Goal: Task Accomplishment & Management: Complete application form

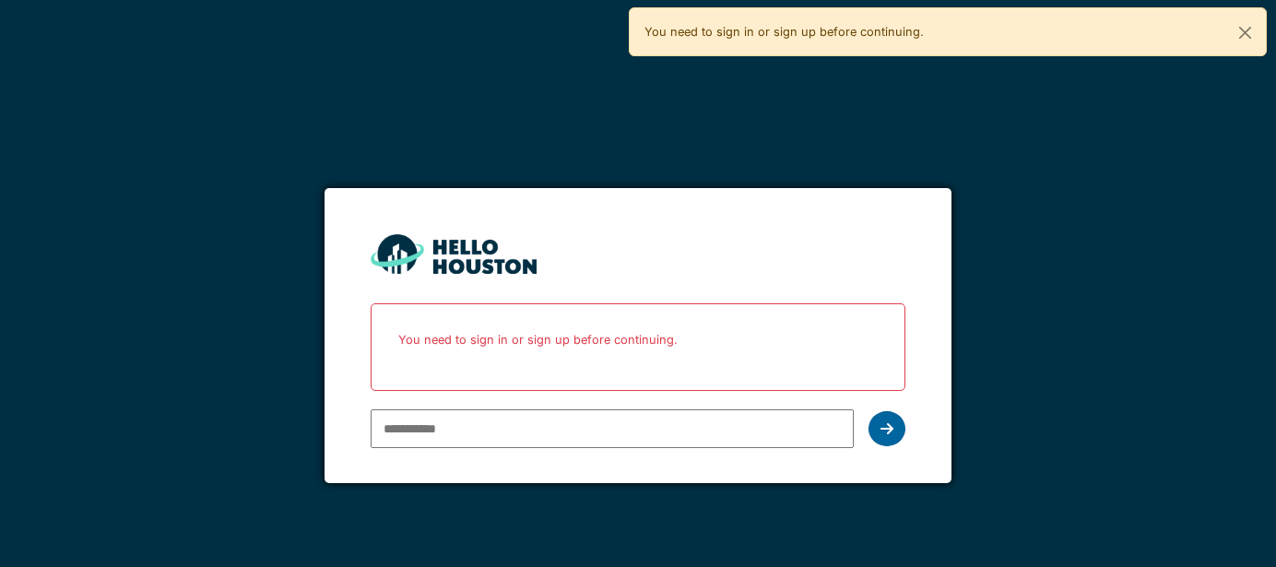
type input "**********"
click at [899, 423] on div at bounding box center [887, 428] width 37 height 35
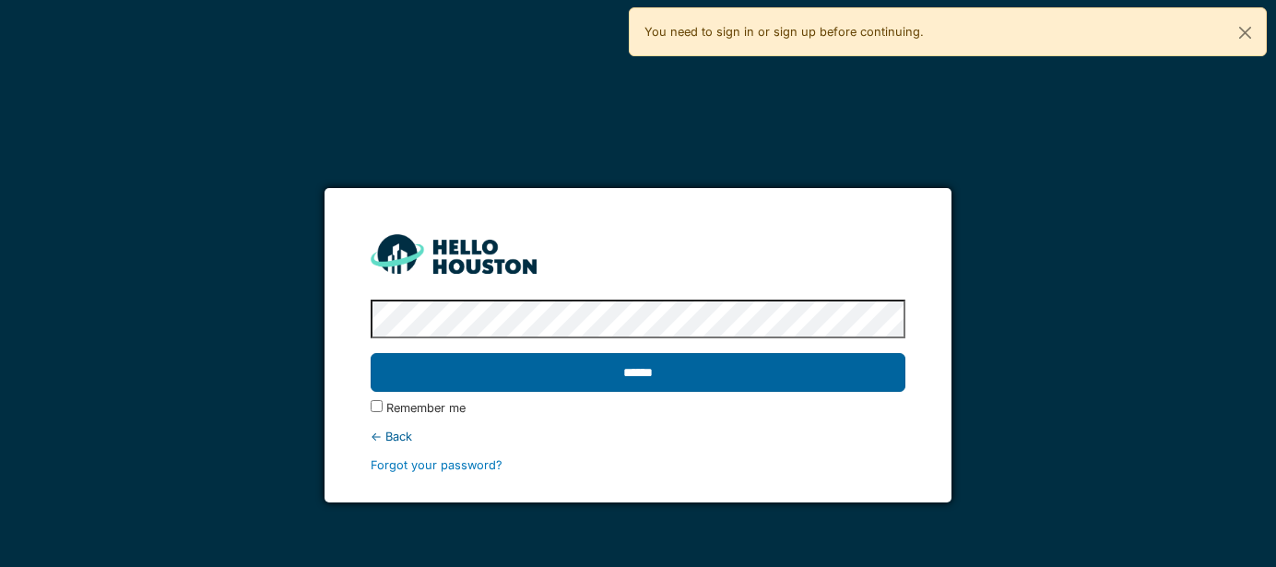
click at [656, 360] on input "******" at bounding box center [638, 372] width 534 height 39
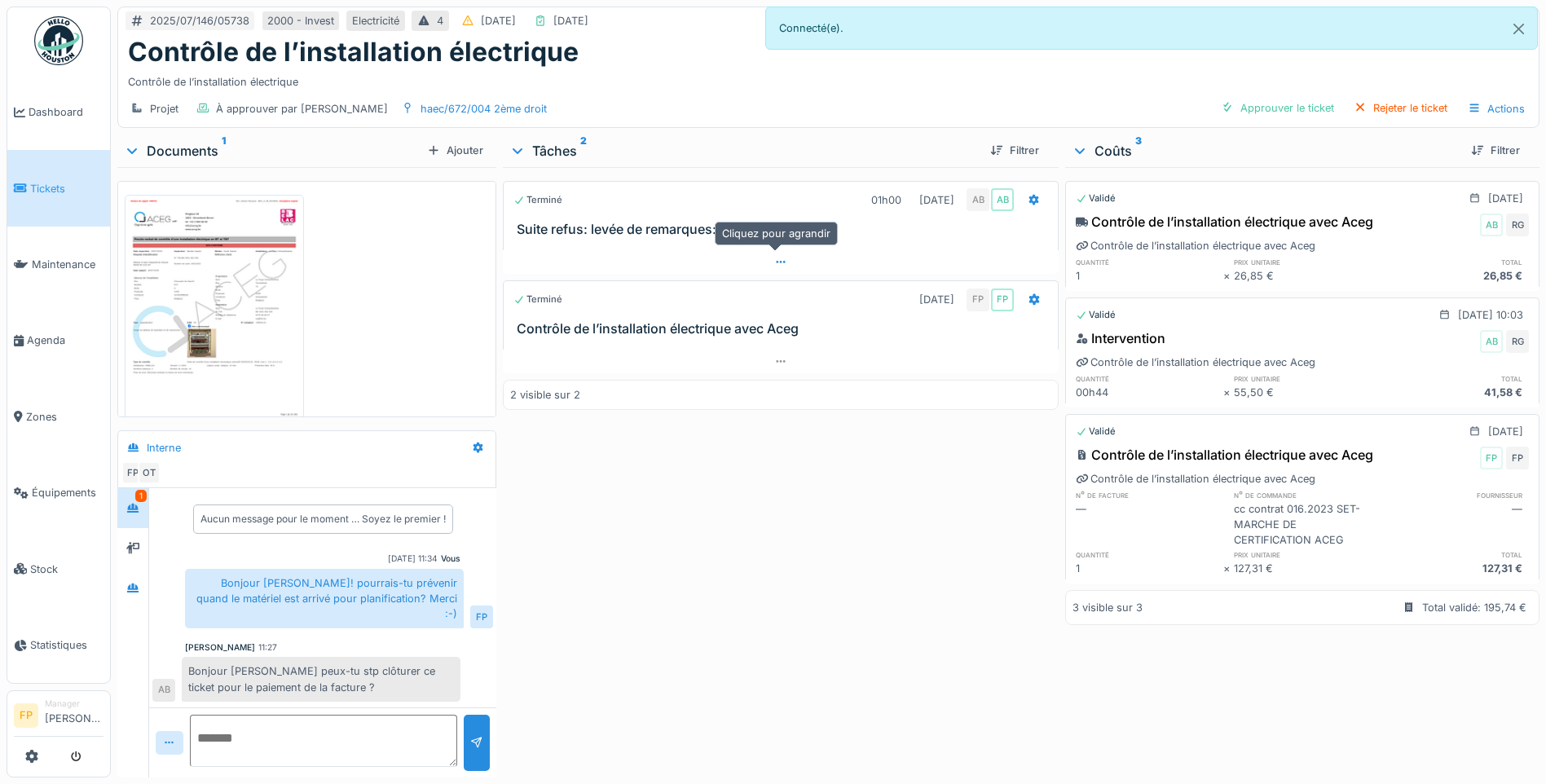
click at [779, 260] on icon at bounding box center [781, 262] width 13 height 11
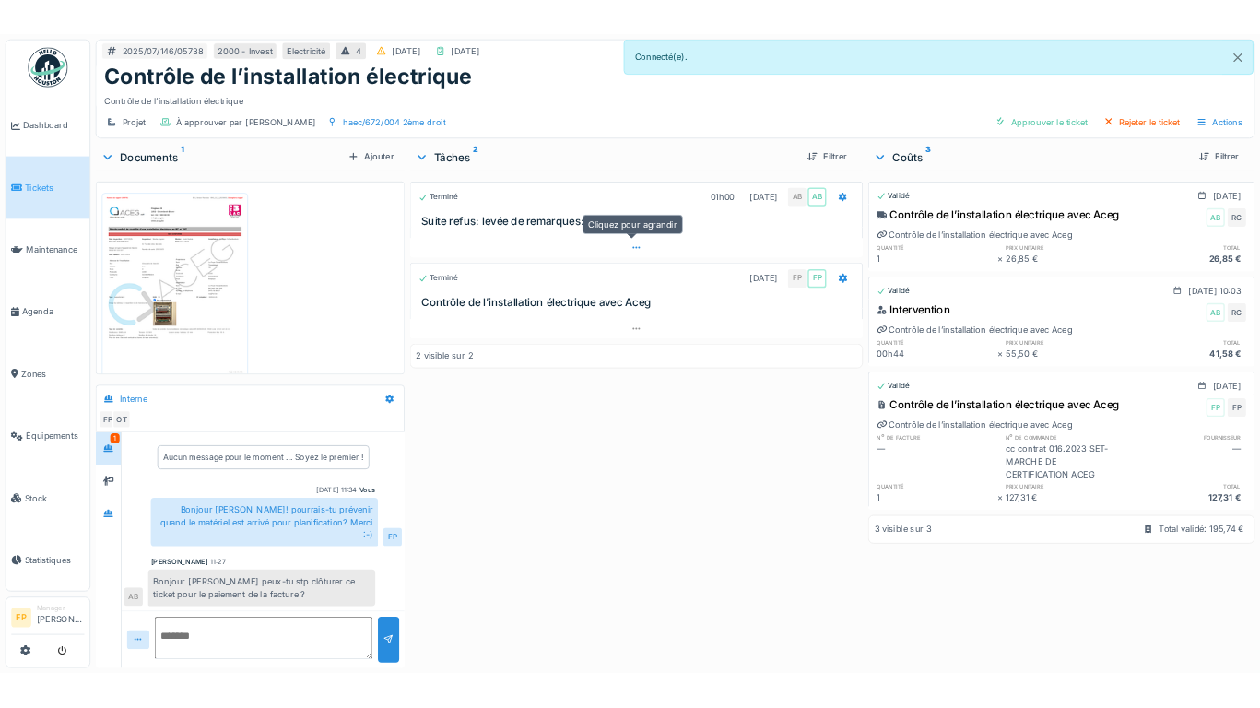
scroll to position [14, 0]
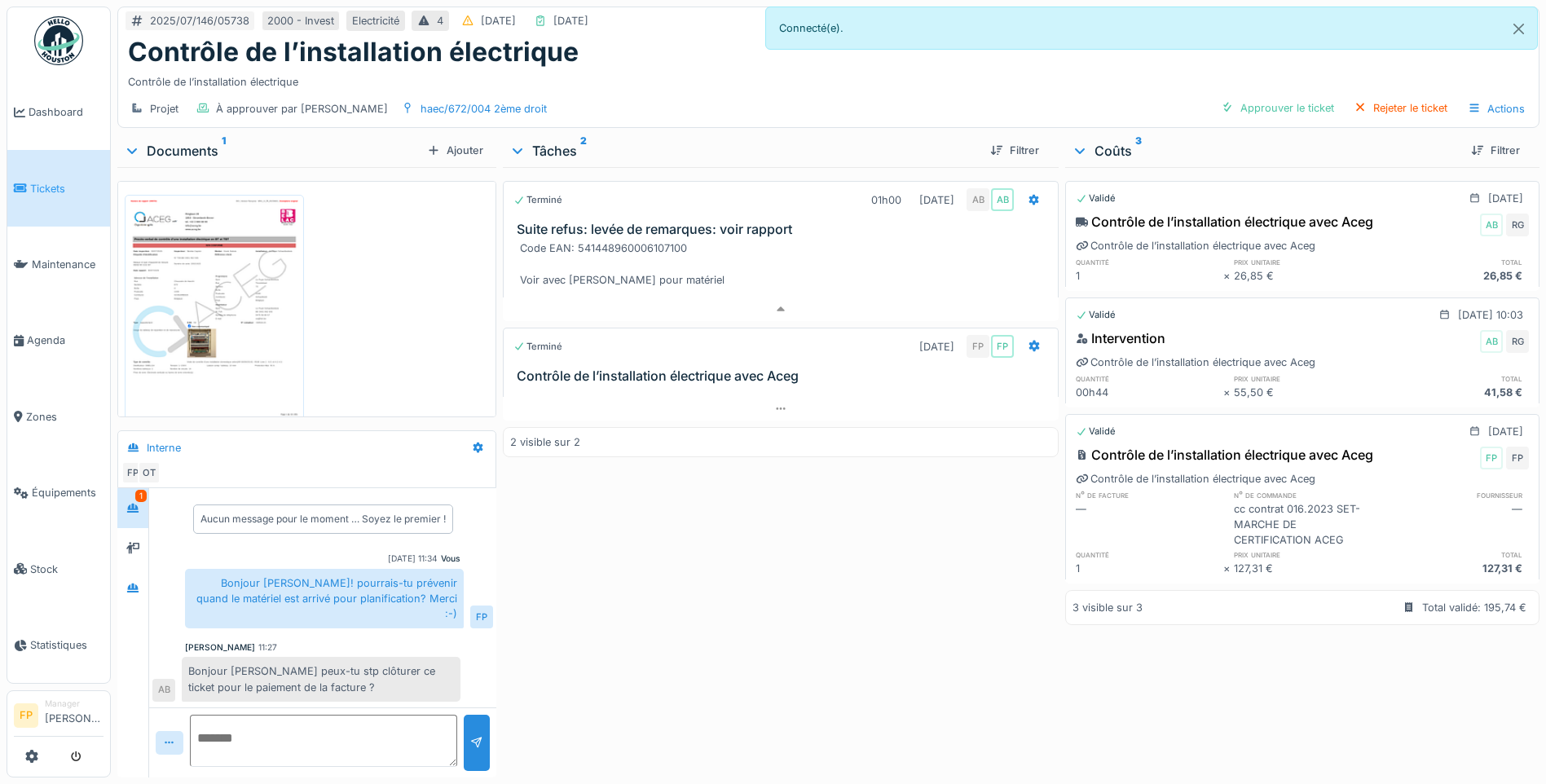
click at [770, 500] on div "Terminé 01h00 20/07/2025 AB AB Suite refus: levée de remarques: voir rapport Co…" at bounding box center [781, 468] width 556 height 604
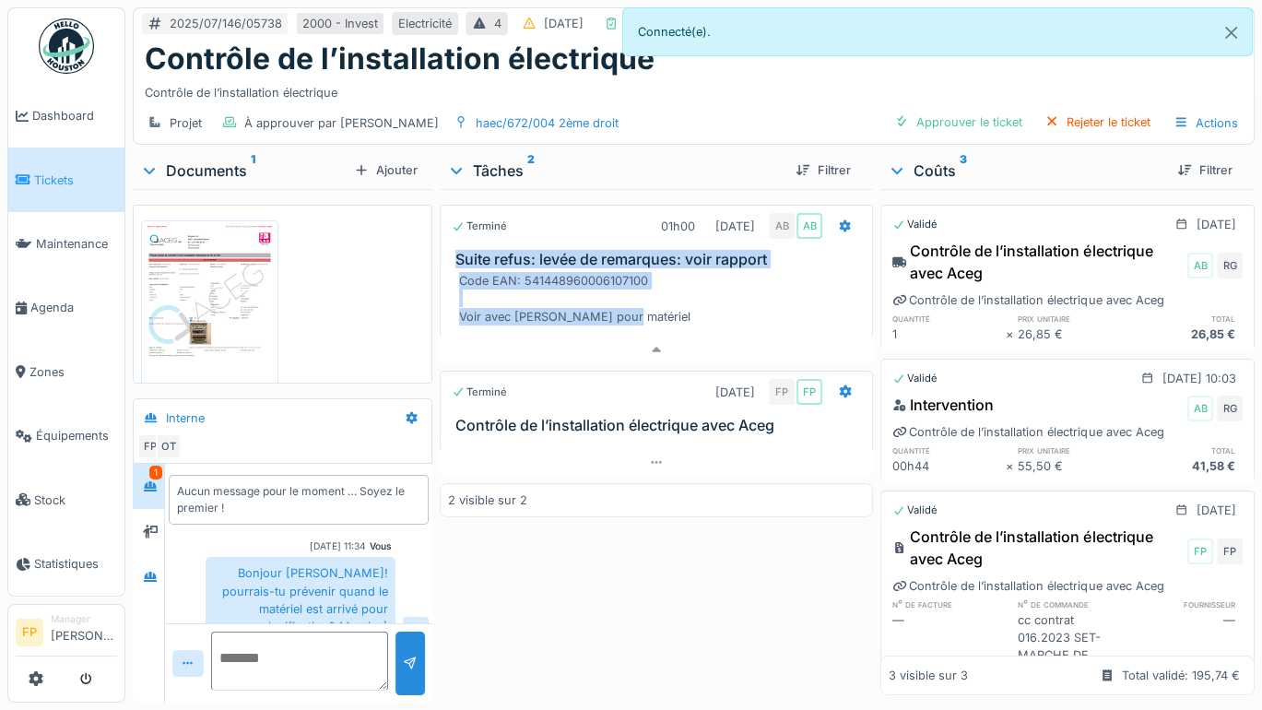
drag, startPoint x: 600, startPoint y: 286, endPoint x: 436, endPoint y: 225, distance: 175.0
click at [440, 225] on div "Terminé 01h00 20/07/2025 AB AB Suite refus: levée de remarques: voir rapport Co…" at bounding box center [657, 284] width 434 height 159
drag, startPoint x: 436, startPoint y: 225, endPoint x: 488, endPoint y: 246, distance: 55.8
copy div "Suite refus: levée de remarques: voir rapport Code EAN: 541448960006107100 Voir…"
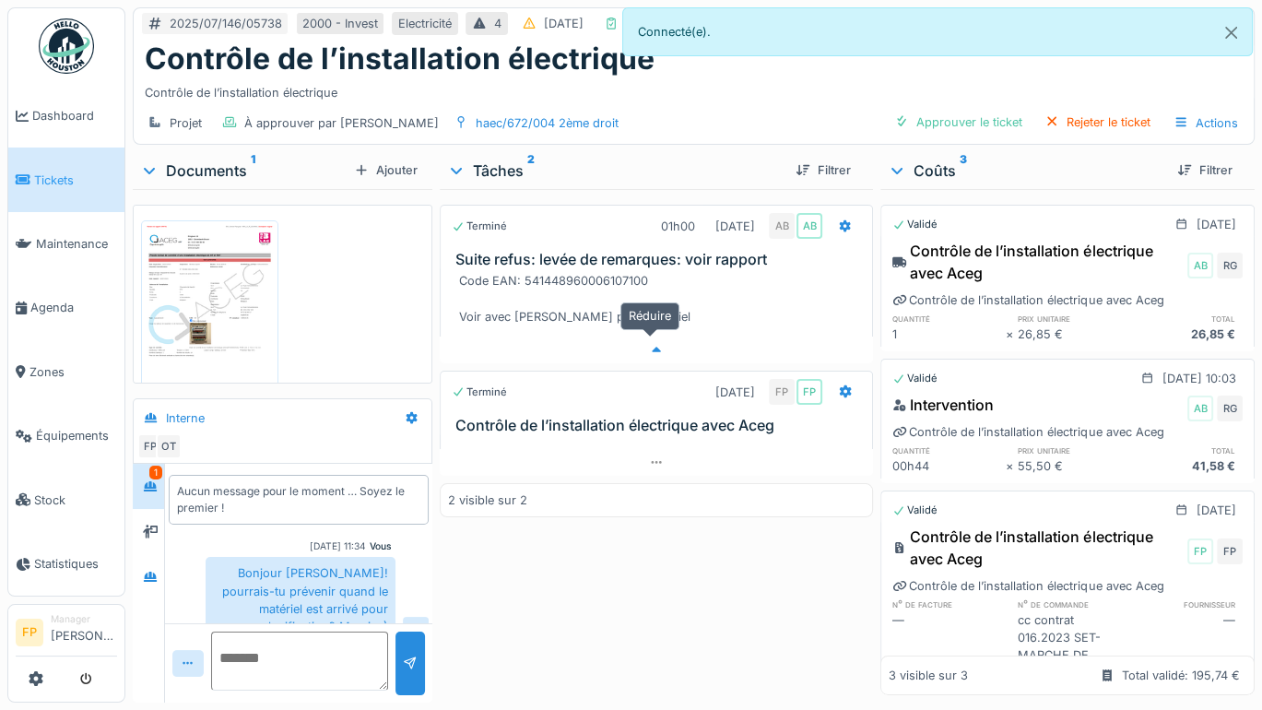
click at [649, 344] on icon at bounding box center [656, 350] width 15 height 12
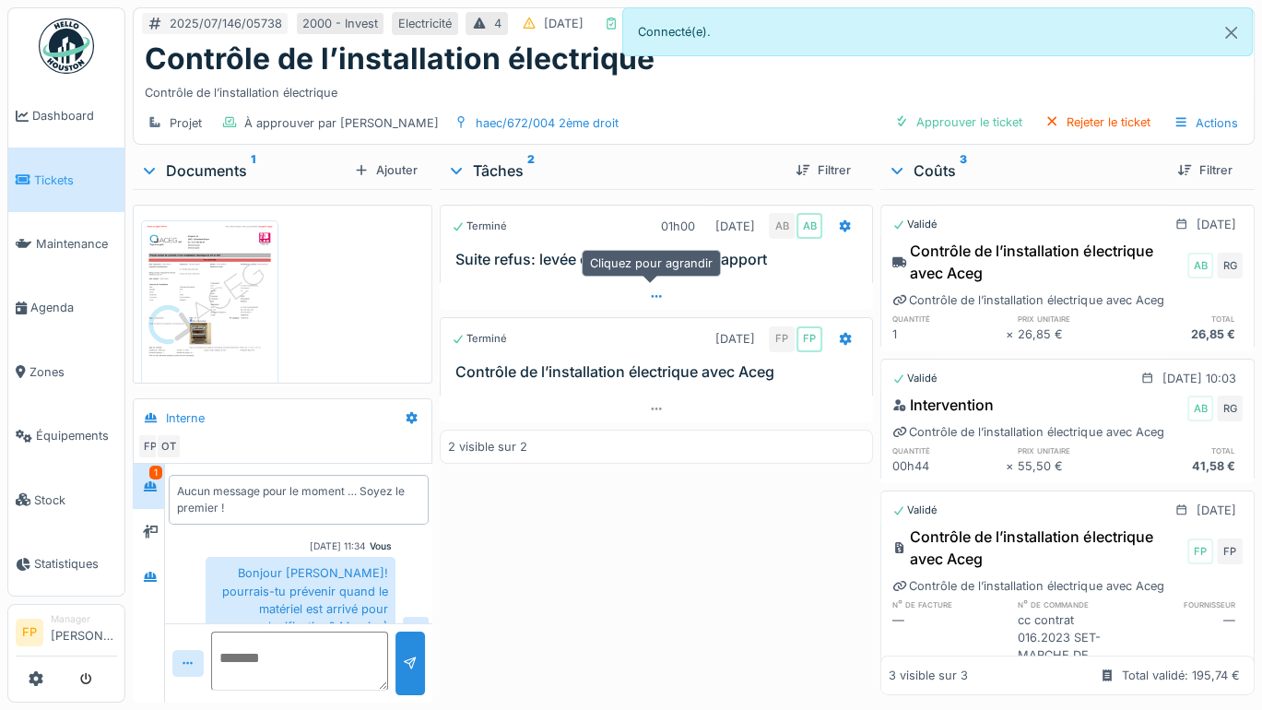
click at [649, 290] on icon at bounding box center [656, 296] width 15 height 12
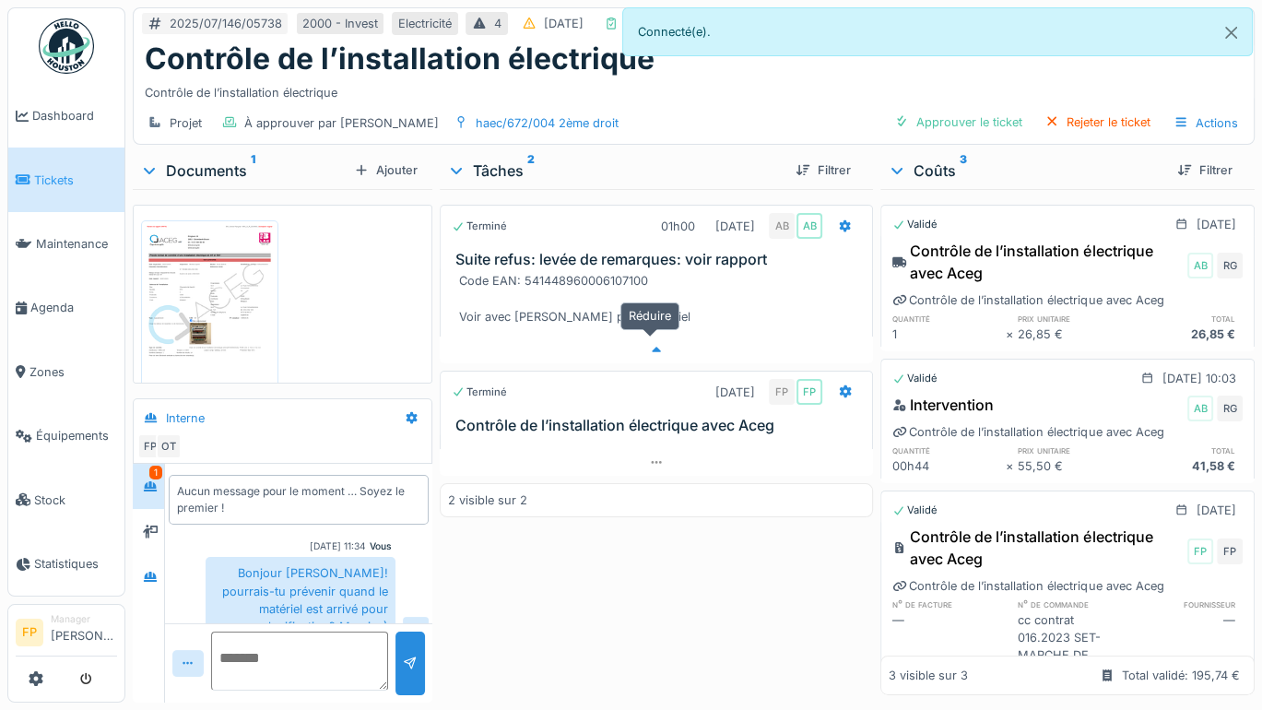
click at [652, 347] on icon at bounding box center [656, 350] width 9 height 6
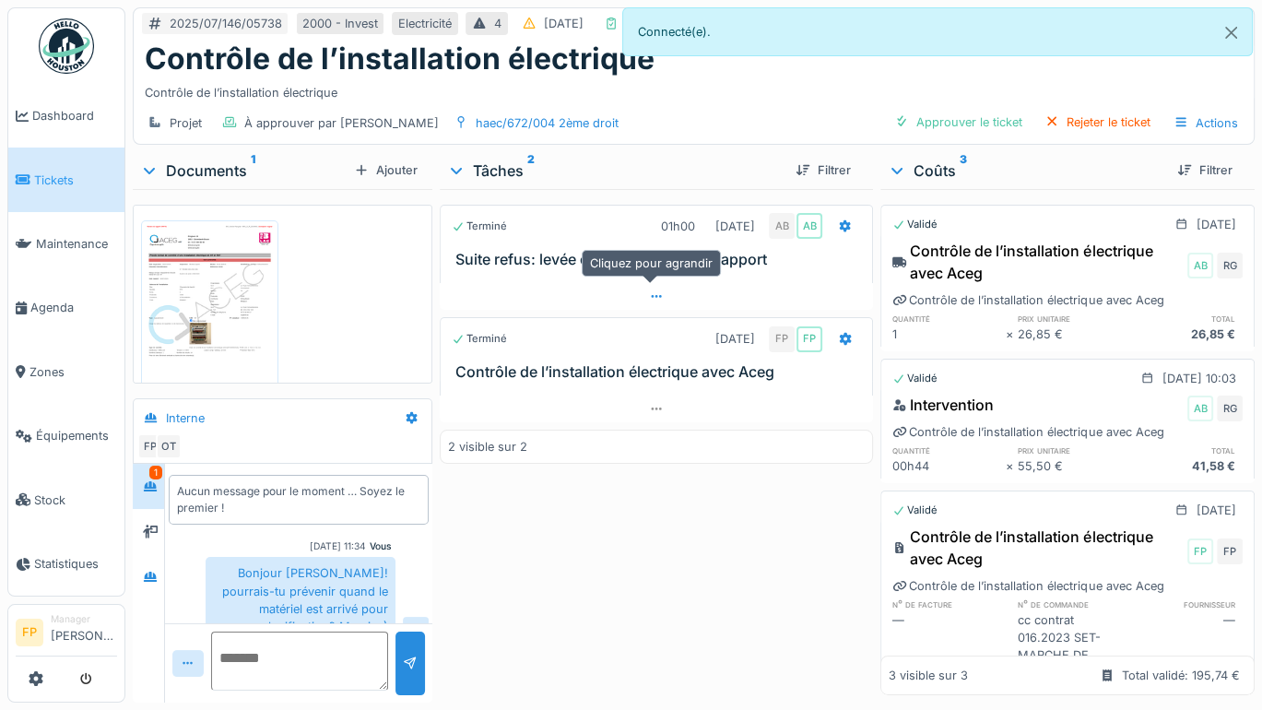
click at [649, 290] on icon at bounding box center [656, 296] width 15 height 12
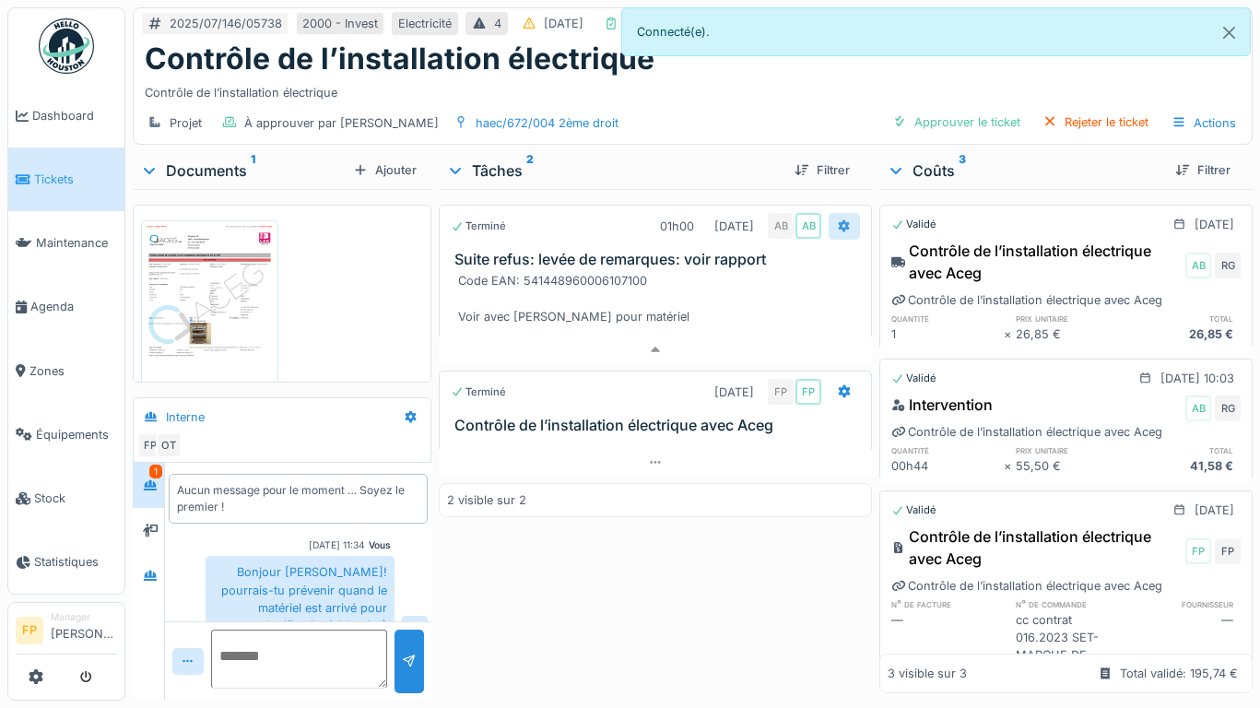
click at [838, 218] on div at bounding box center [844, 227] width 15 height 18
click at [765, 293] on div "Code EAN: 541448960006107100 Voir avec Omar pour matériel" at bounding box center [659, 298] width 402 height 53
click at [668, 282] on div "Code EAN: 541448960006107100 Voir avec Omar pour matériel" at bounding box center [659, 298] width 402 height 53
click at [839, 219] on icon at bounding box center [845, 225] width 12 height 13
click at [485, 219] on div "Terminé" at bounding box center [478, 227] width 55 height 16
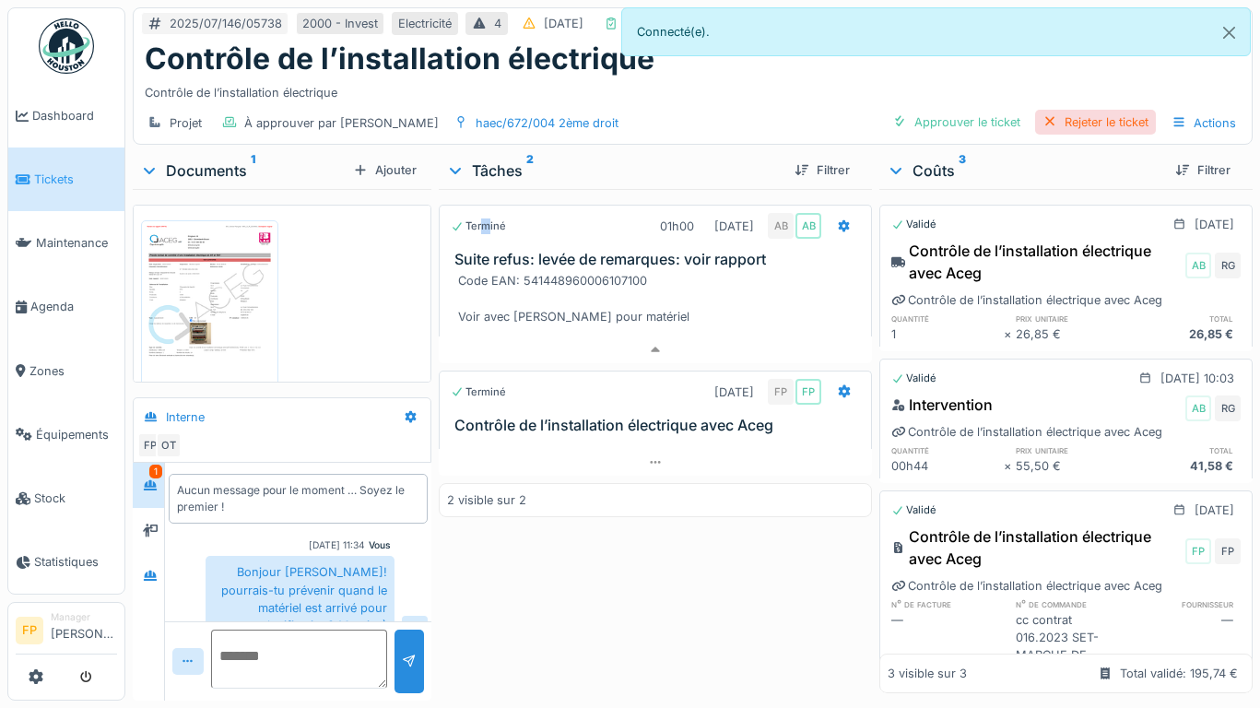
click at [1073, 110] on div "Rejeter le ticket" at bounding box center [1095, 122] width 121 height 25
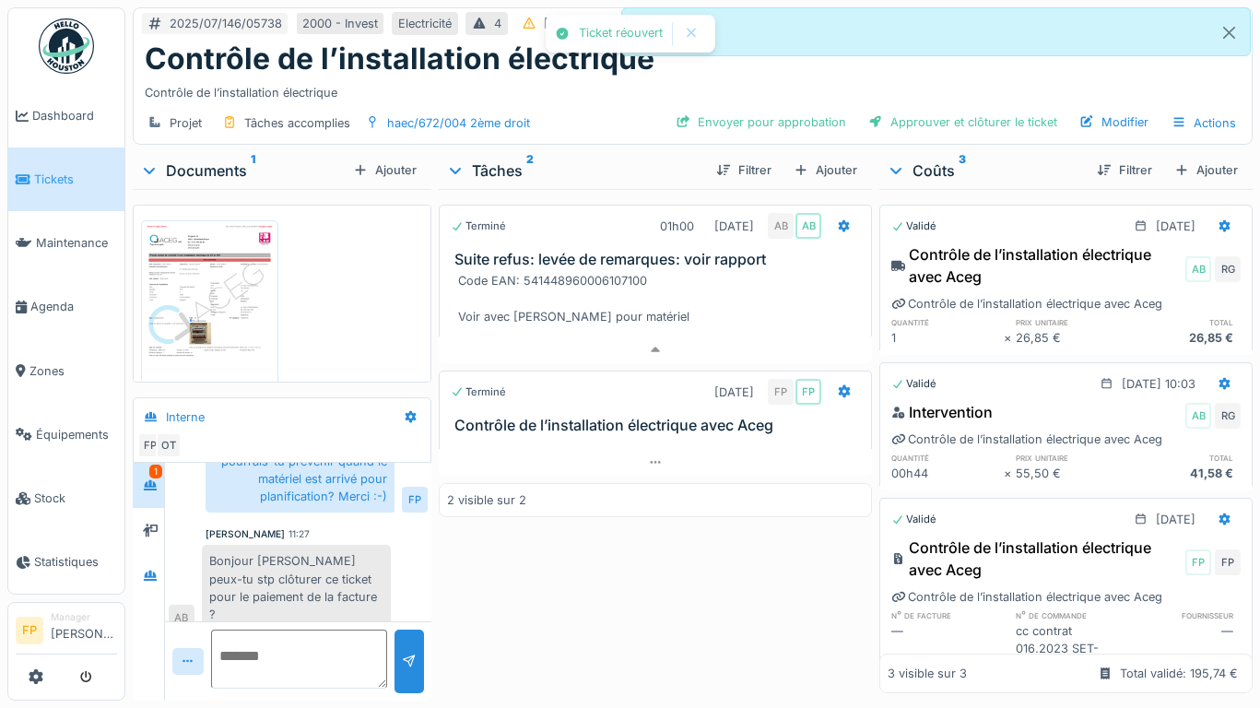
click at [656, 530] on div "Terminé 01h00 20/07/2025 AB AB Suite refus: levée de remarques: voir rapport Co…" at bounding box center [655, 441] width 433 height 504
click at [839, 219] on icon at bounding box center [845, 225] width 12 height 13
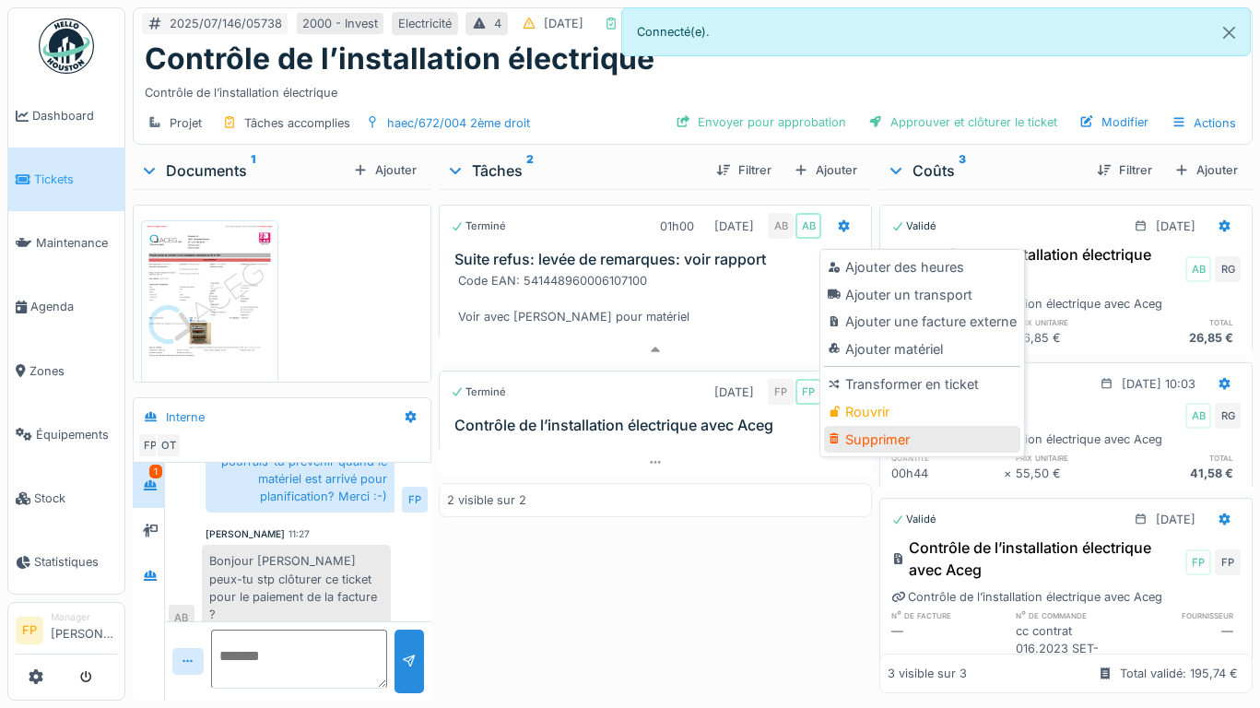
click at [875, 426] on div "Supprimer" at bounding box center [922, 440] width 196 height 28
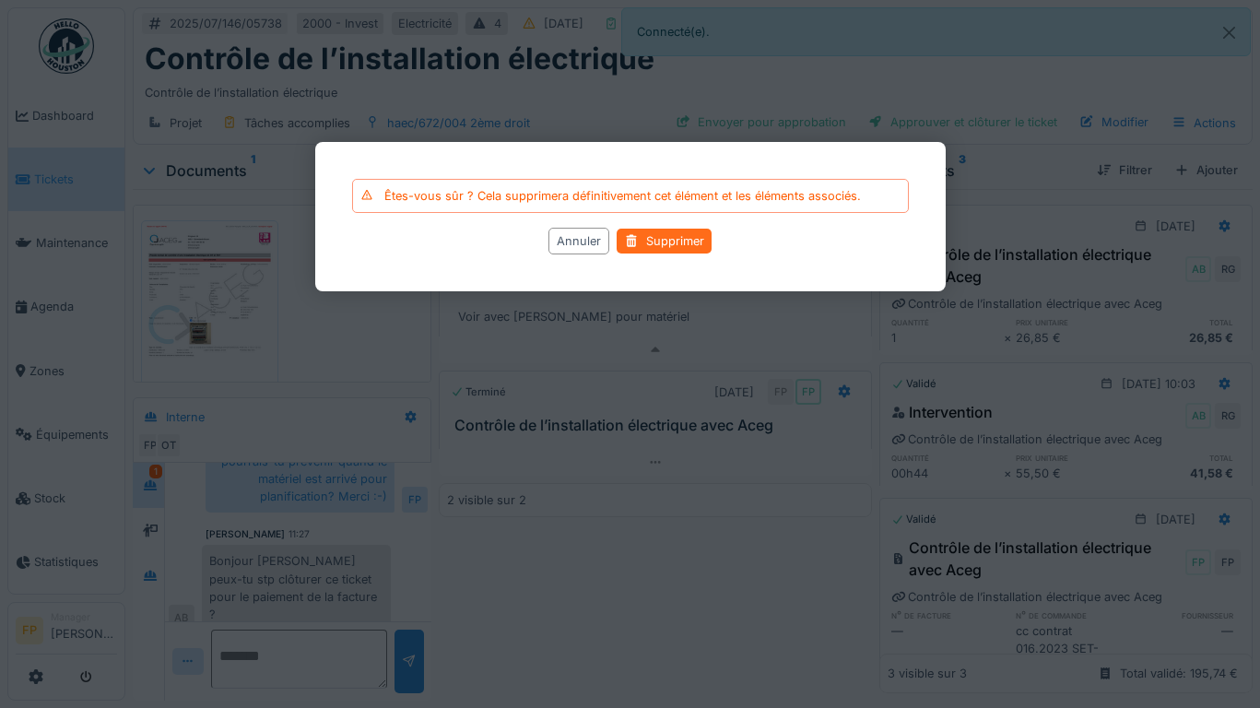
click at [692, 238] on div "Supprimer" at bounding box center [664, 241] width 95 height 25
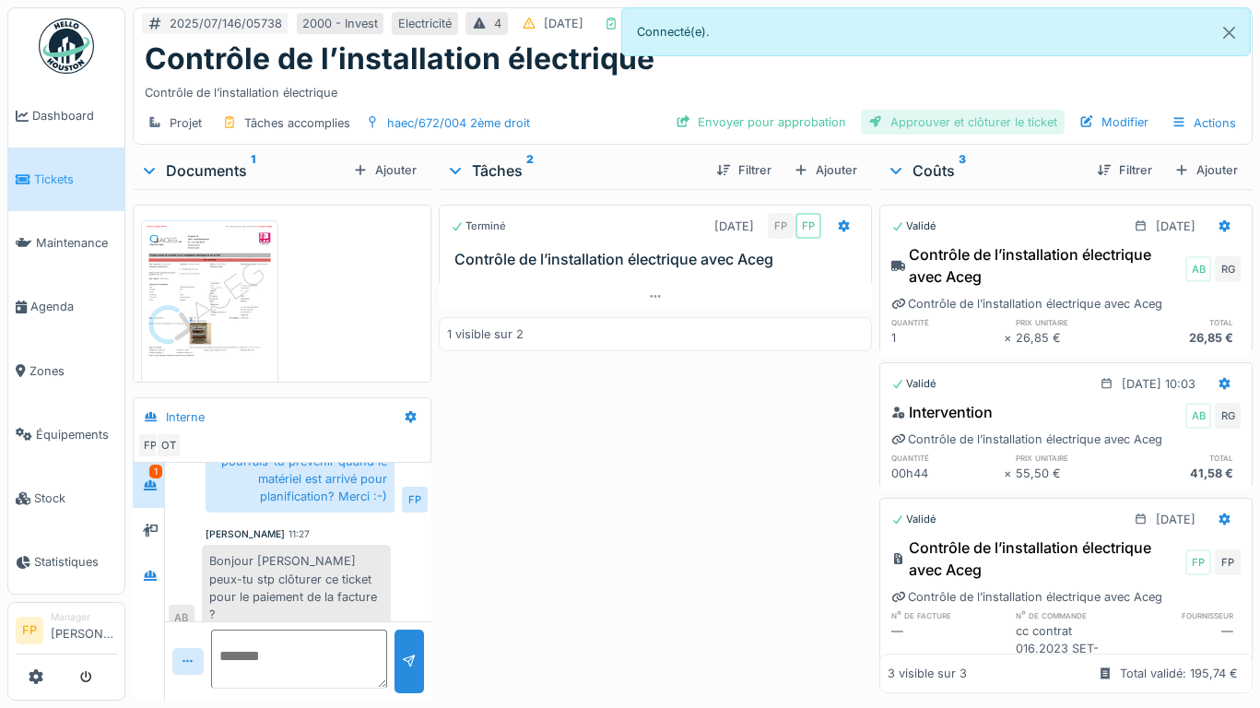
click at [992, 112] on div "Approuver et clôturer le ticket" at bounding box center [963, 122] width 204 height 25
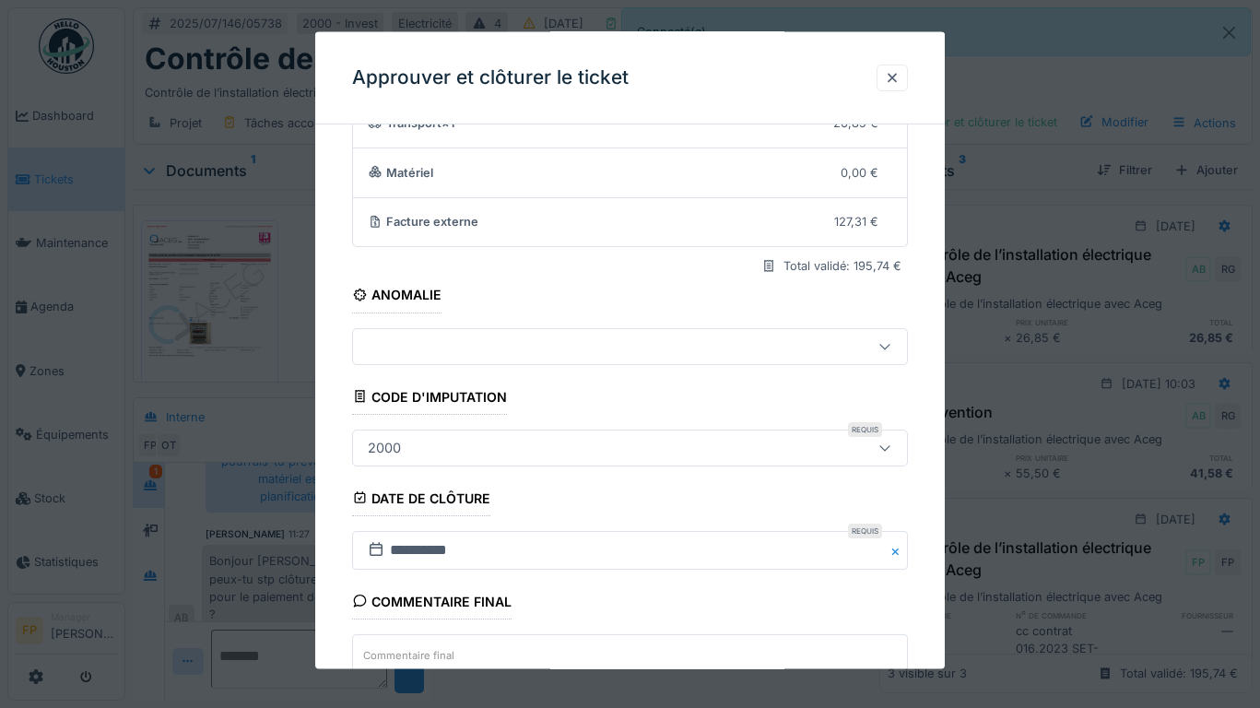
scroll to position [284, 0]
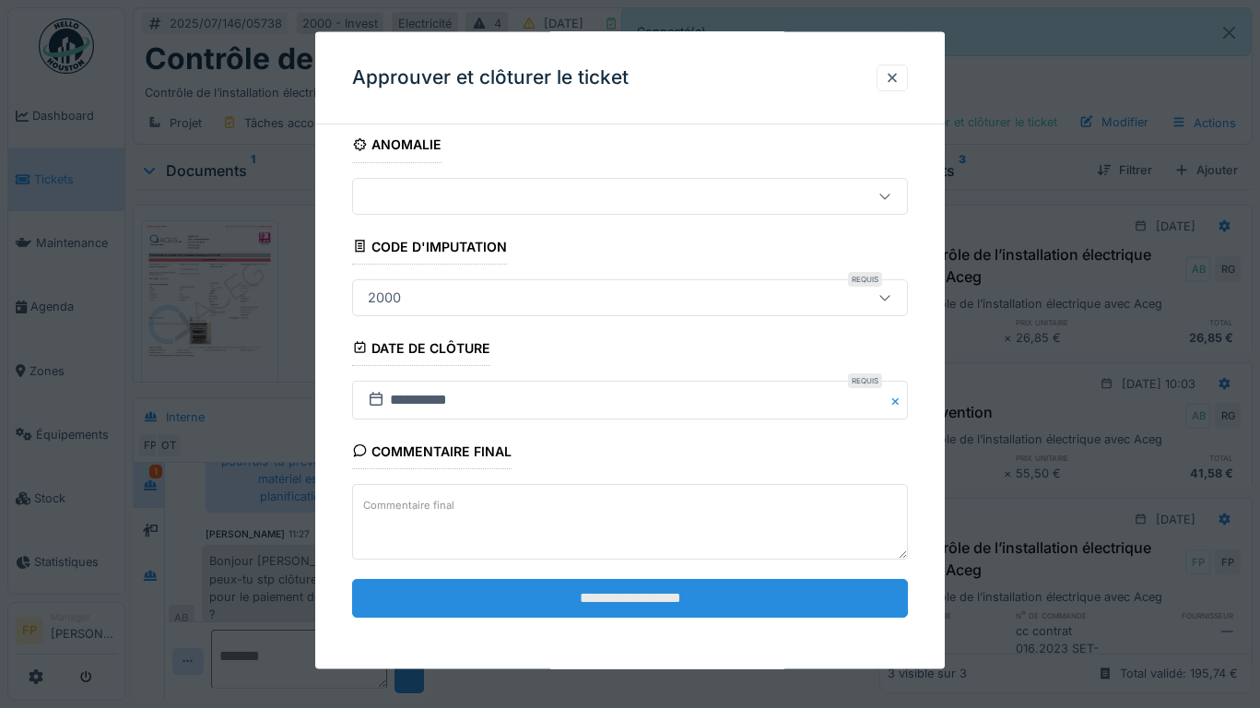
click at [668, 566] on input "**********" at bounding box center [630, 598] width 557 height 39
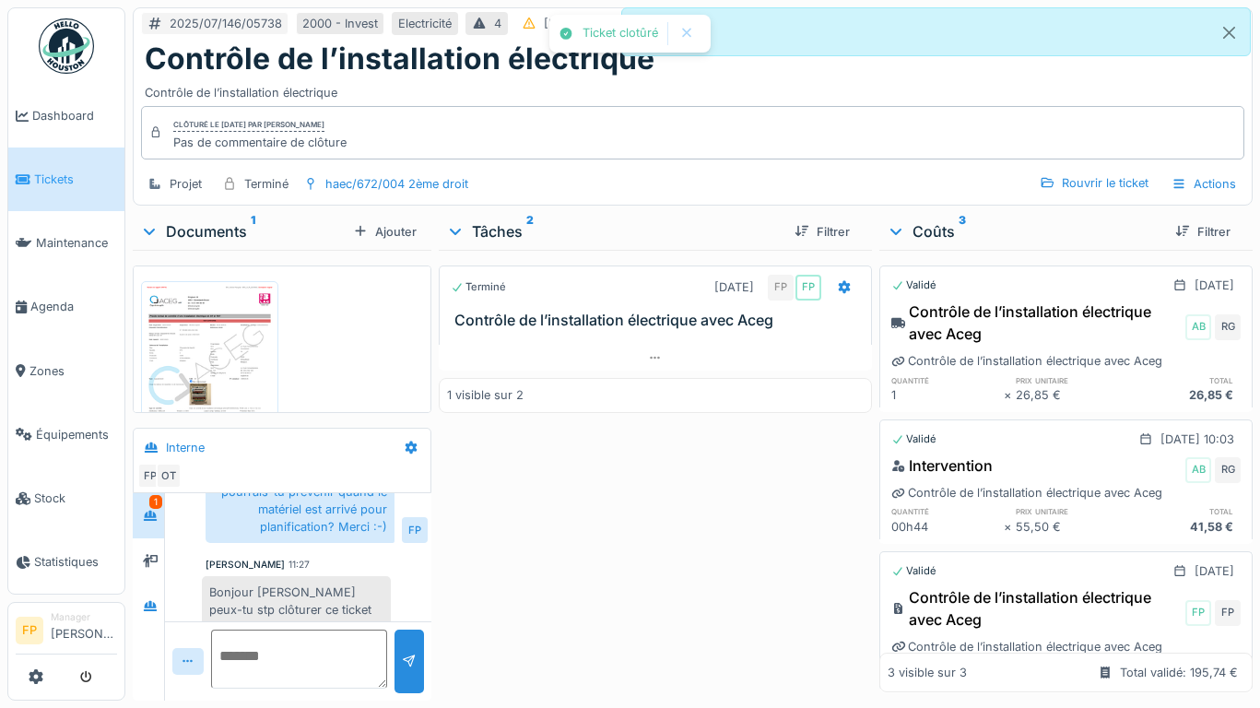
scroll to position [160, 0]
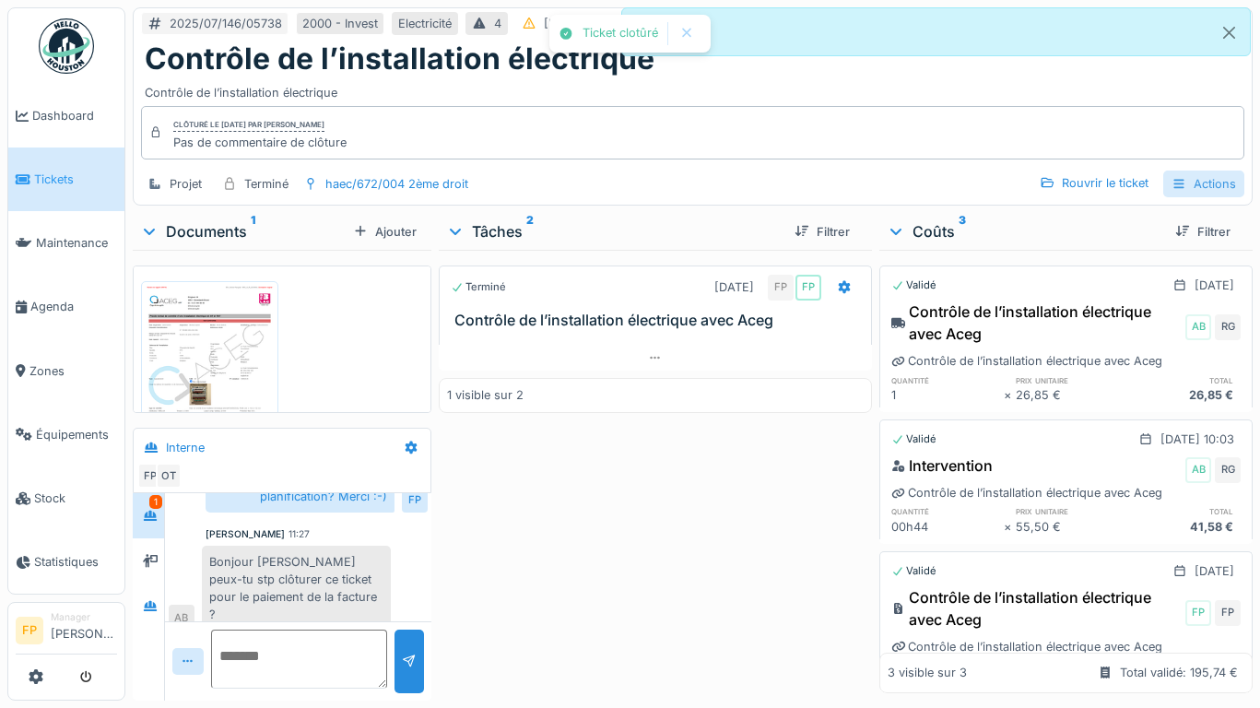
click at [1216, 171] on div "Actions" at bounding box center [1204, 184] width 81 height 27
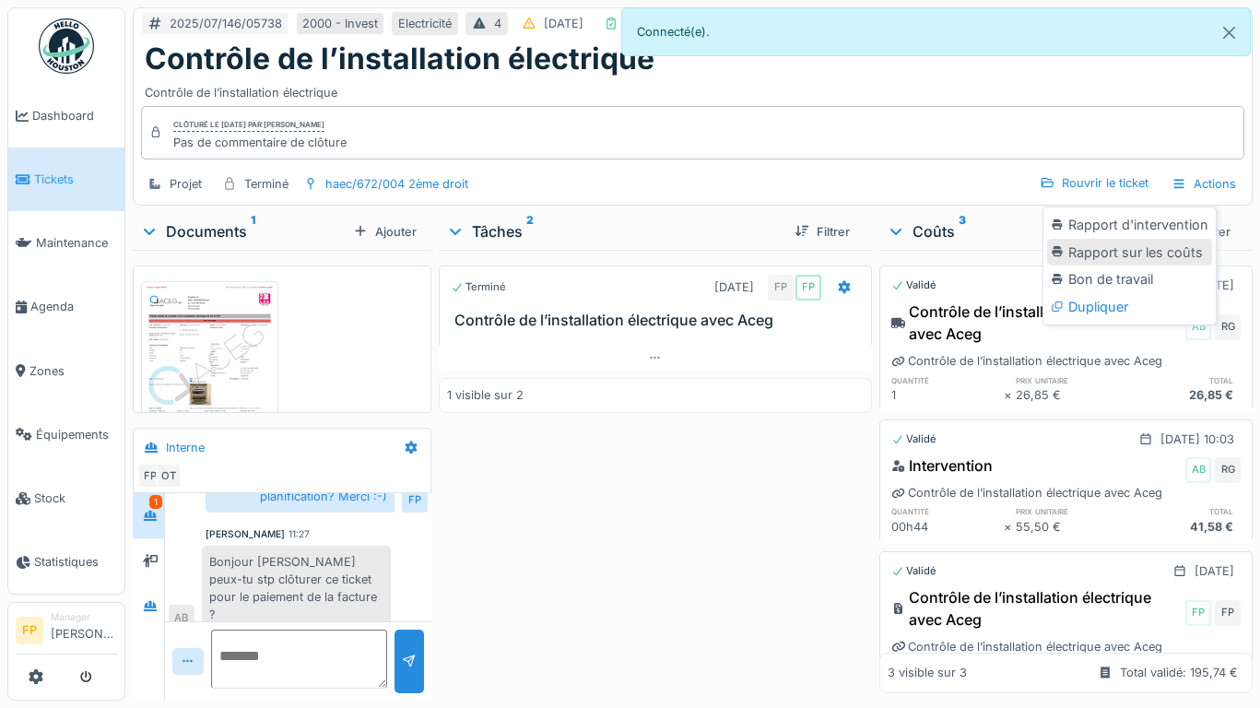
click at [1141, 239] on div "Rapport sur les coûts" at bounding box center [1129, 253] width 165 height 28
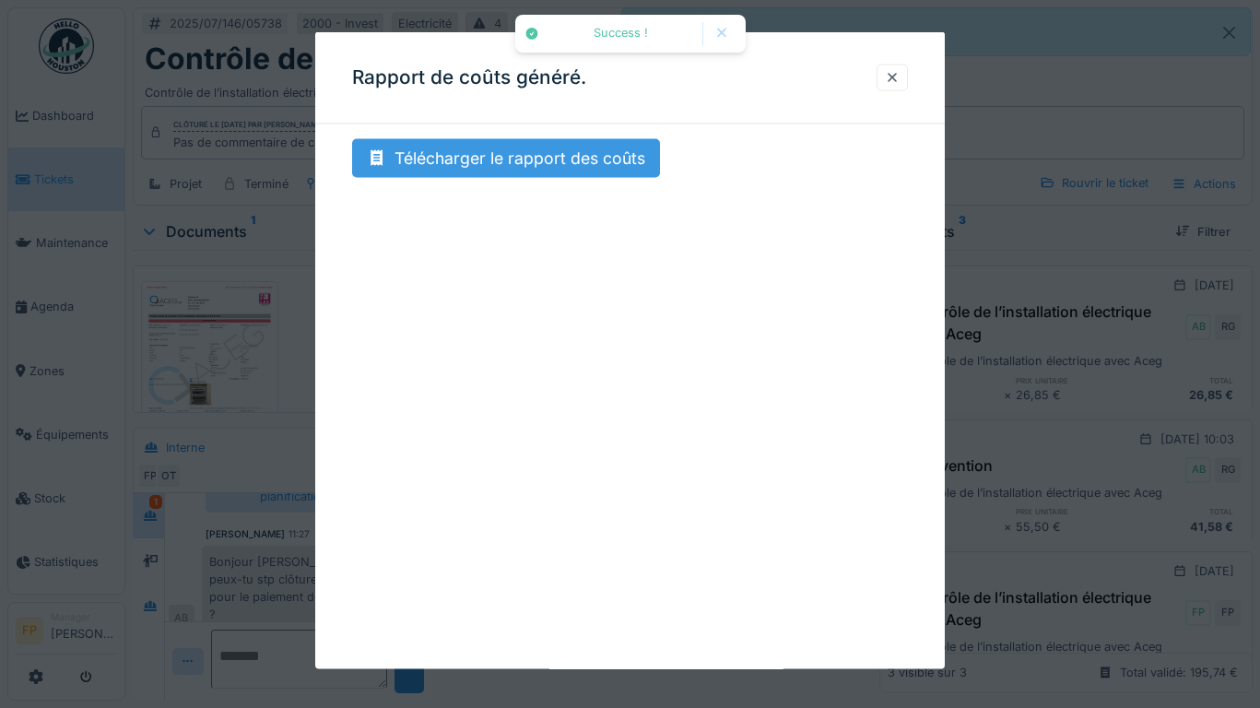
click at [574, 162] on div "Télécharger le rapport des coûts" at bounding box center [506, 158] width 308 height 39
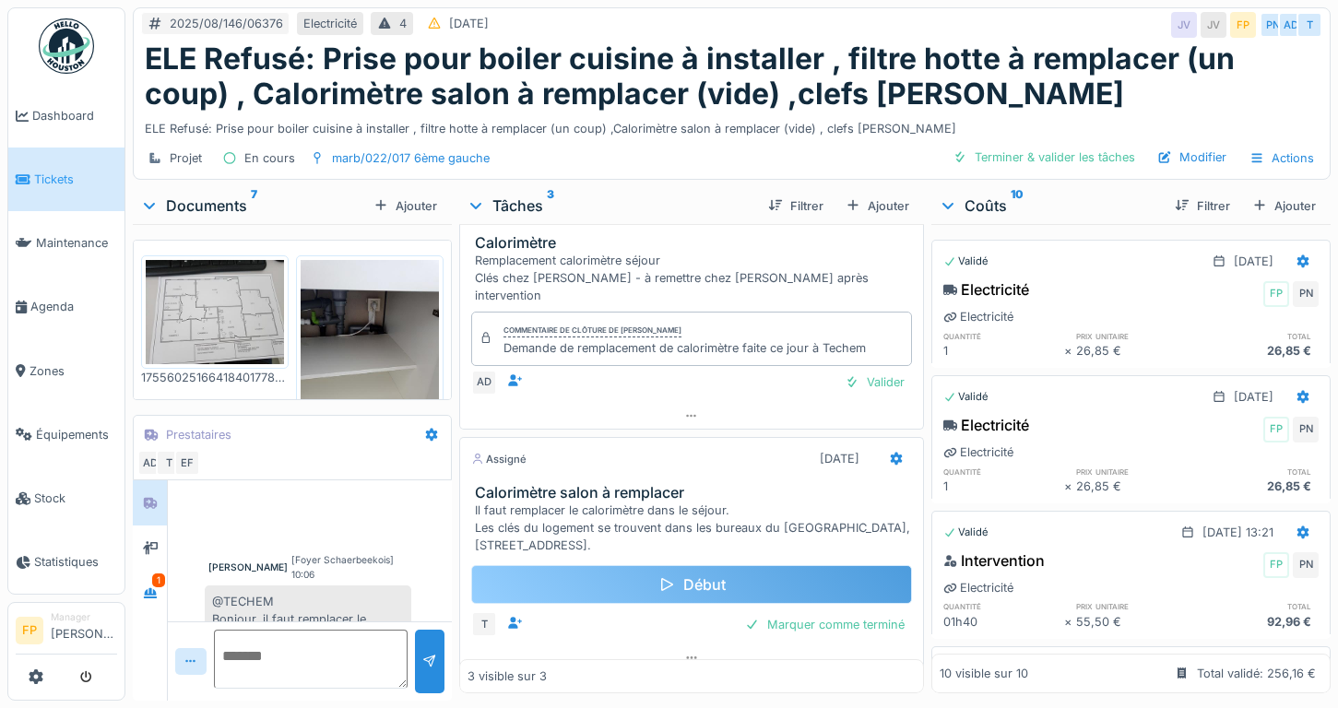
scroll to position [169, 0]
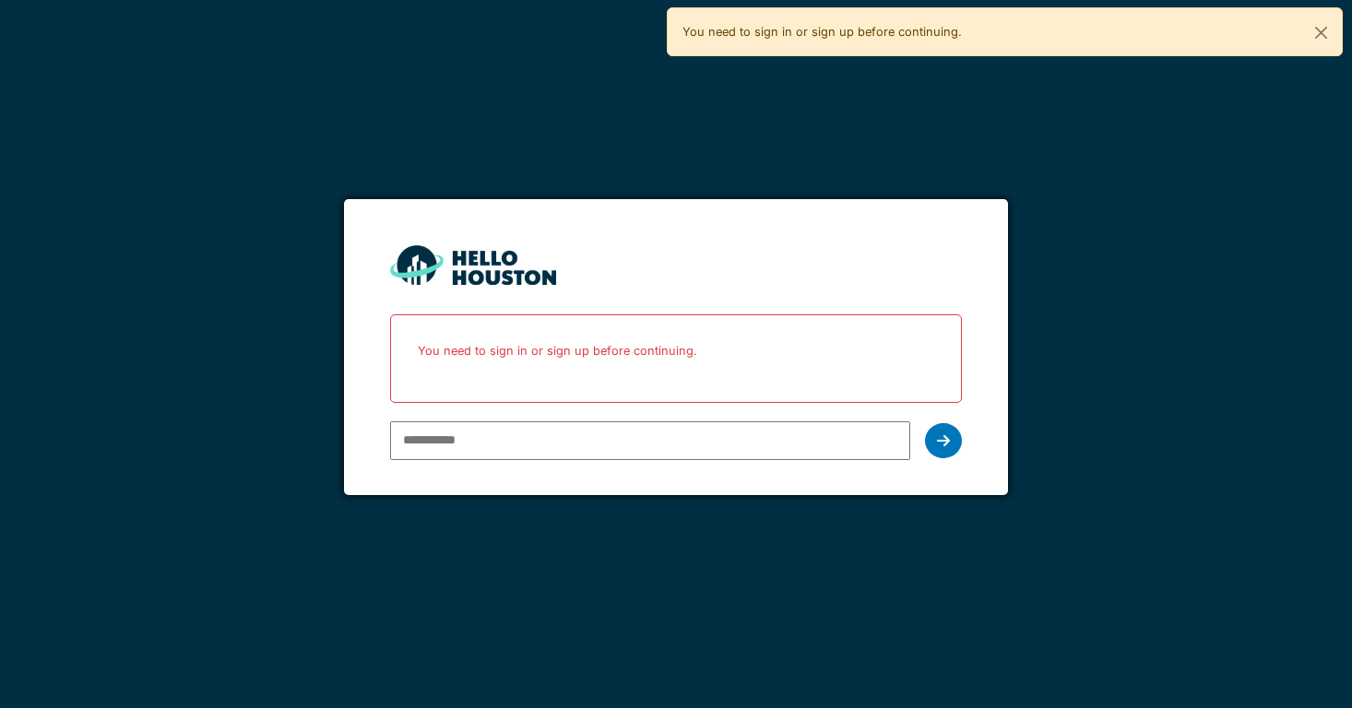
type input "**********"
click at [943, 435] on icon at bounding box center [943, 440] width 13 height 15
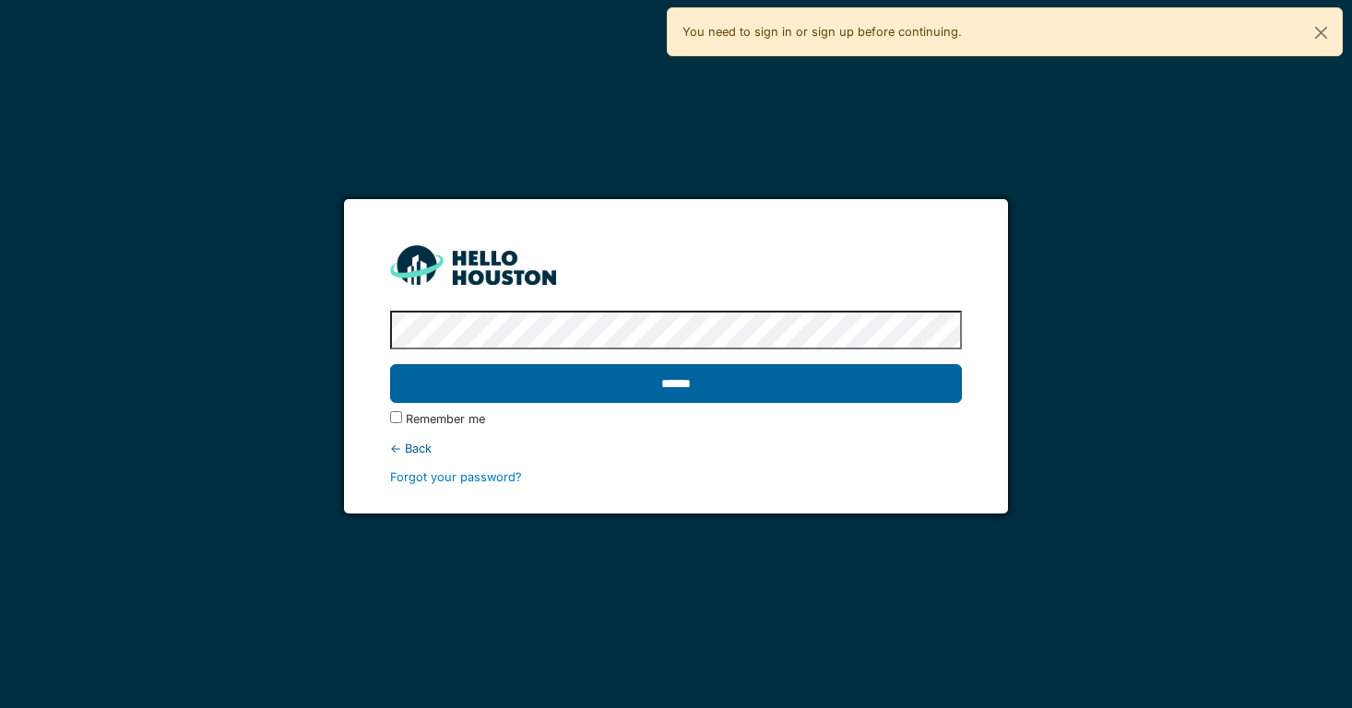
click at [679, 389] on input "******" at bounding box center [676, 383] width 572 height 39
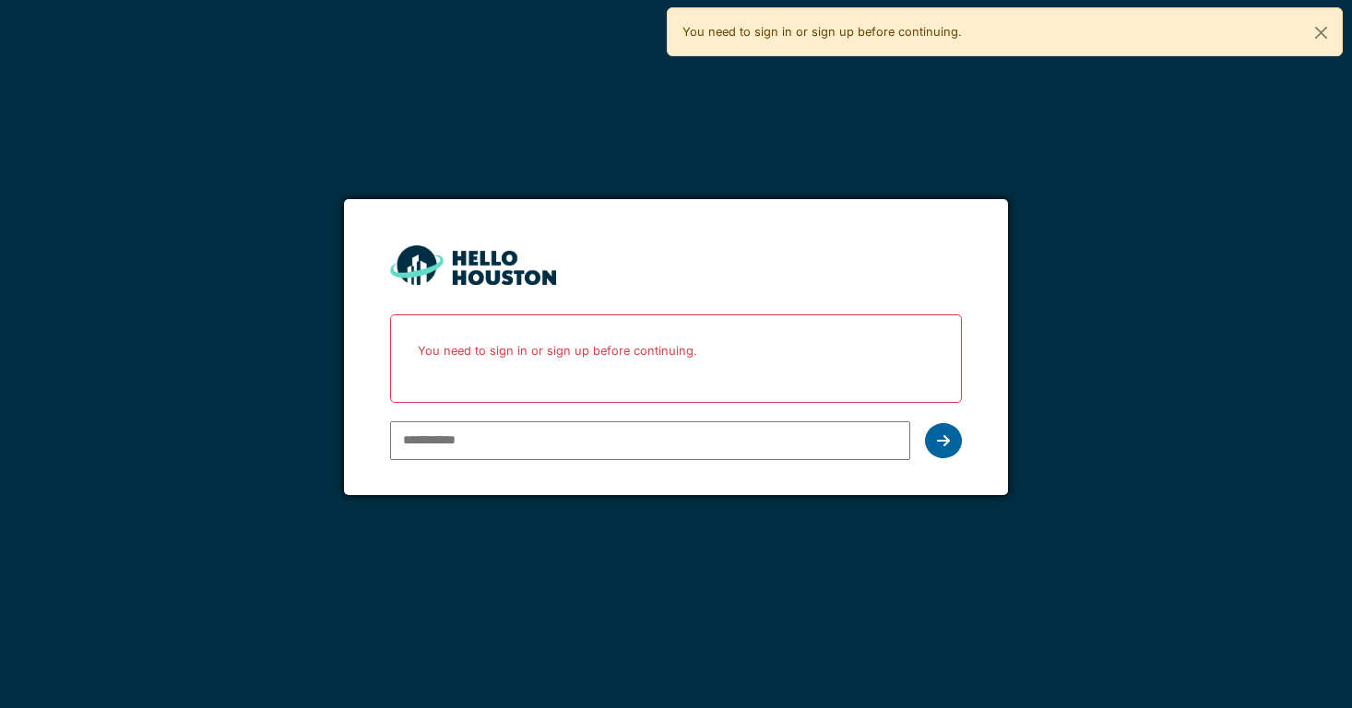
type input "**********"
click at [938, 442] on icon at bounding box center [943, 440] width 13 height 15
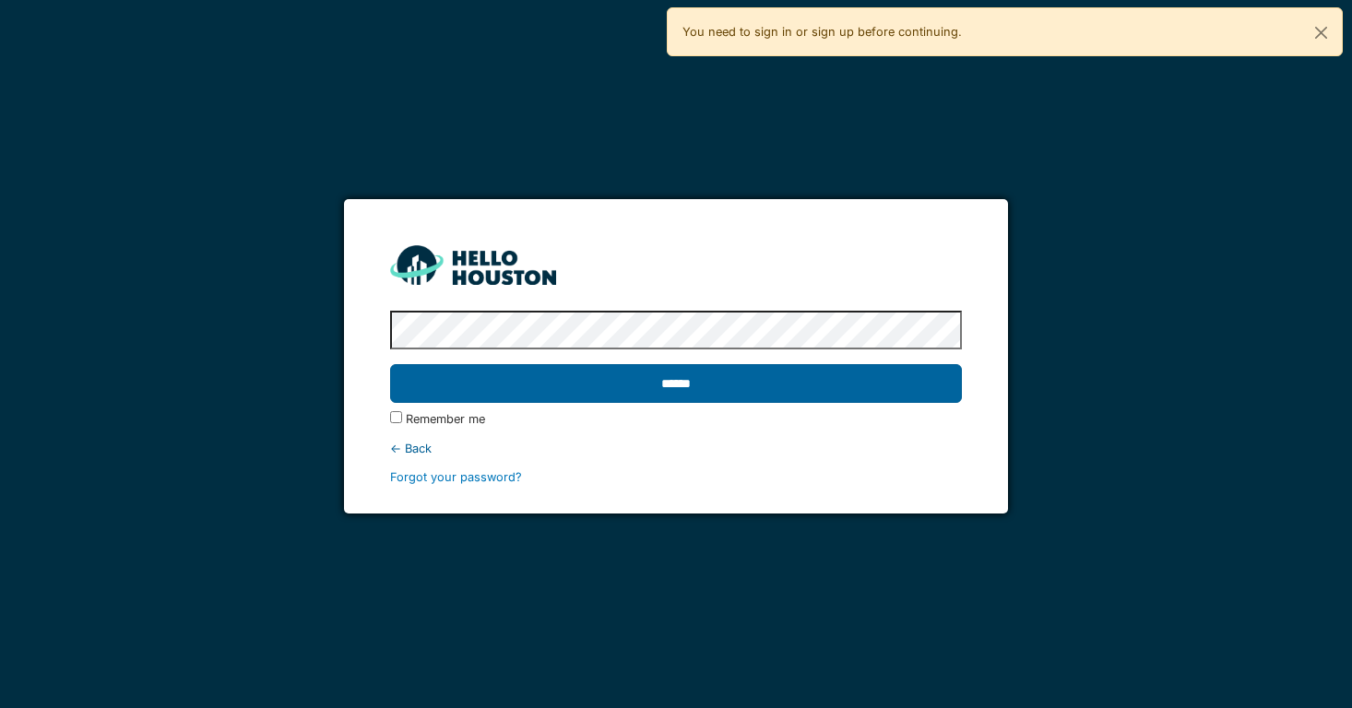
click at [662, 384] on input "******" at bounding box center [676, 383] width 572 height 39
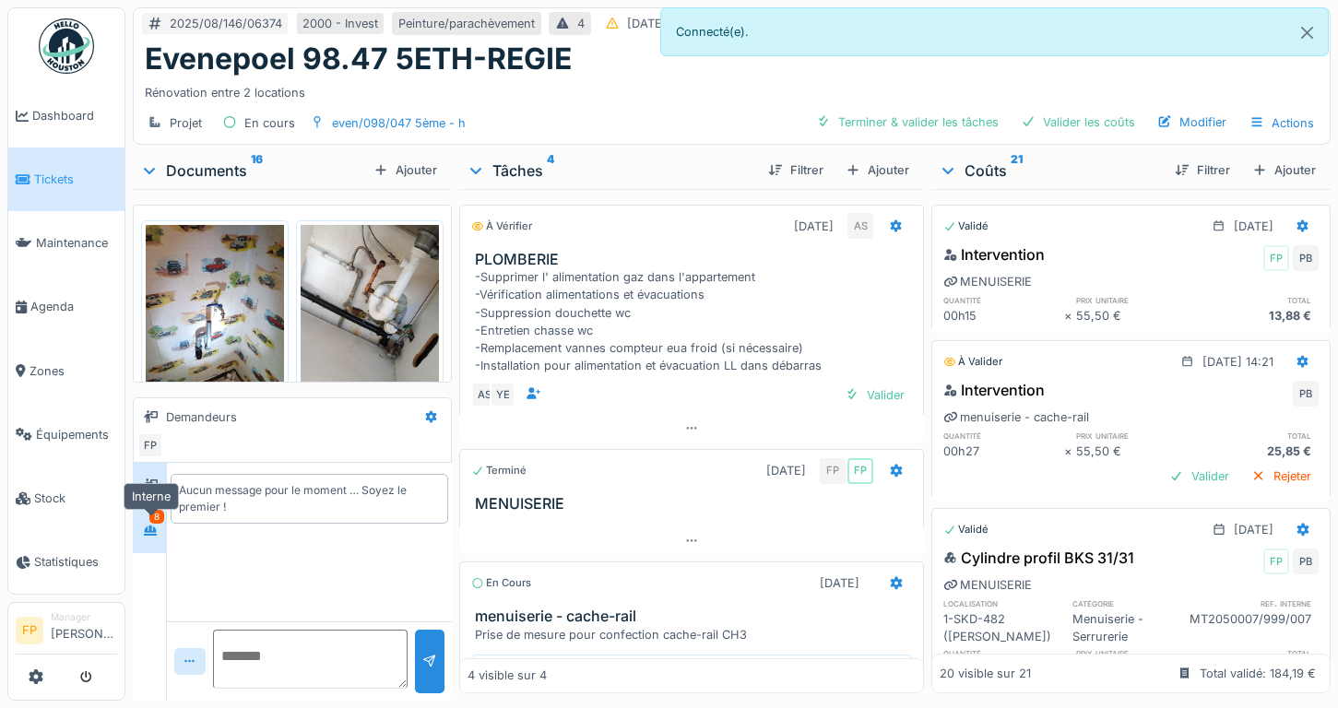
click at [161, 534] on div at bounding box center [150, 530] width 28 height 23
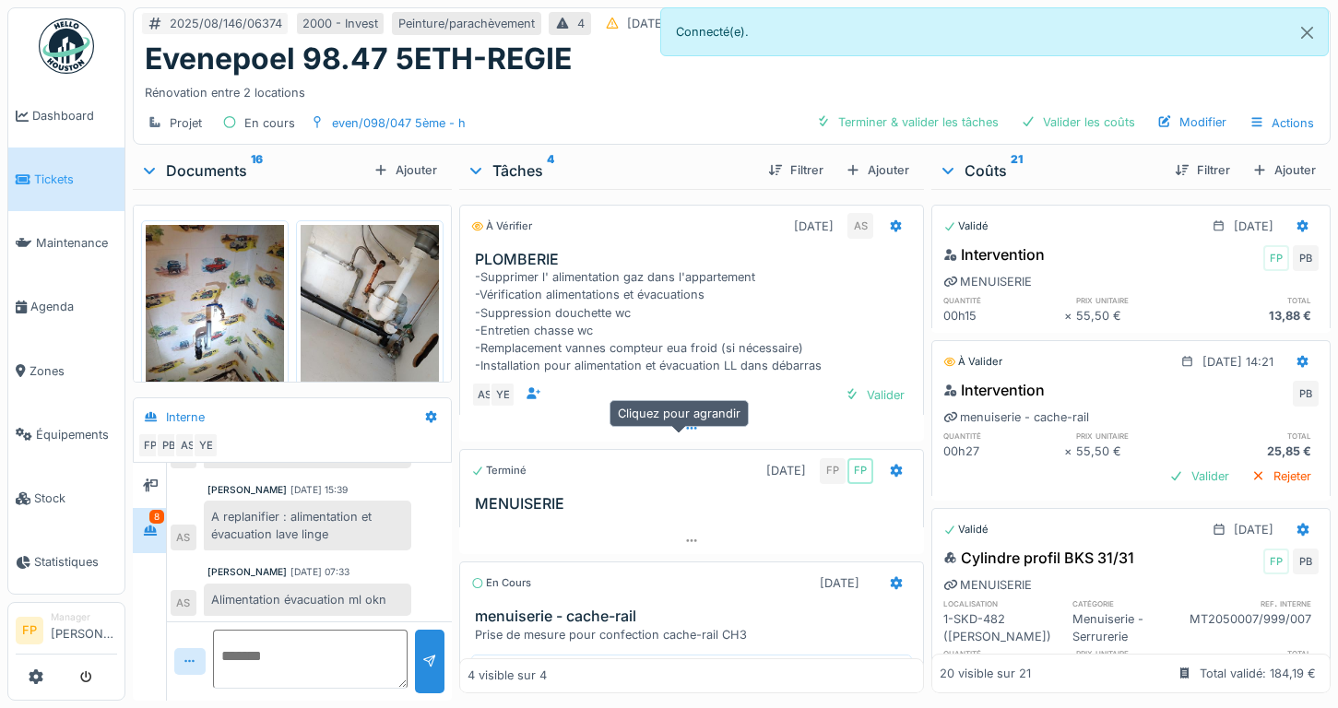
click at [687, 441] on div at bounding box center [691, 428] width 465 height 27
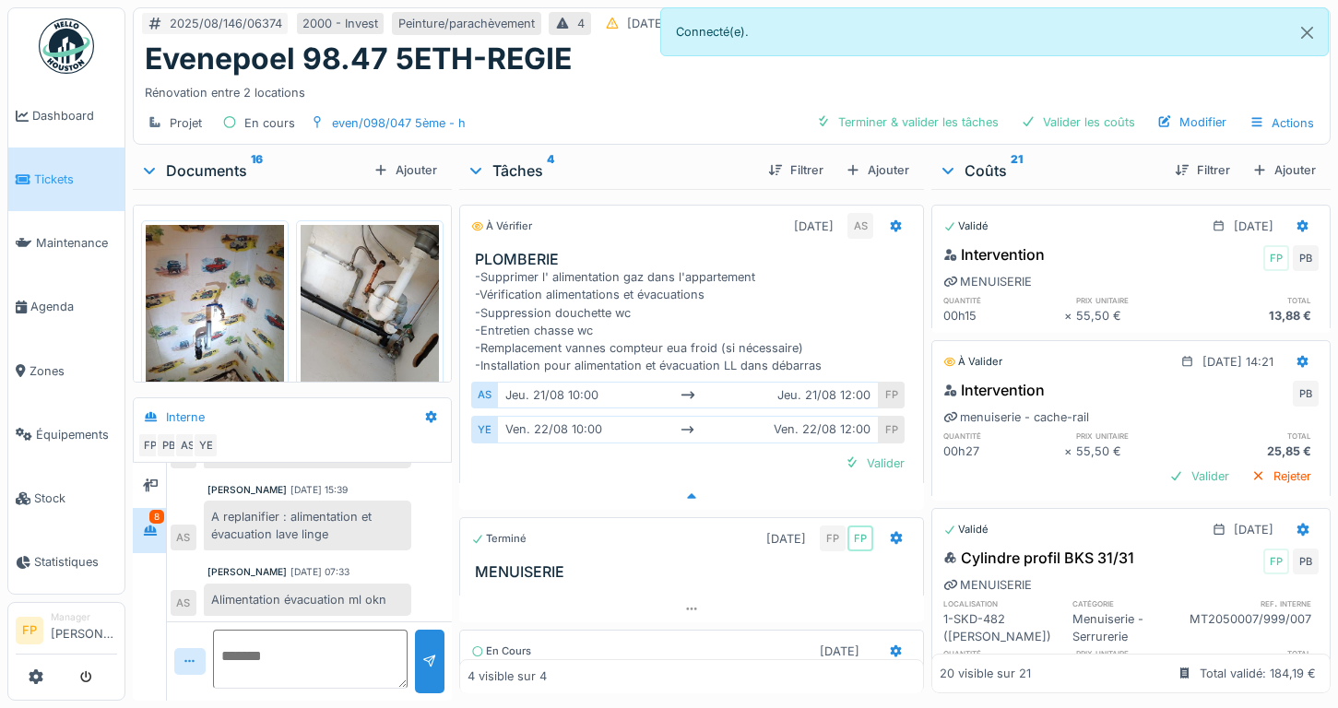
scroll to position [15, 0]
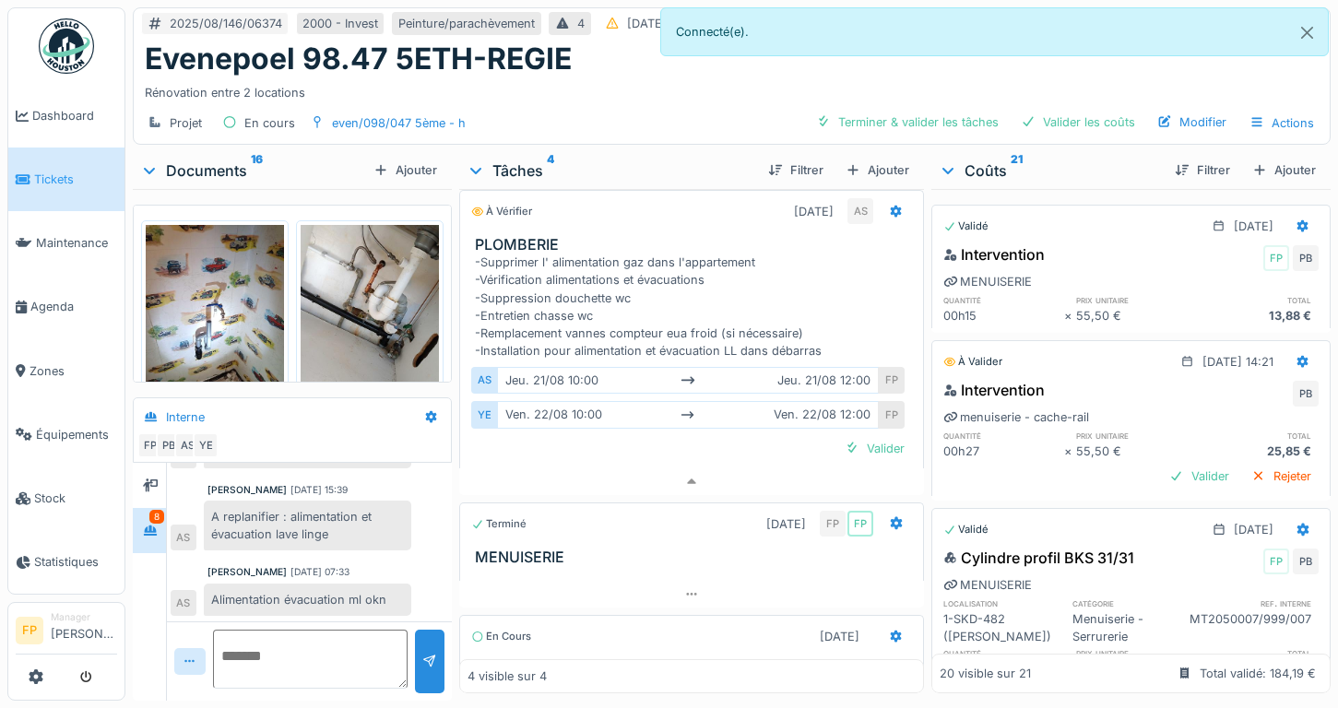
click at [223, 301] on img at bounding box center [215, 317] width 138 height 184
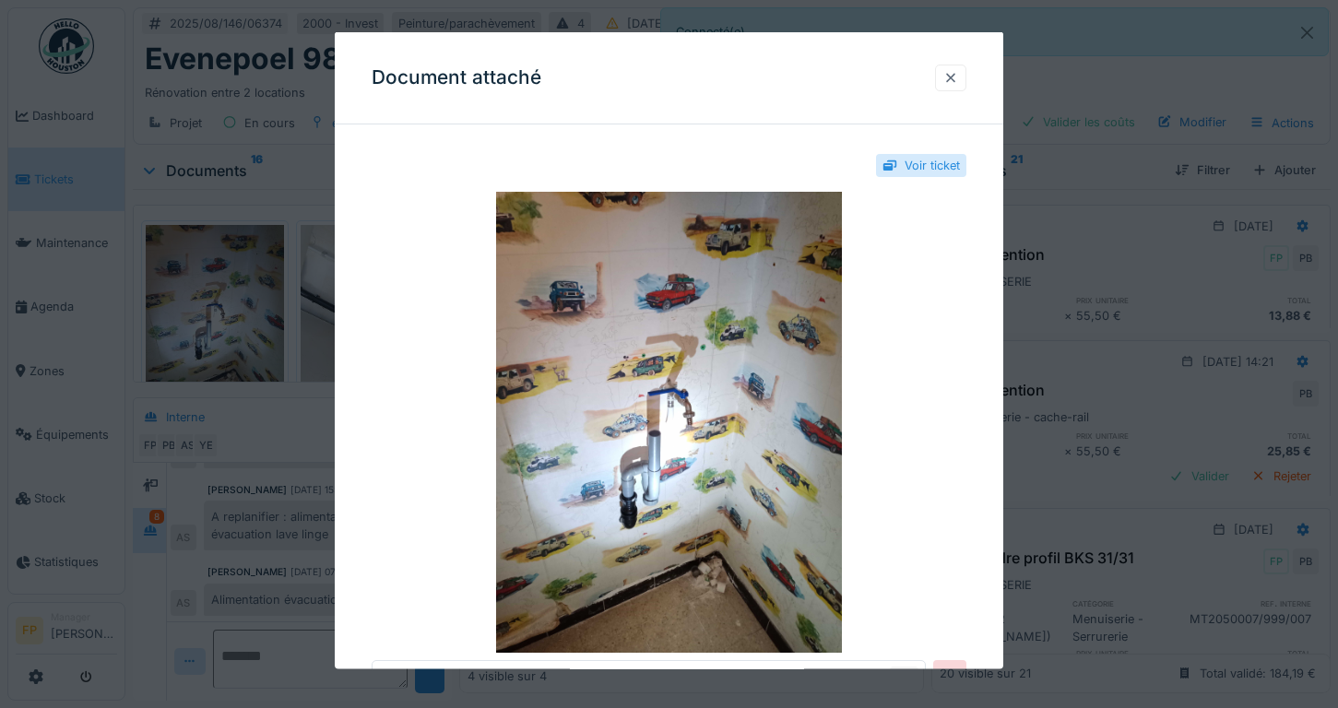
click at [953, 77] on div at bounding box center [950, 77] width 15 height 18
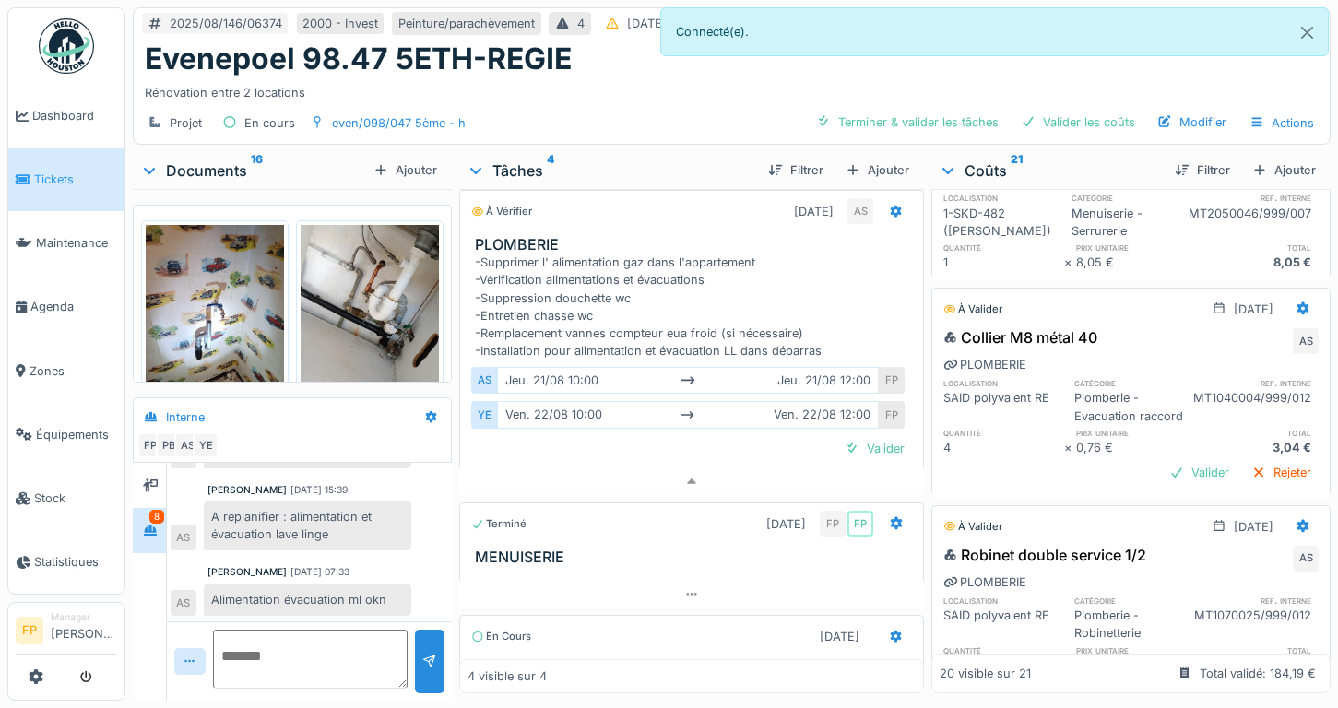
scroll to position [645, 0]
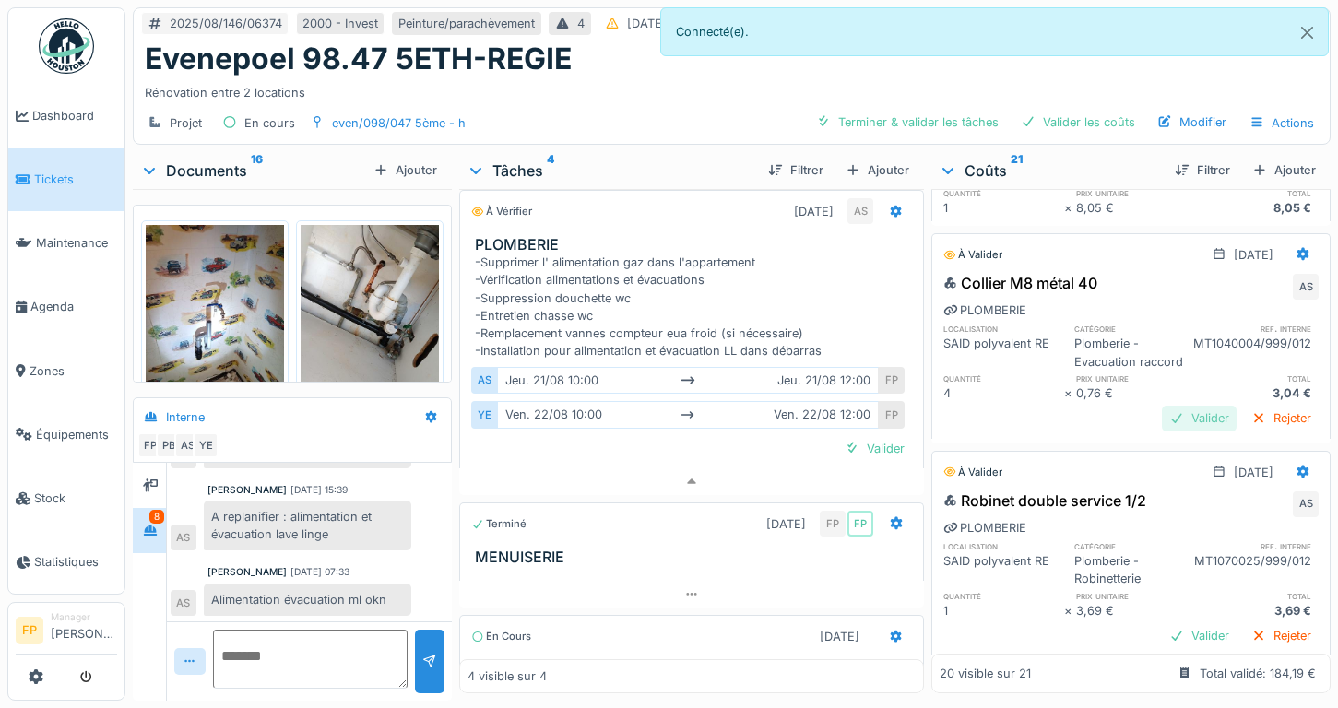
click at [1168, 423] on div "Valider" at bounding box center [1199, 418] width 75 height 25
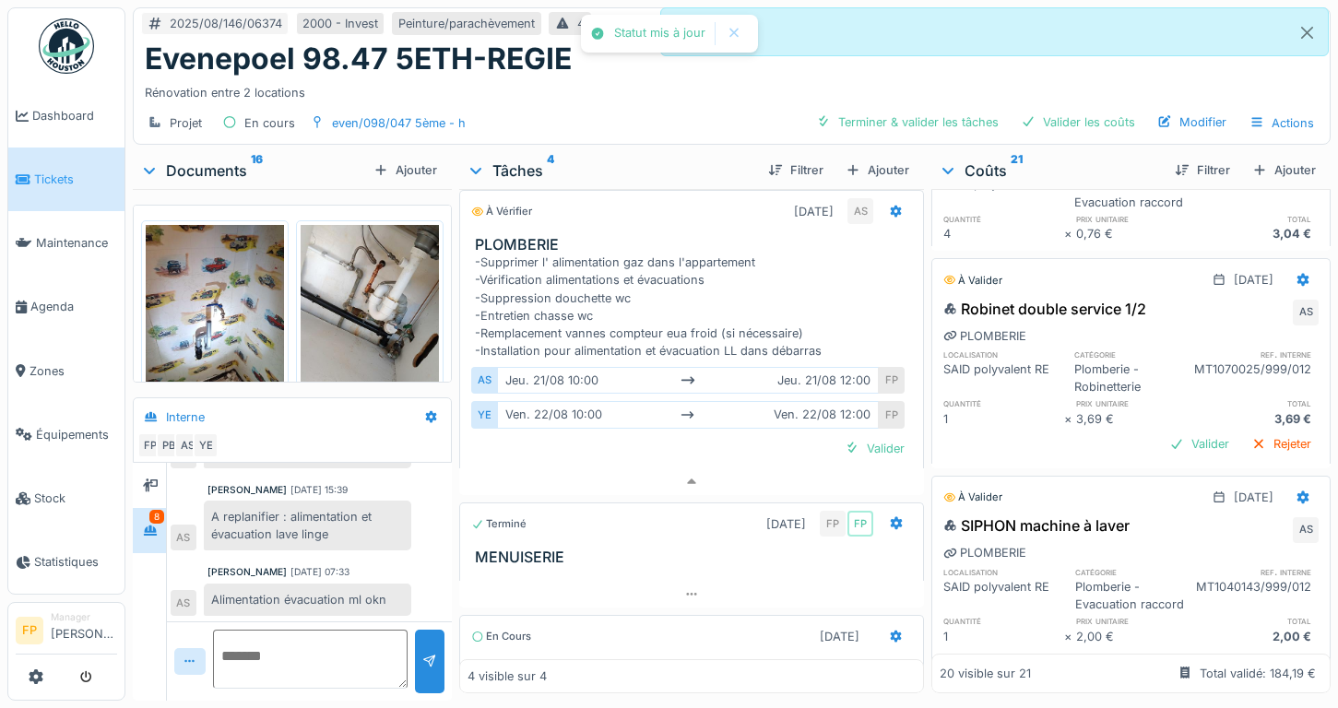
scroll to position [830, 0]
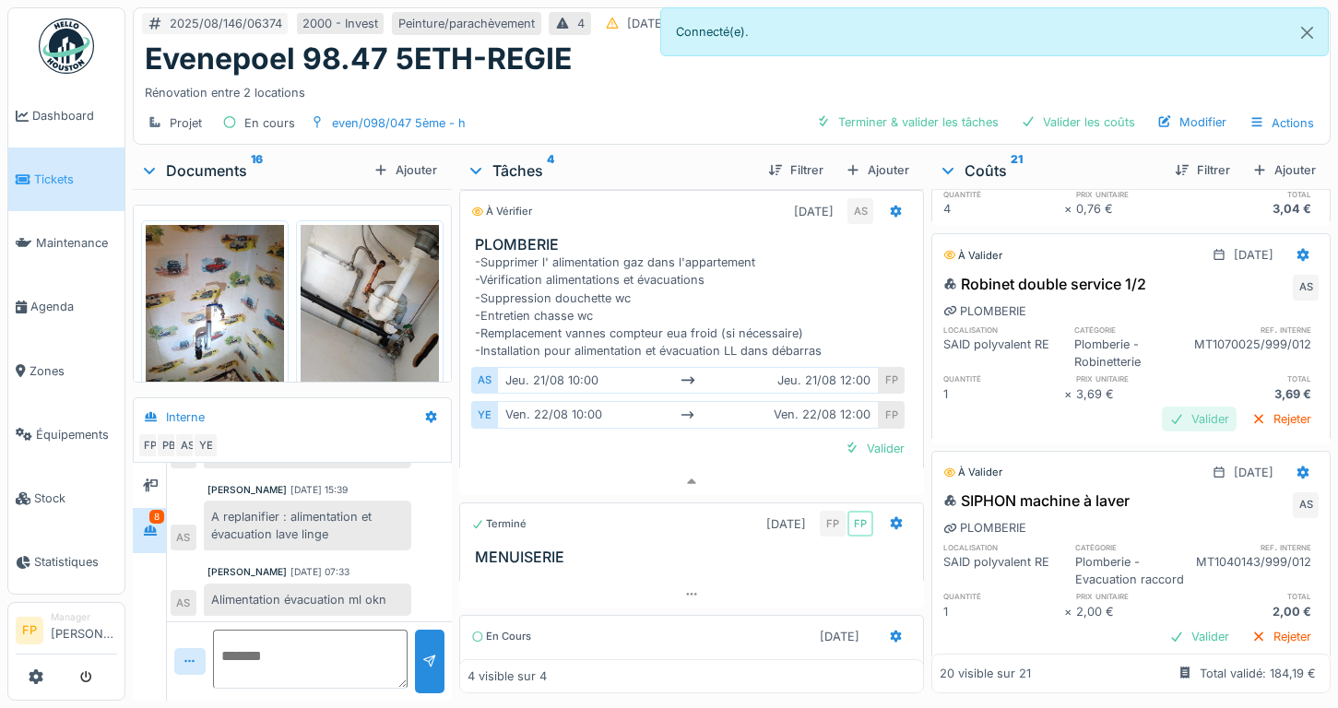
click at [1166, 420] on div "Valider" at bounding box center [1199, 419] width 75 height 25
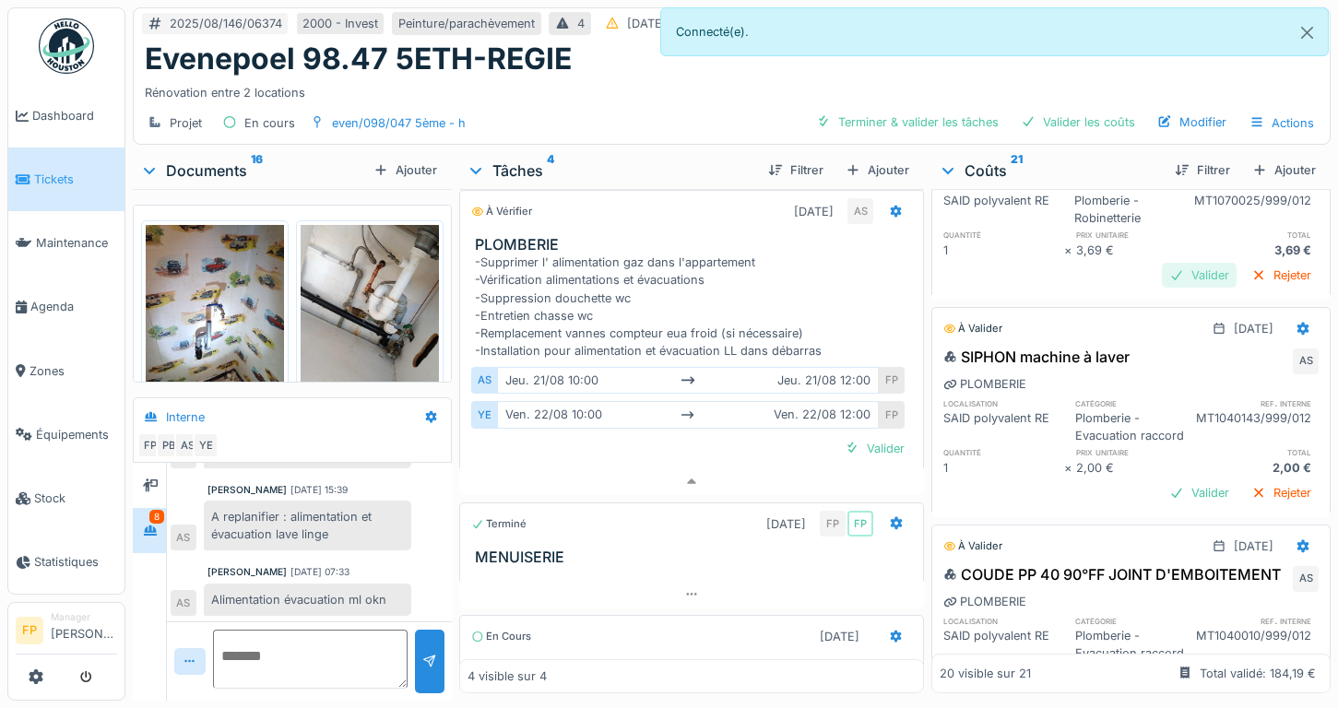
scroll to position [1014, 0]
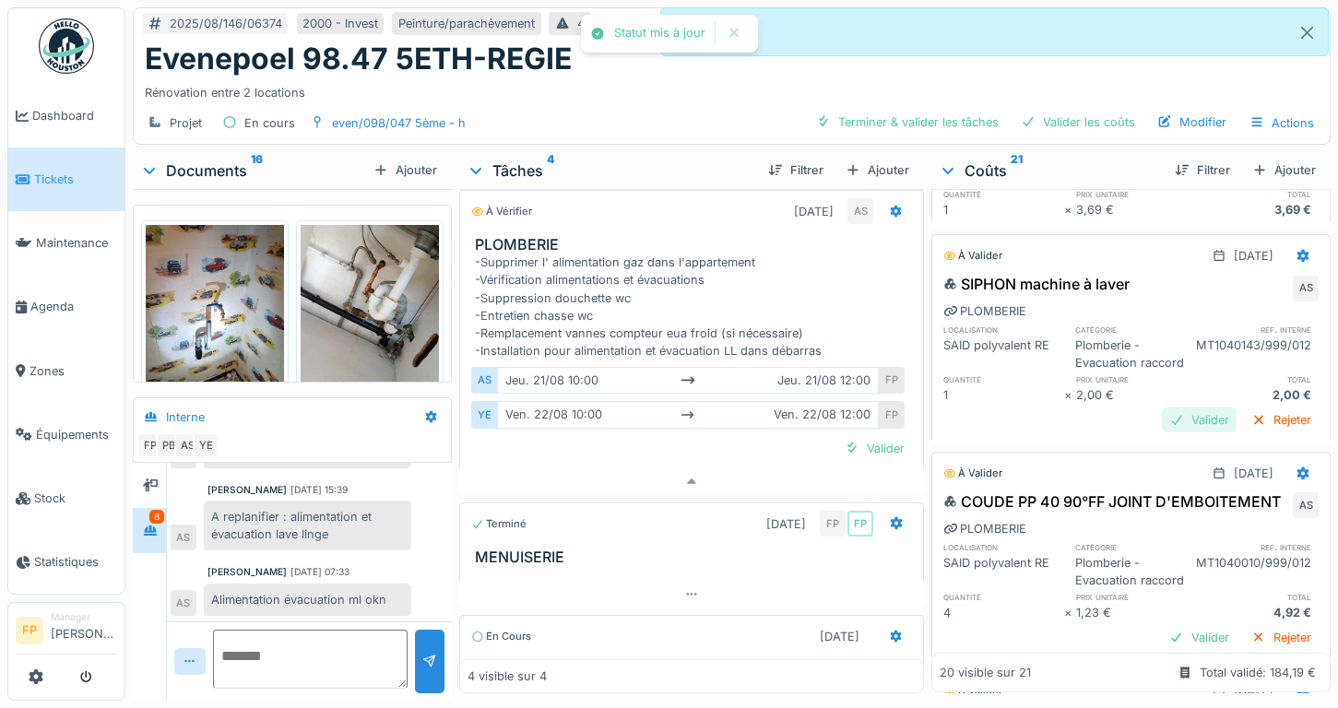
click at [1166, 432] on div "Valider" at bounding box center [1199, 420] width 75 height 25
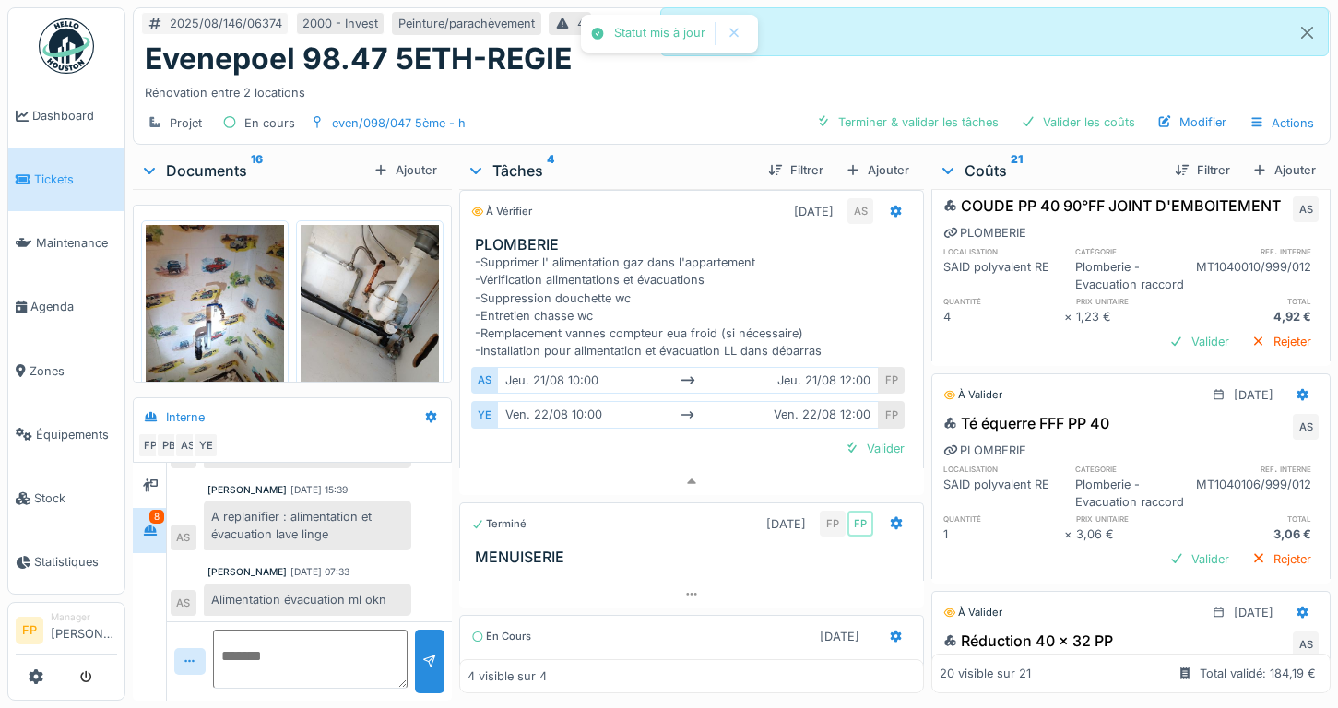
scroll to position [1291, 0]
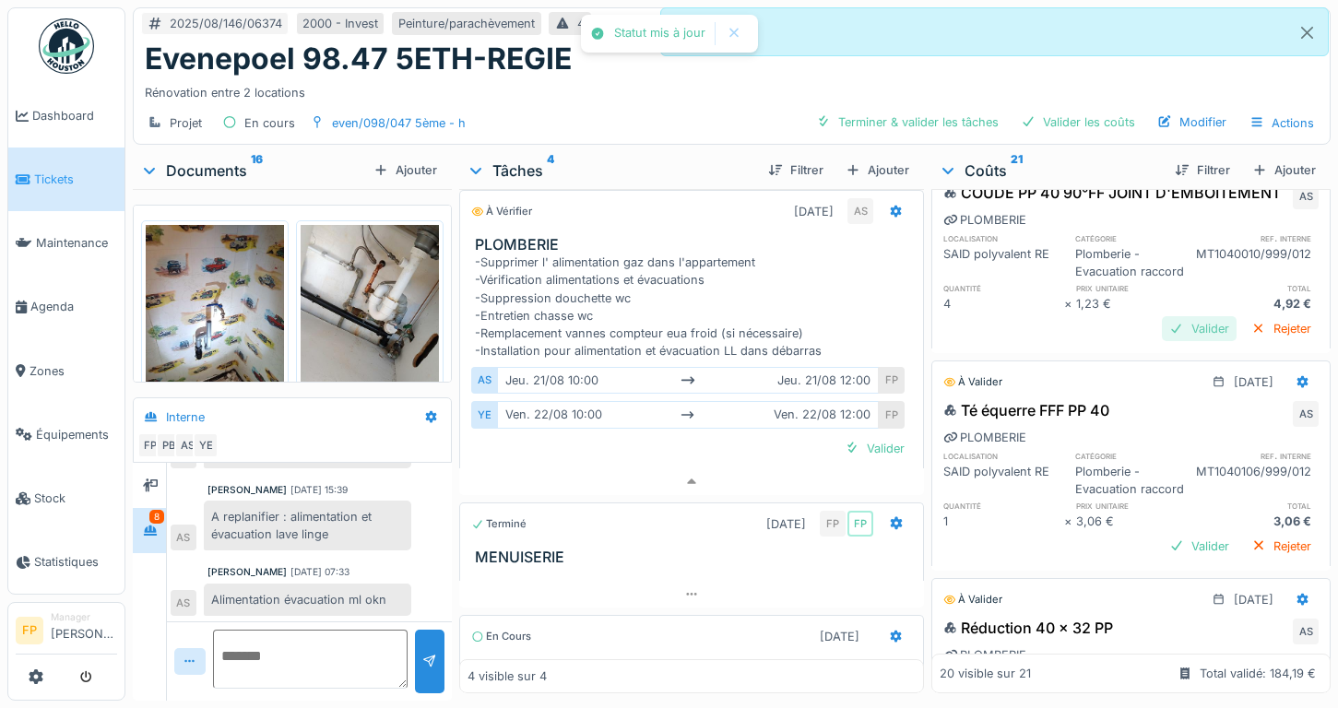
click at [1168, 341] on div "Valider" at bounding box center [1199, 328] width 75 height 25
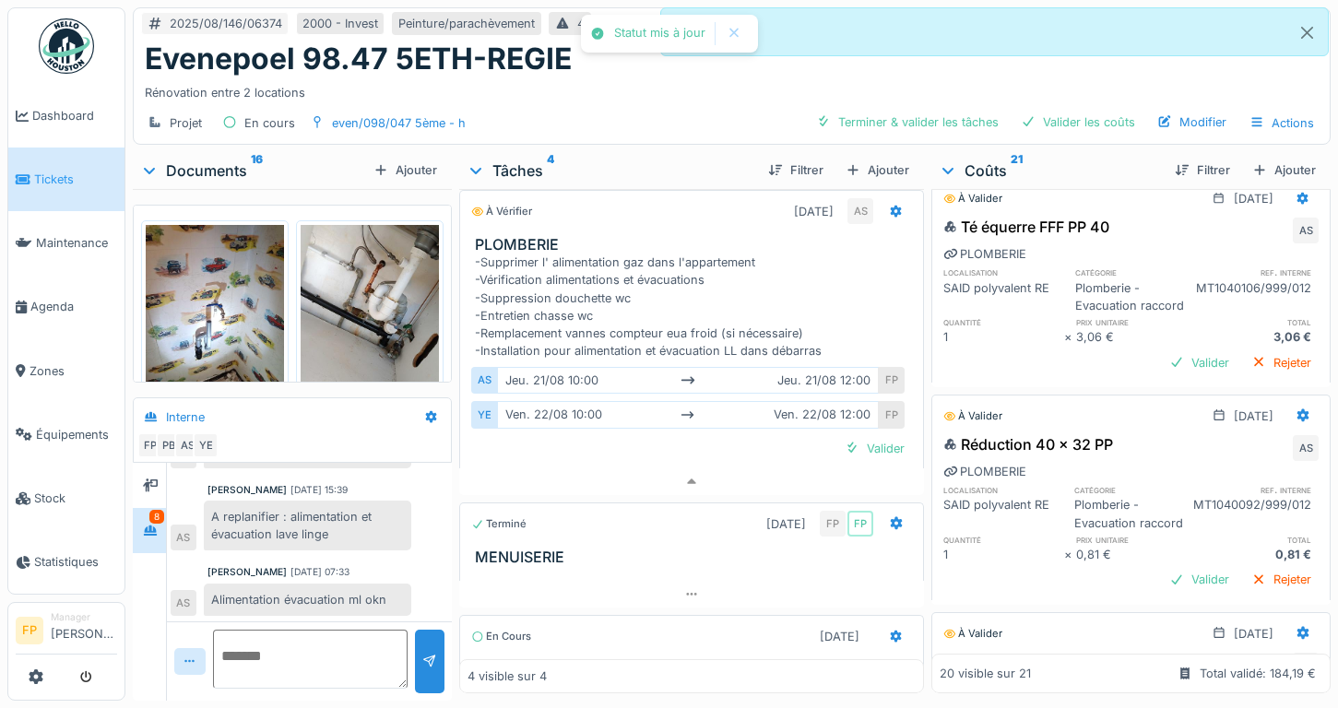
scroll to position [1475, 0]
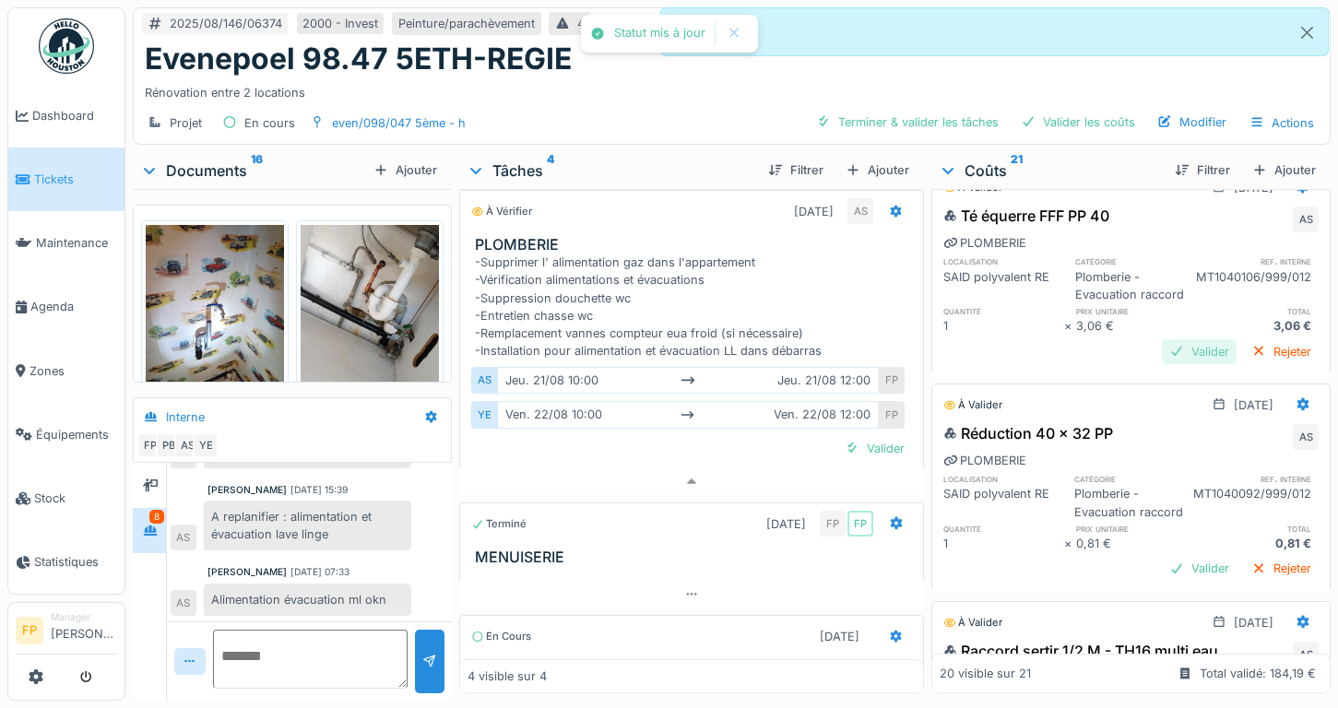
click at [1164, 364] on div "Valider" at bounding box center [1199, 351] width 75 height 25
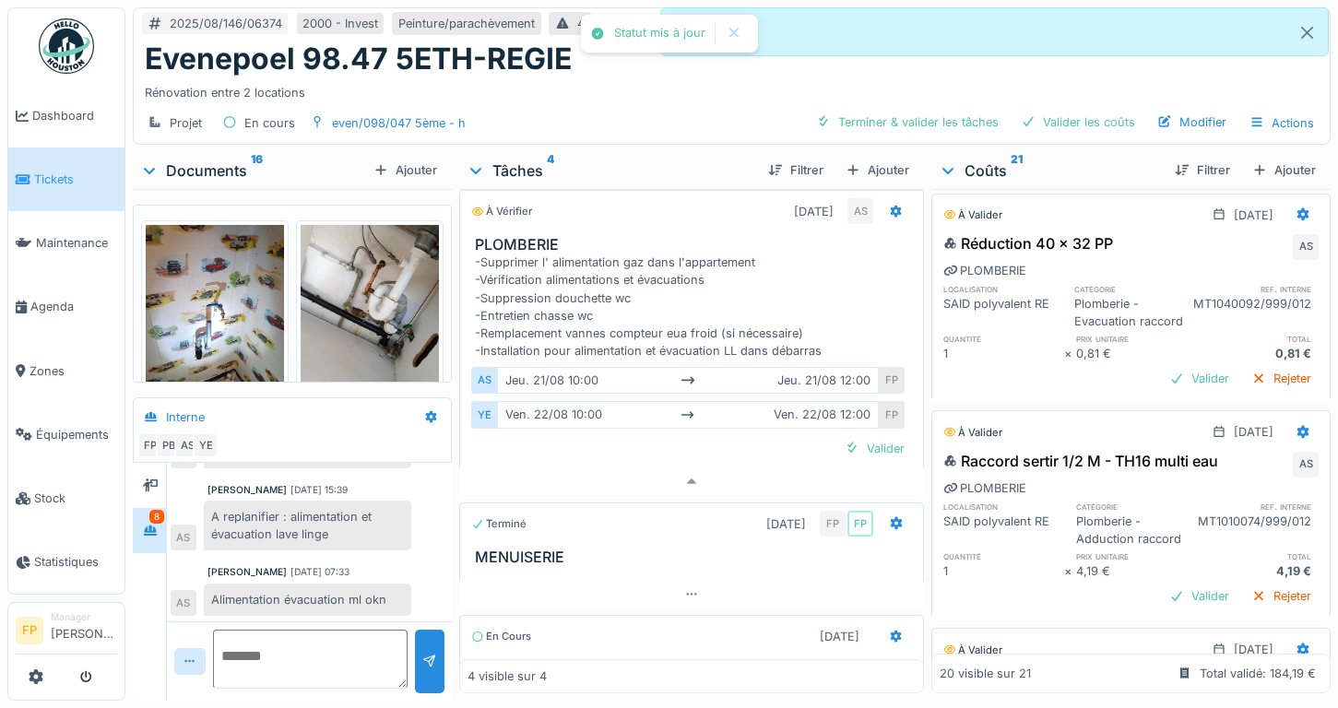
scroll to position [1752, 0]
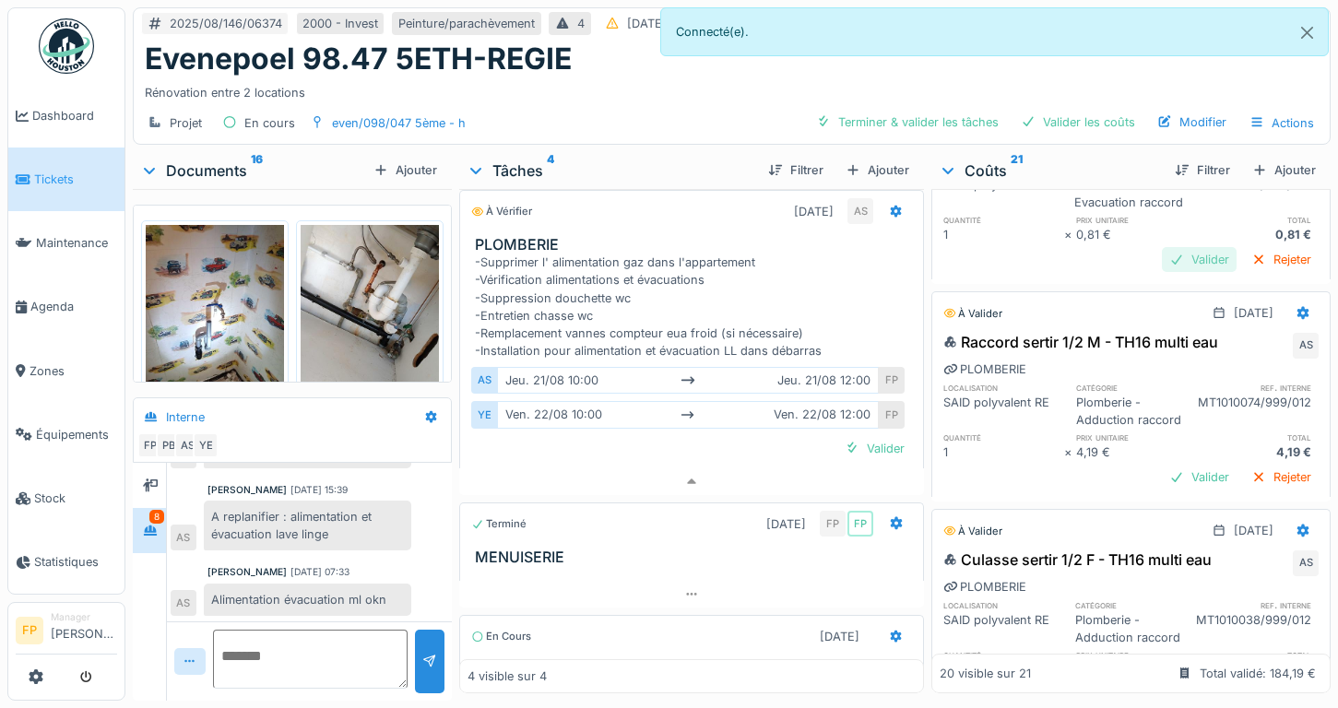
click at [1171, 272] on div "Valider" at bounding box center [1199, 259] width 75 height 25
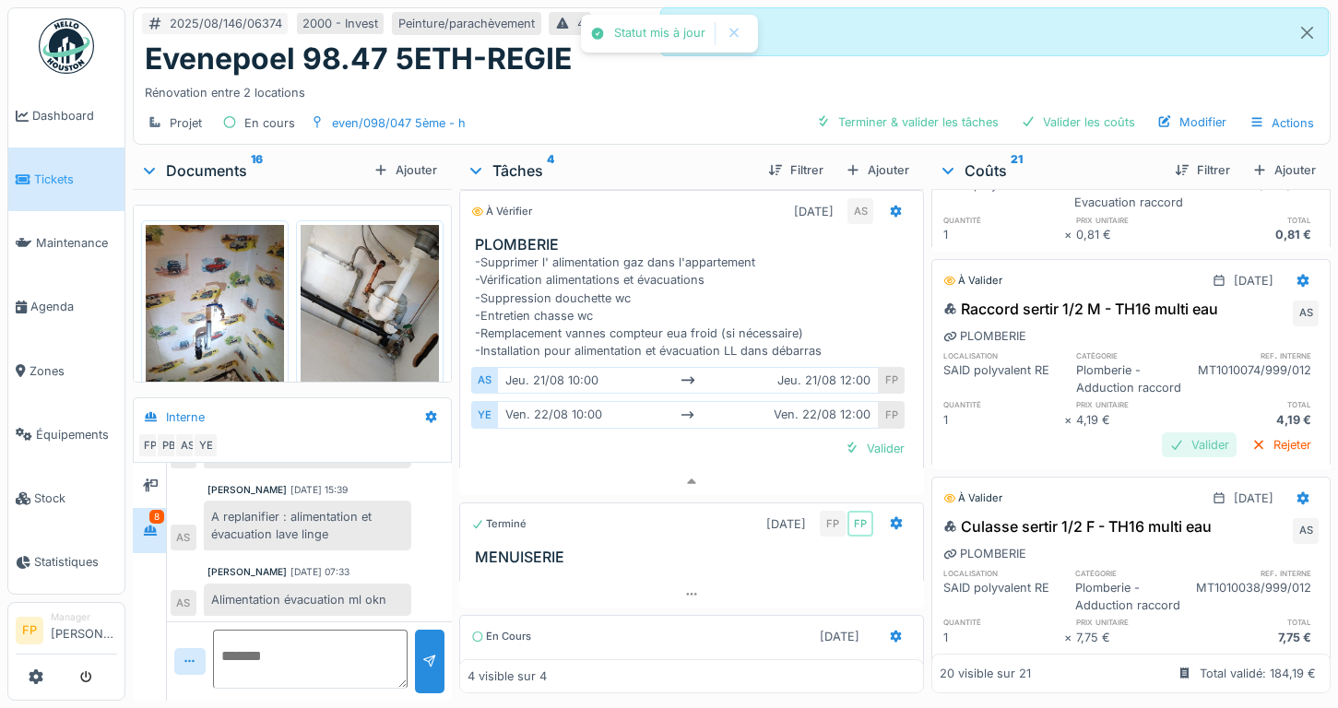
click at [1162, 457] on div "Valider" at bounding box center [1199, 444] width 75 height 25
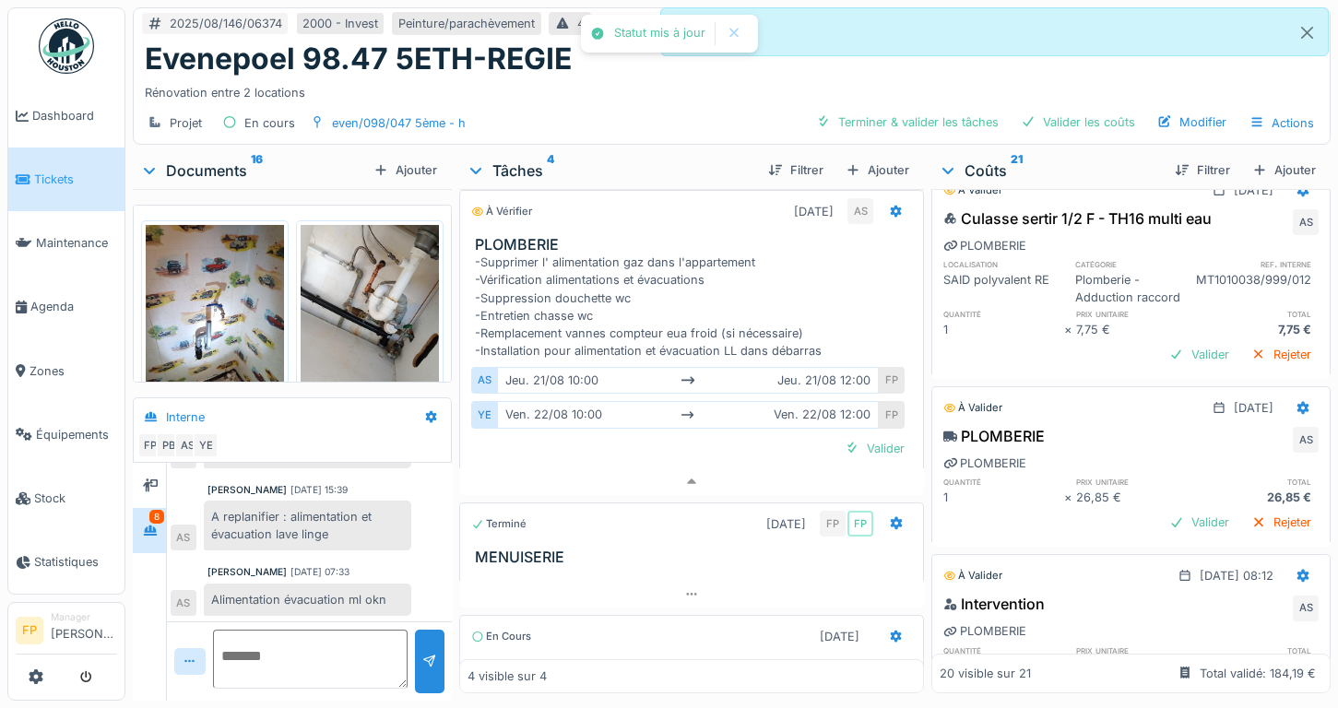
scroll to position [2028, 0]
click at [1174, 366] on div "Valider" at bounding box center [1199, 353] width 75 height 25
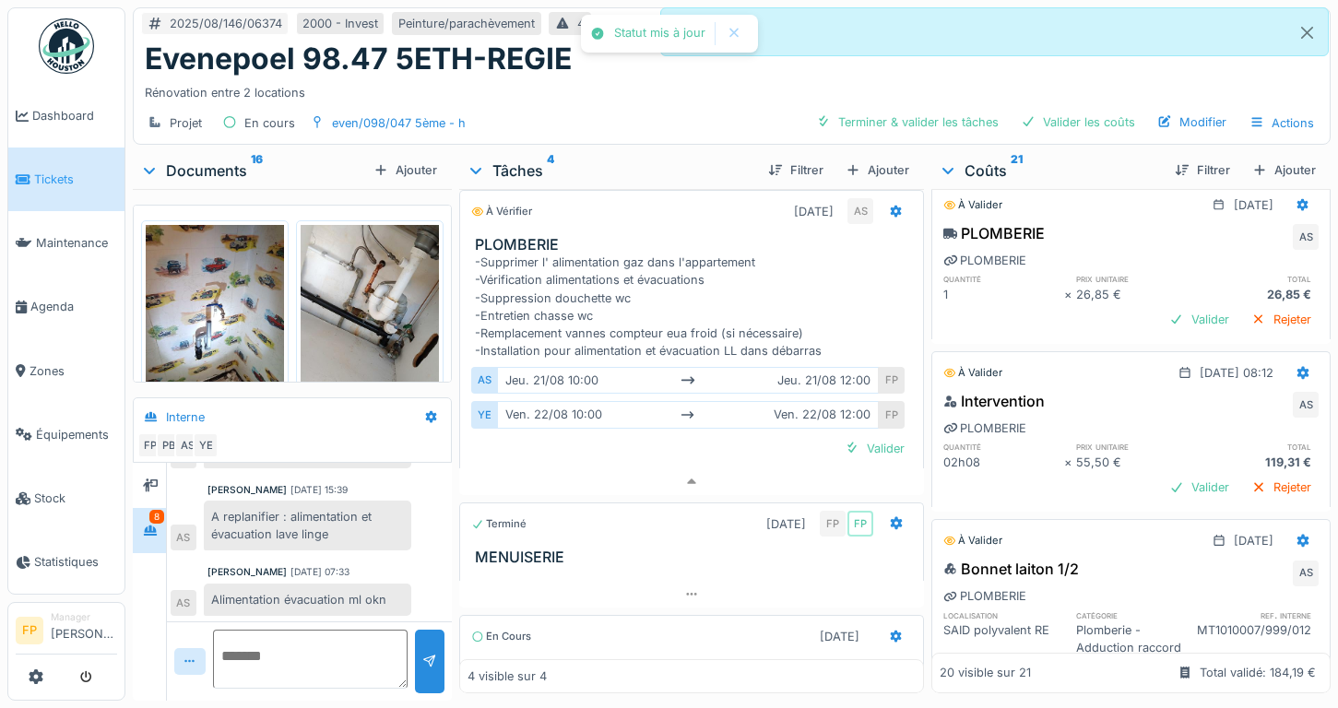
scroll to position [2213, 0]
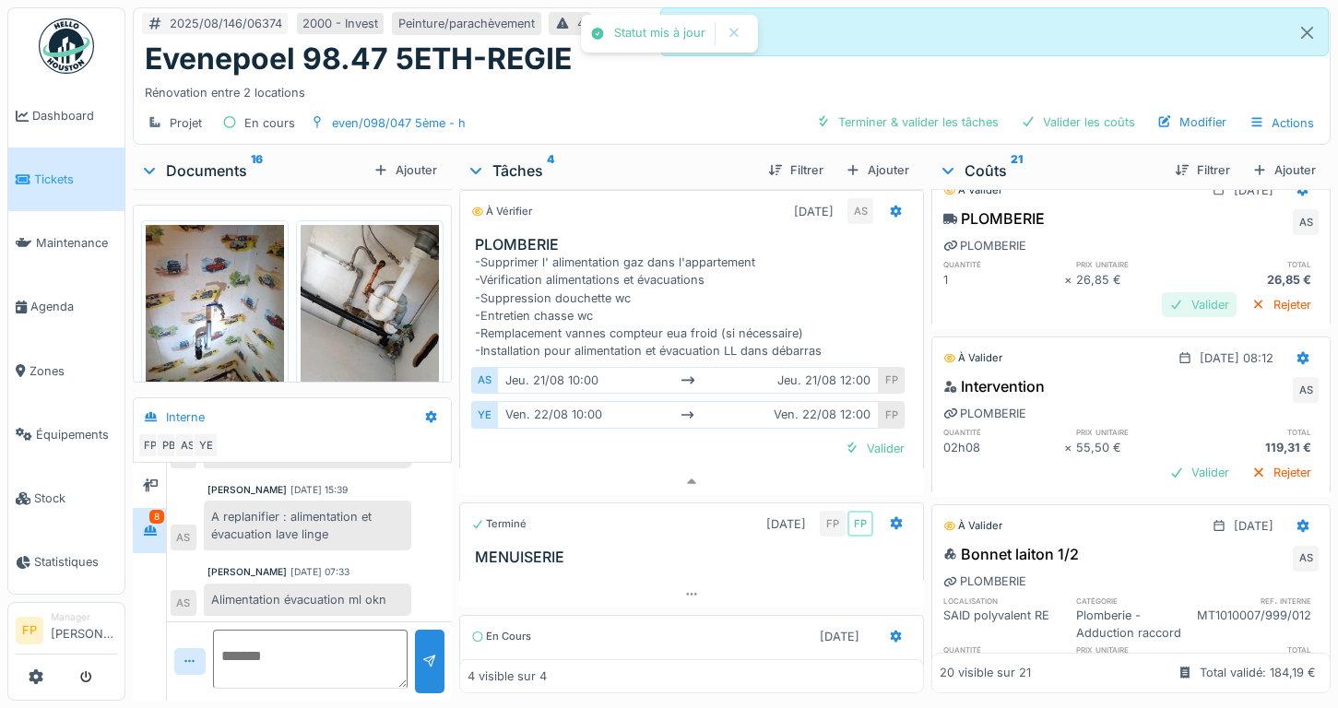
click at [1162, 317] on div "Valider" at bounding box center [1199, 304] width 75 height 25
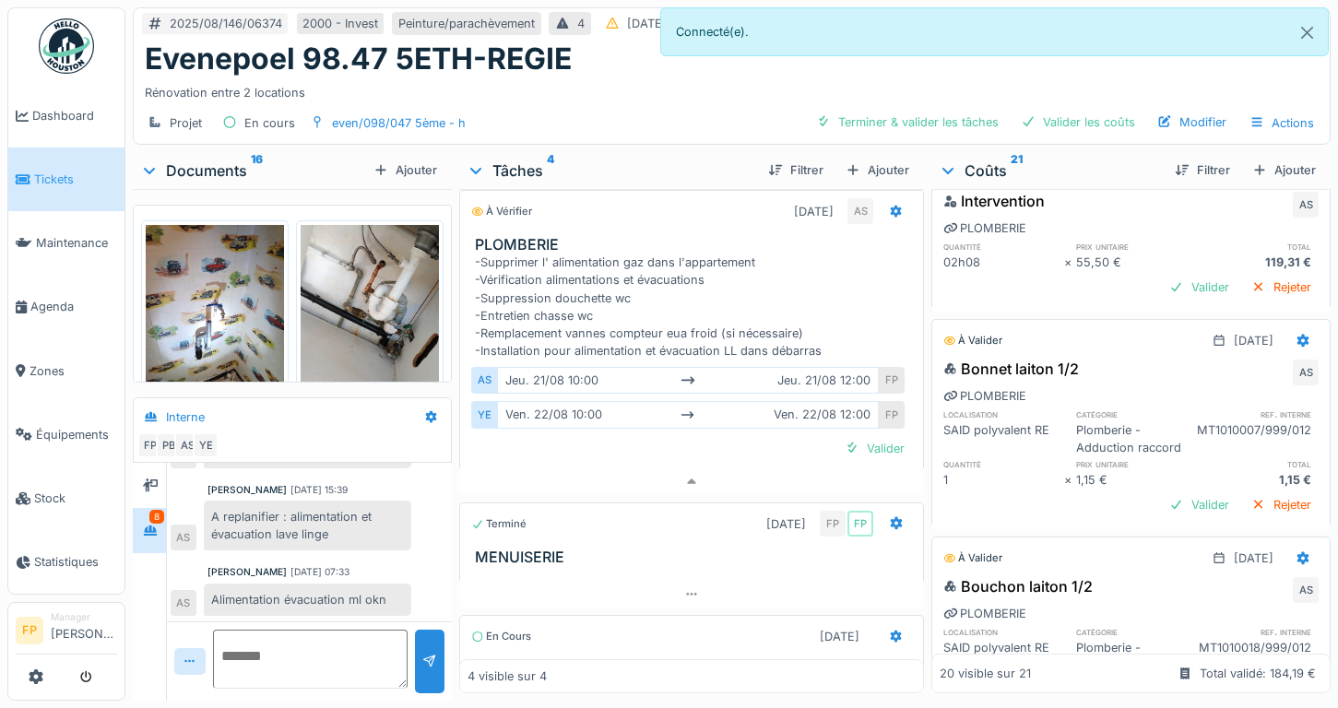
scroll to position [2397, 0]
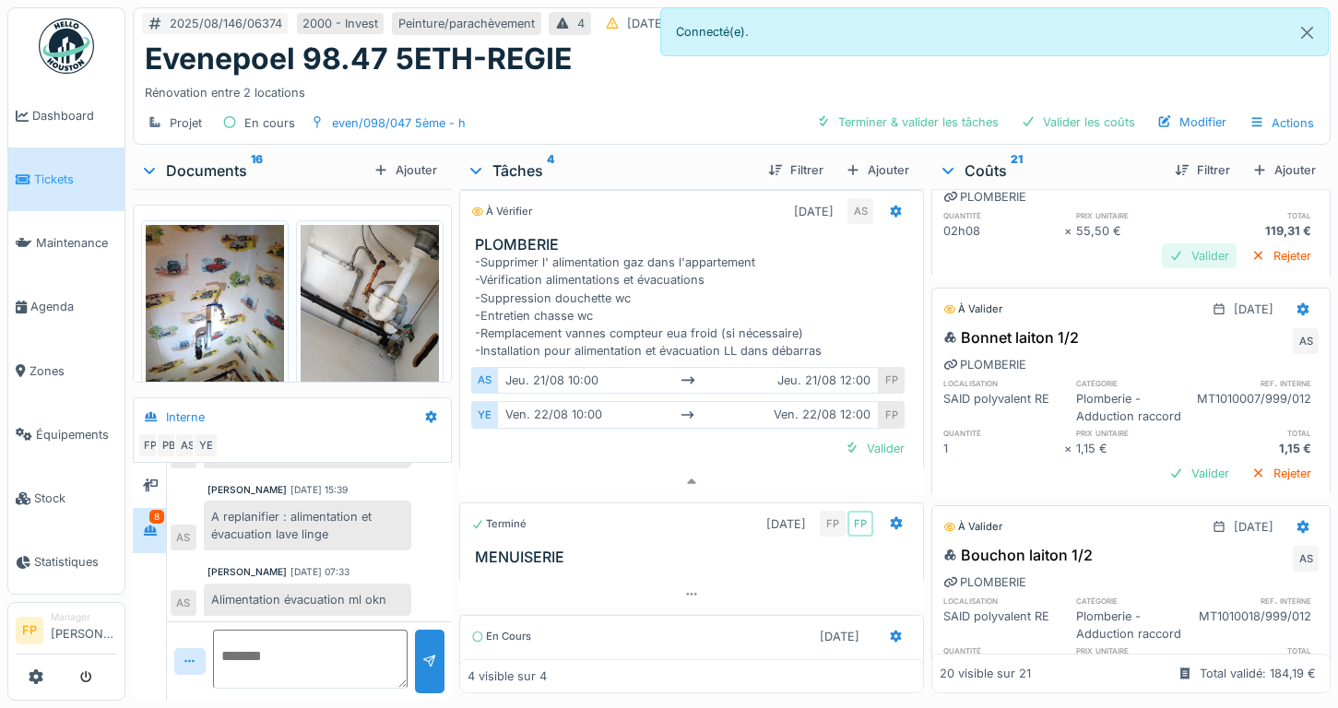
click at [1162, 268] on div "Valider" at bounding box center [1199, 255] width 75 height 25
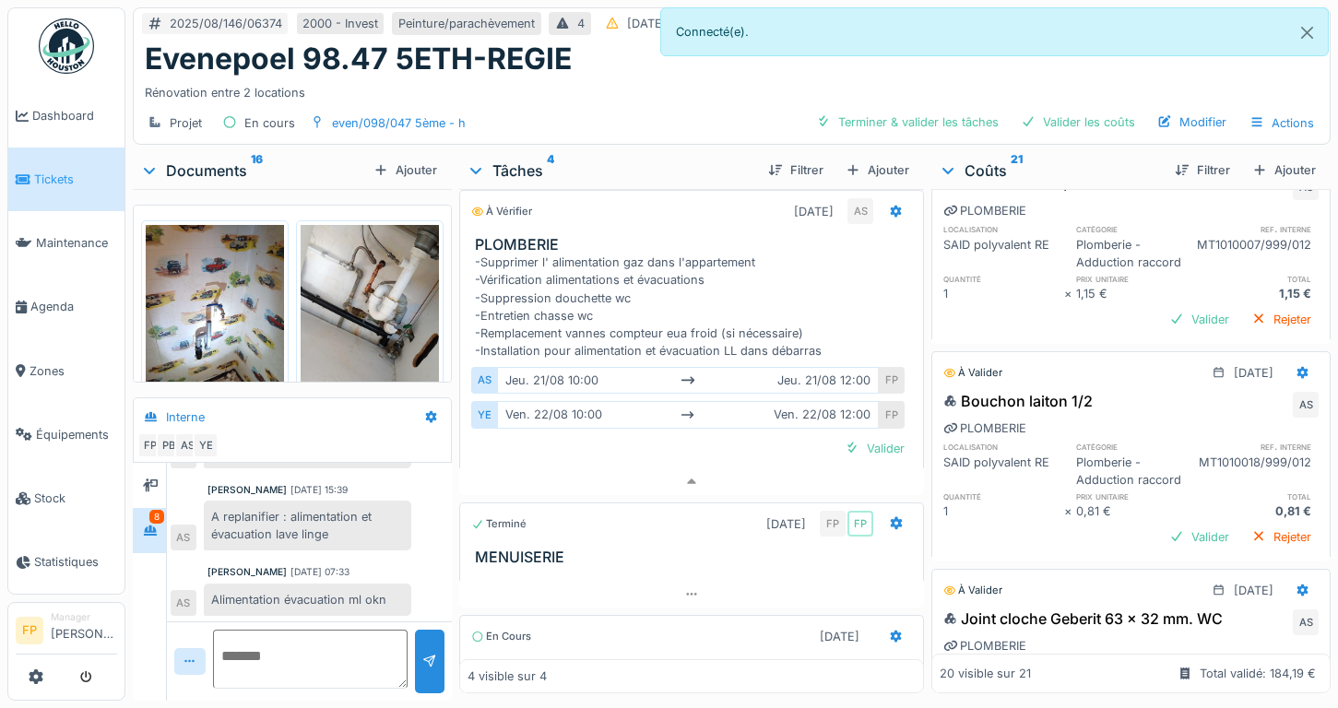
scroll to position [2489, 0]
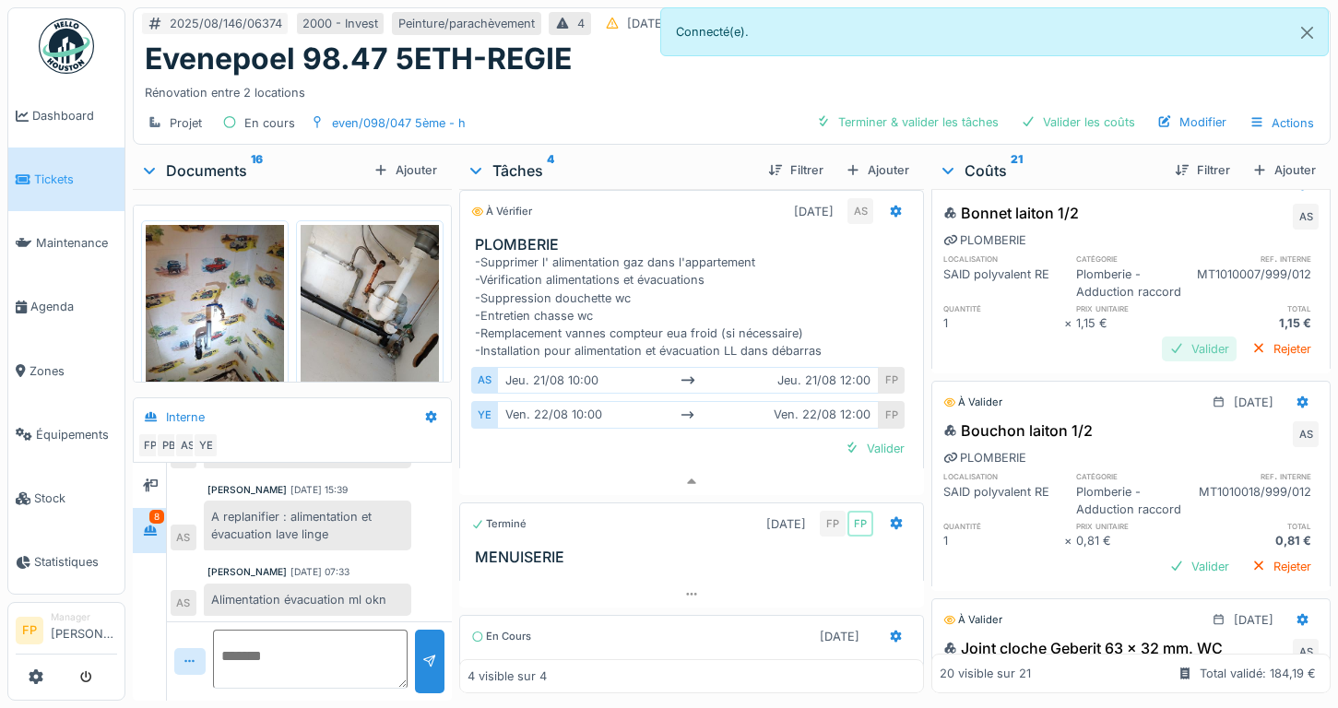
click at [1164, 361] on div "Valider" at bounding box center [1199, 349] width 75 height 25
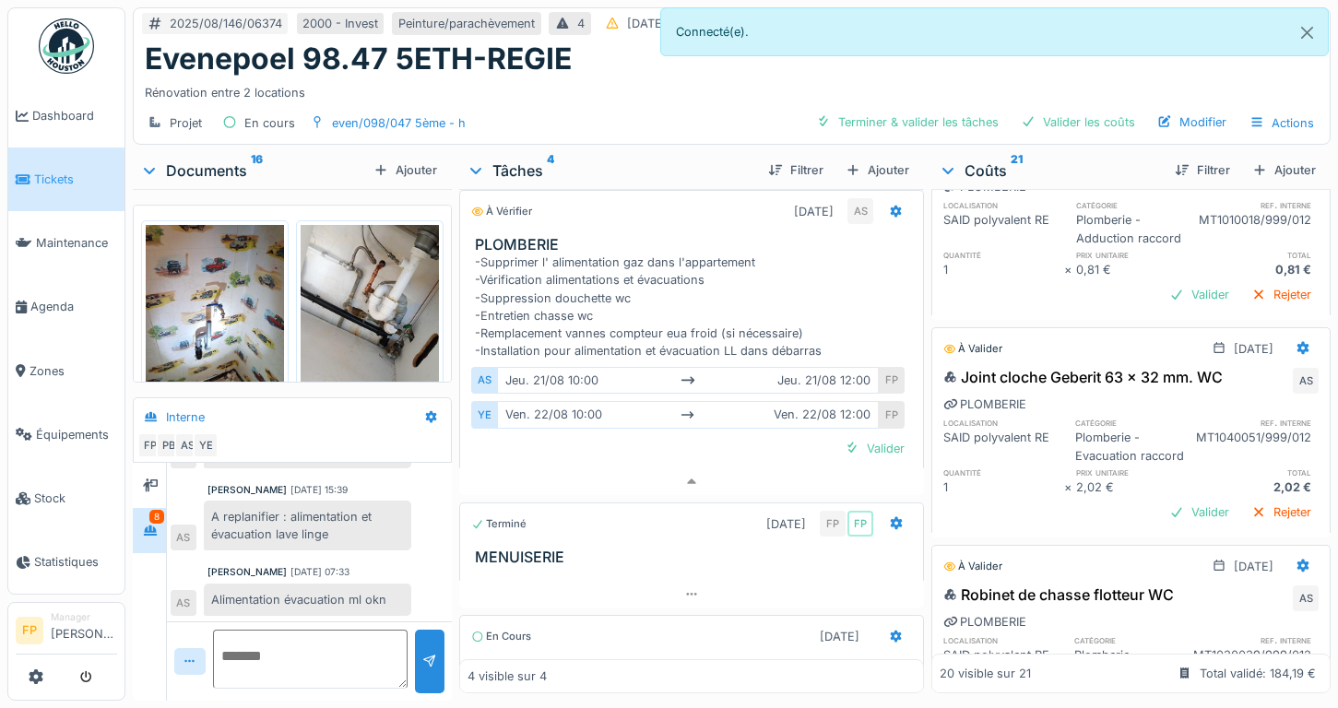
scroll to position [2766, 0]
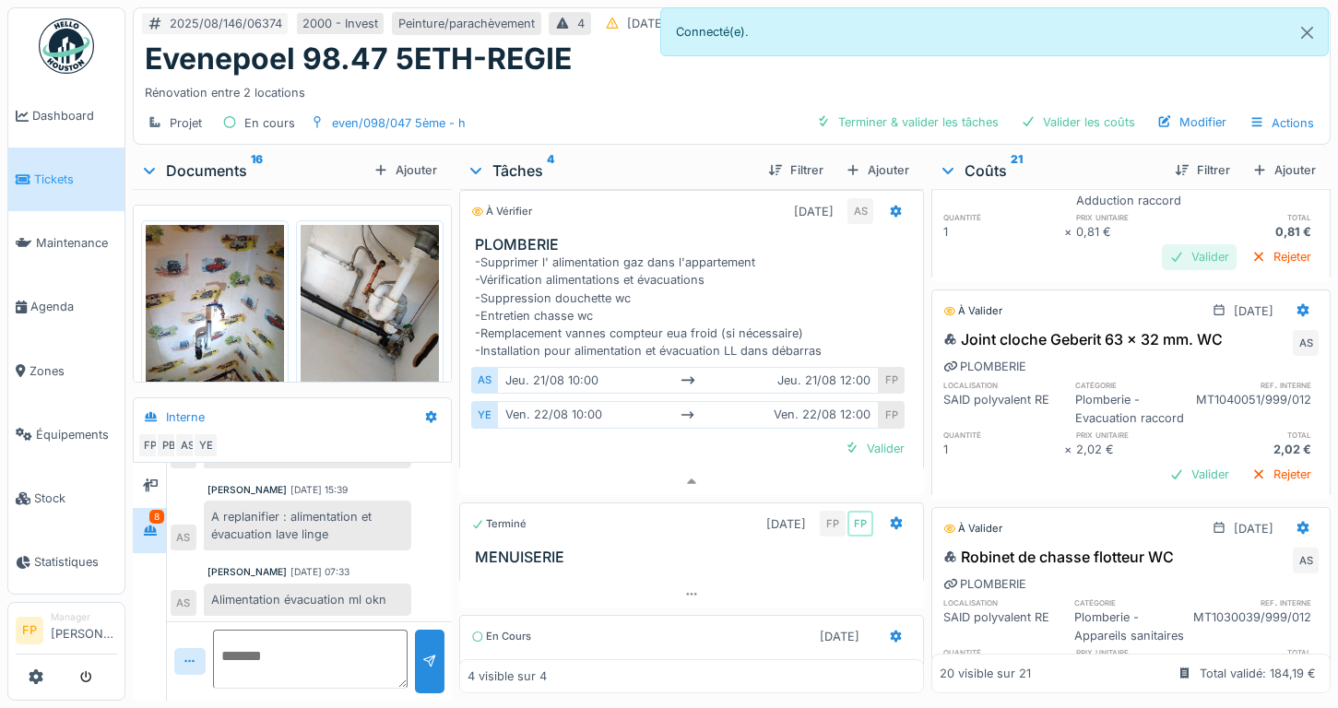
click at [1169, 269] on div "Valider" at bounding box center [1199, 256] width 75 height 25
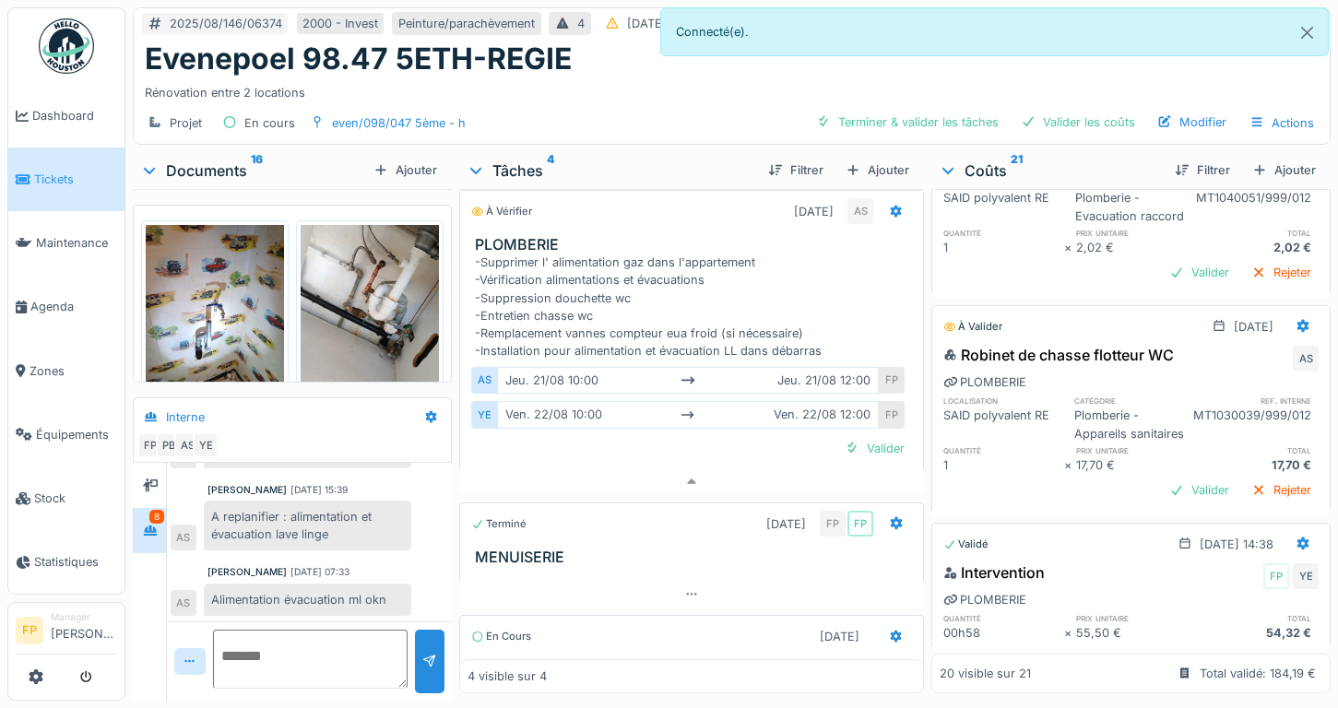
scroll to position [3043, 0]
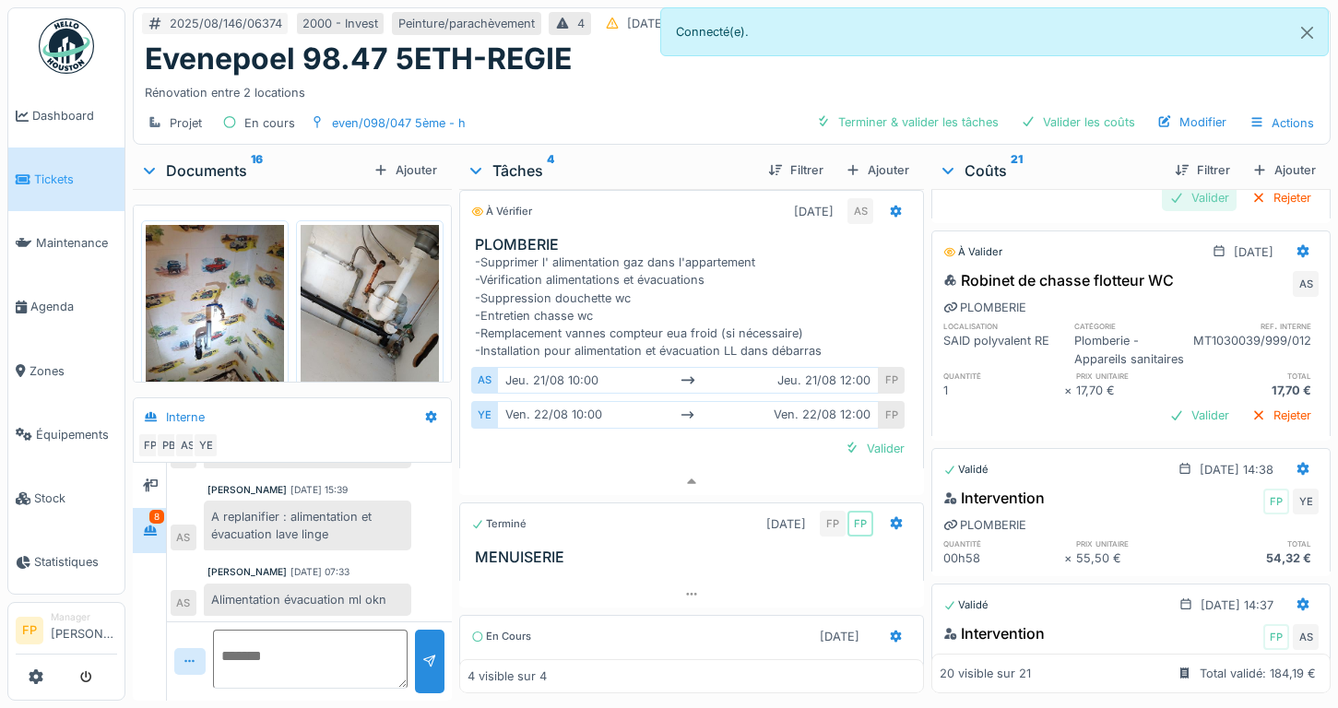
click at [1169, 210] on div "Valider" at bounding box center [1199, 197] width 75 height 25
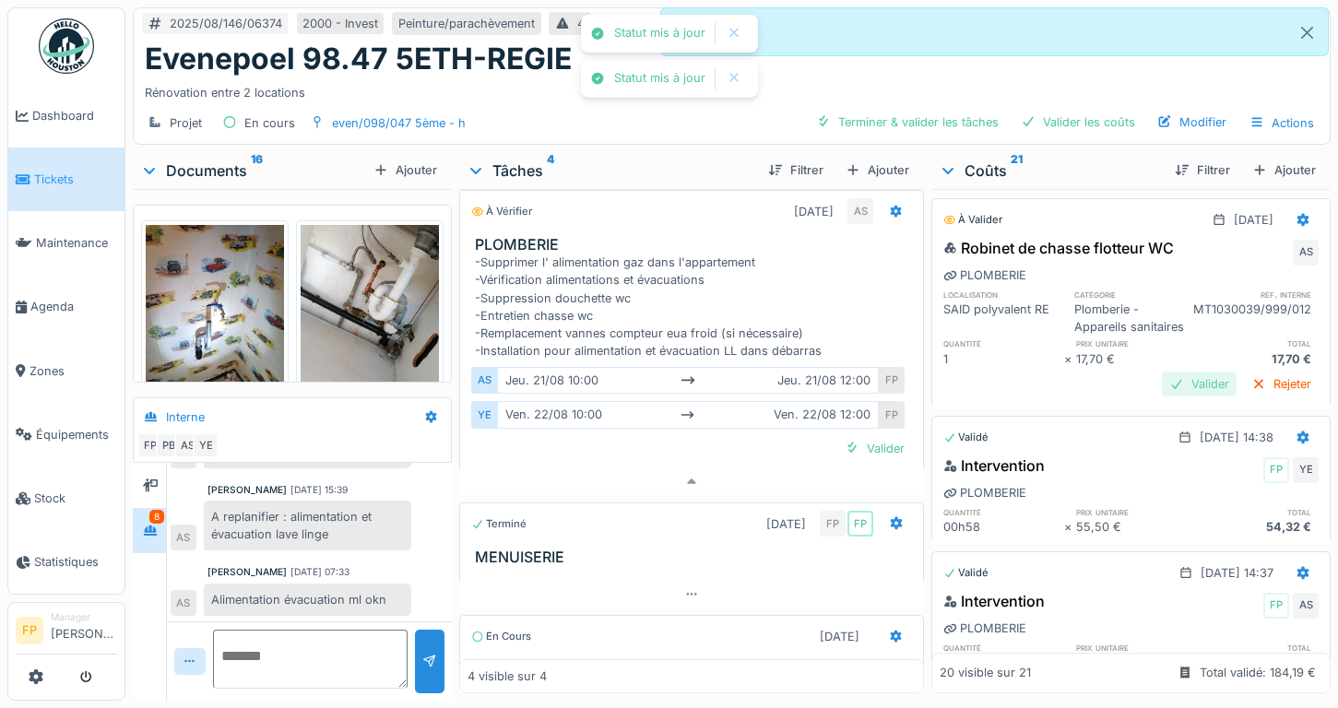
click at [1164, 396] on div "Valider" at bounding box center [1199, 384] width 75 height 25
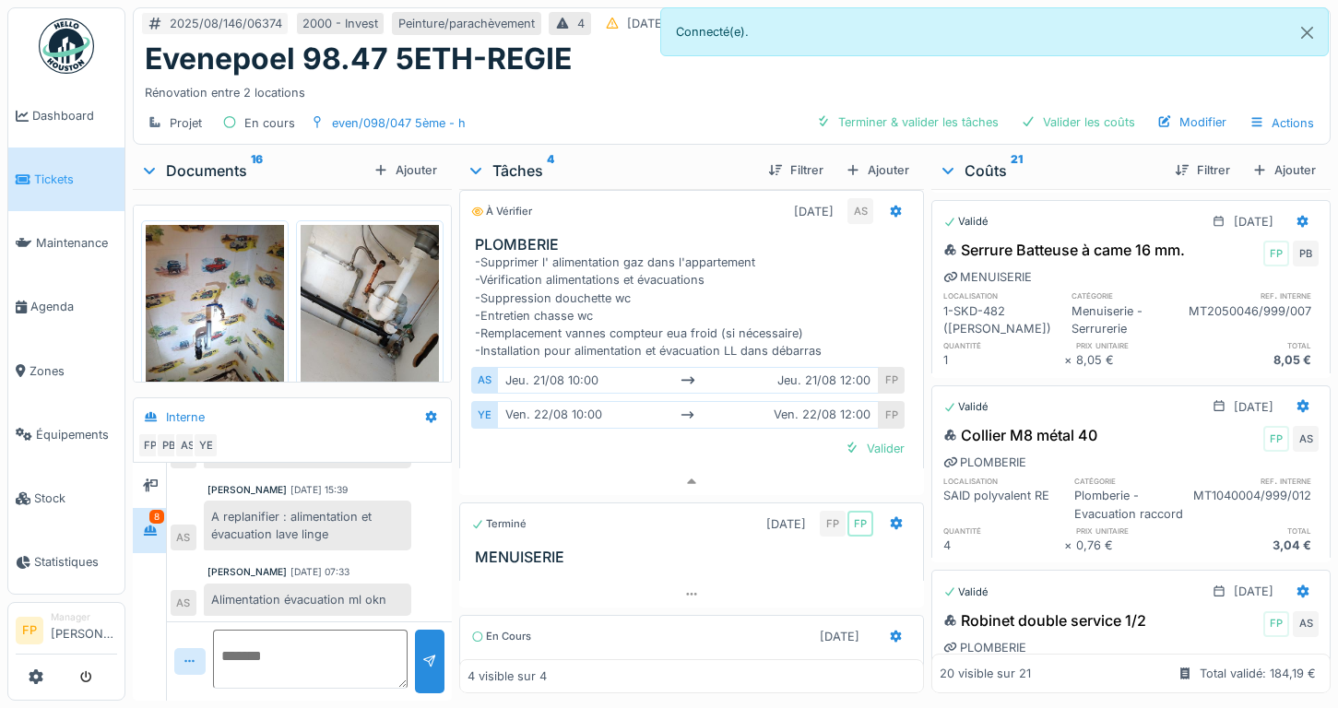
scroll to position [0, 0]
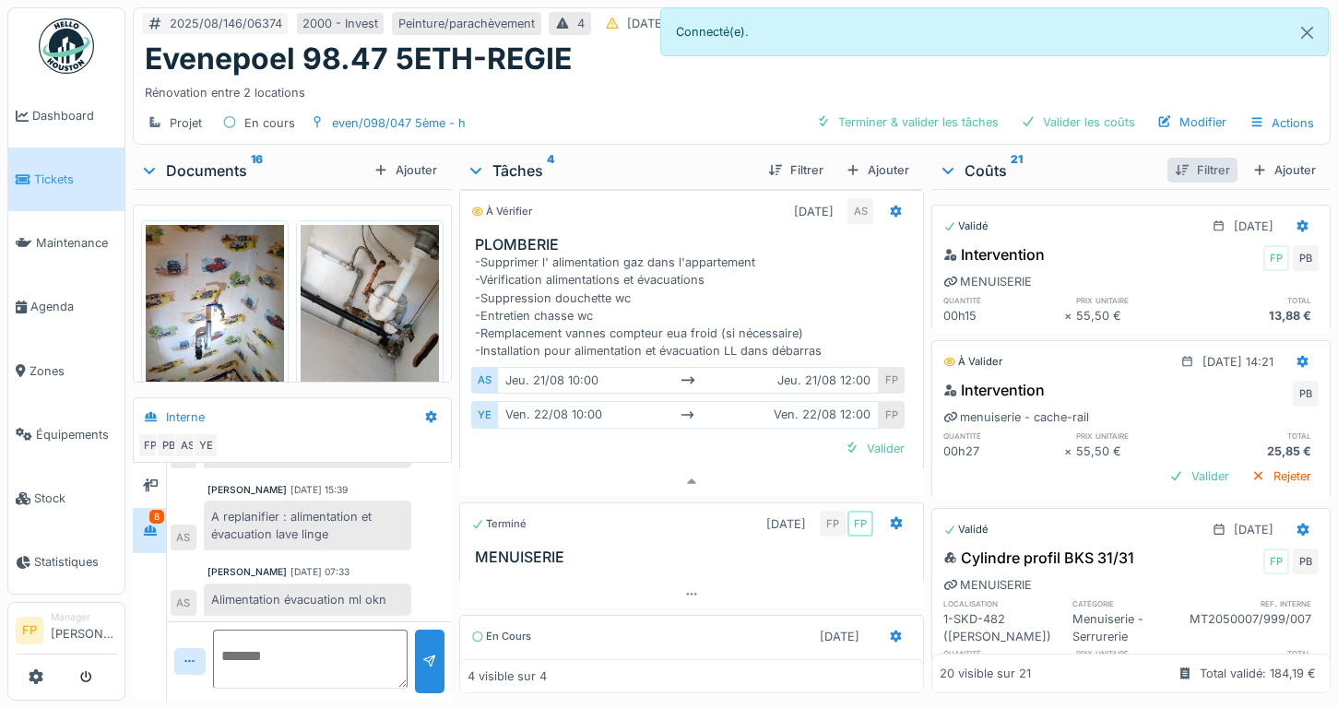
click at [1172, 158] on div "Filtrer" at bounding box center [1202, 170] width 70 height 25
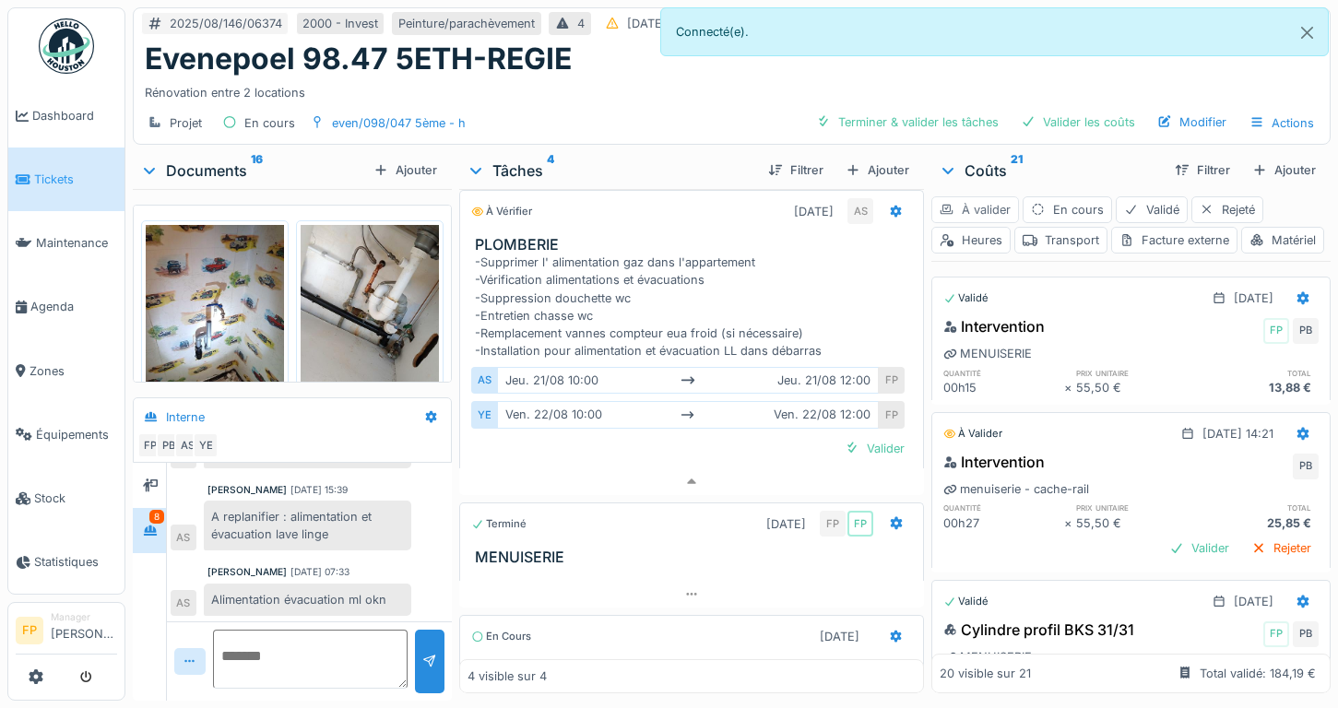
click at [960, 196] on div "À valider" at bounding box center [975, 209] width 88 height 27
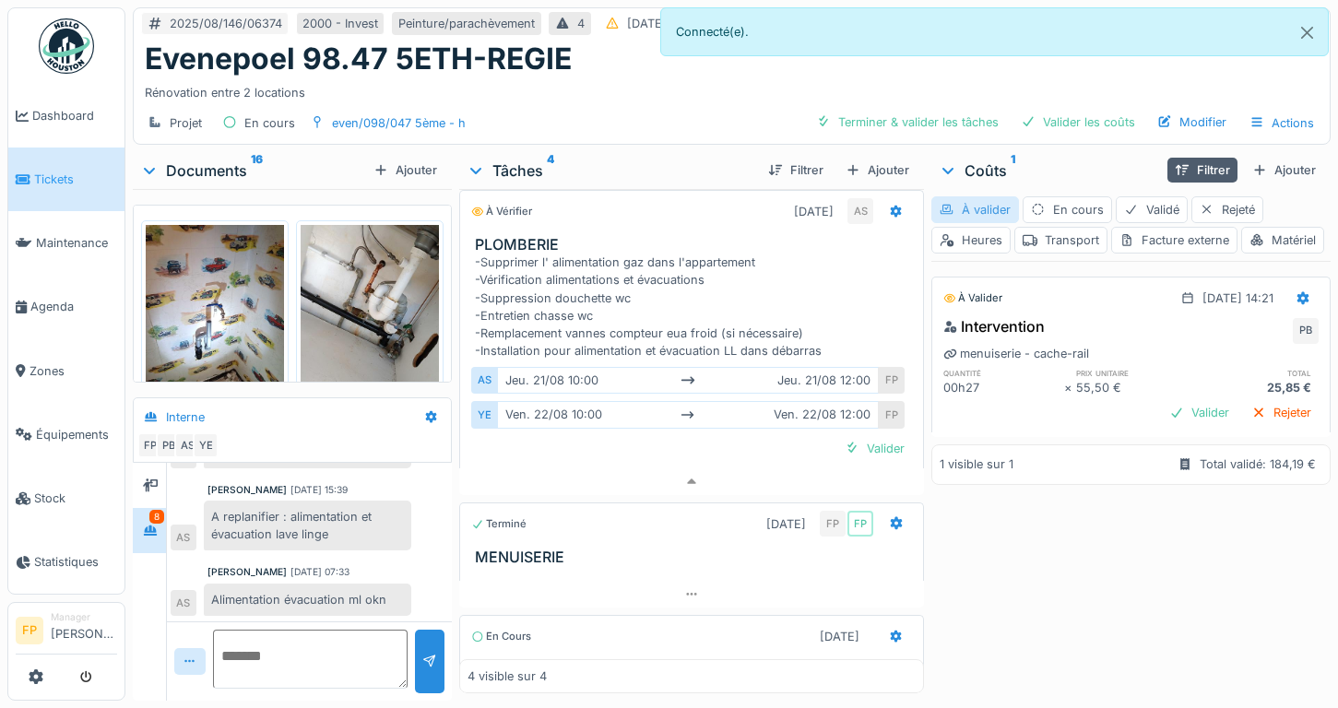
click at [972, 196] on div "À valider" at bounding box center [975, 209] width 88 height 27
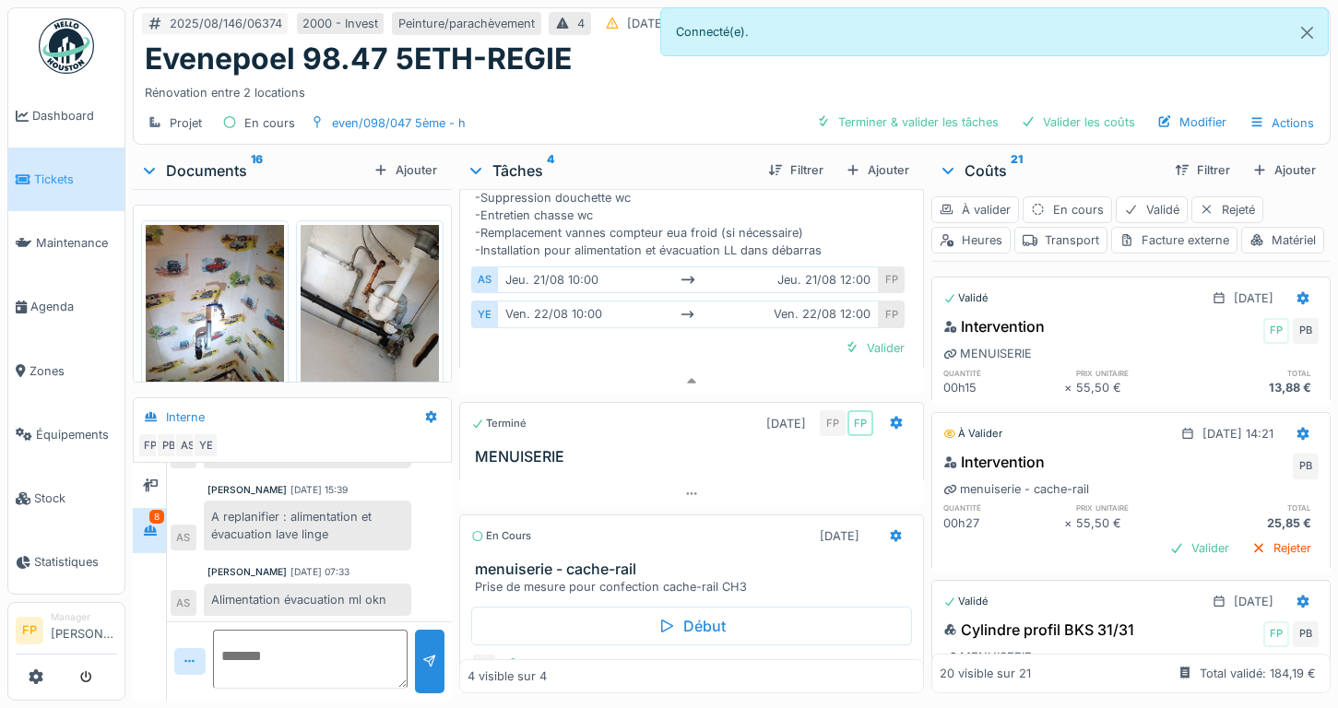
scroll to position [384, 0]
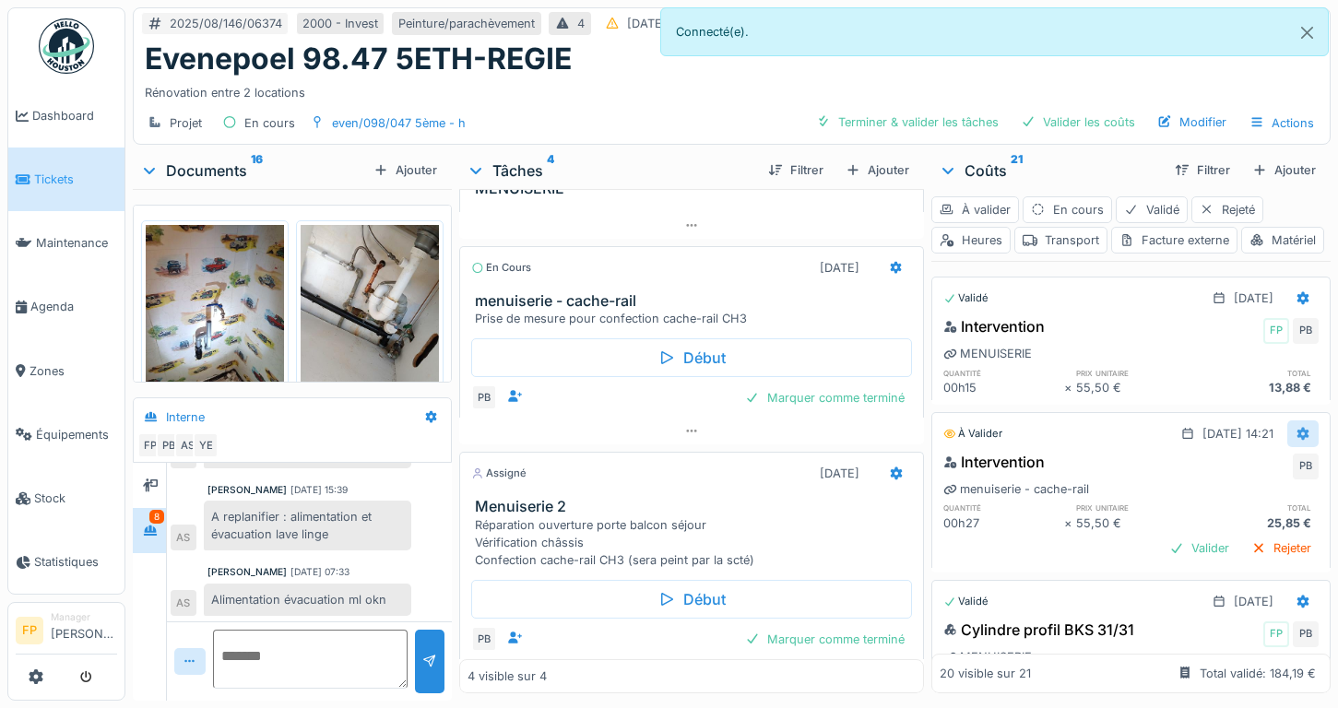
click at [1297, 441] on icon at bounding box center [1303, 434] width 12 height 13
click at [1225, 492] on div "Modifier" at bounding box center [1212, 506] width 89 height 28
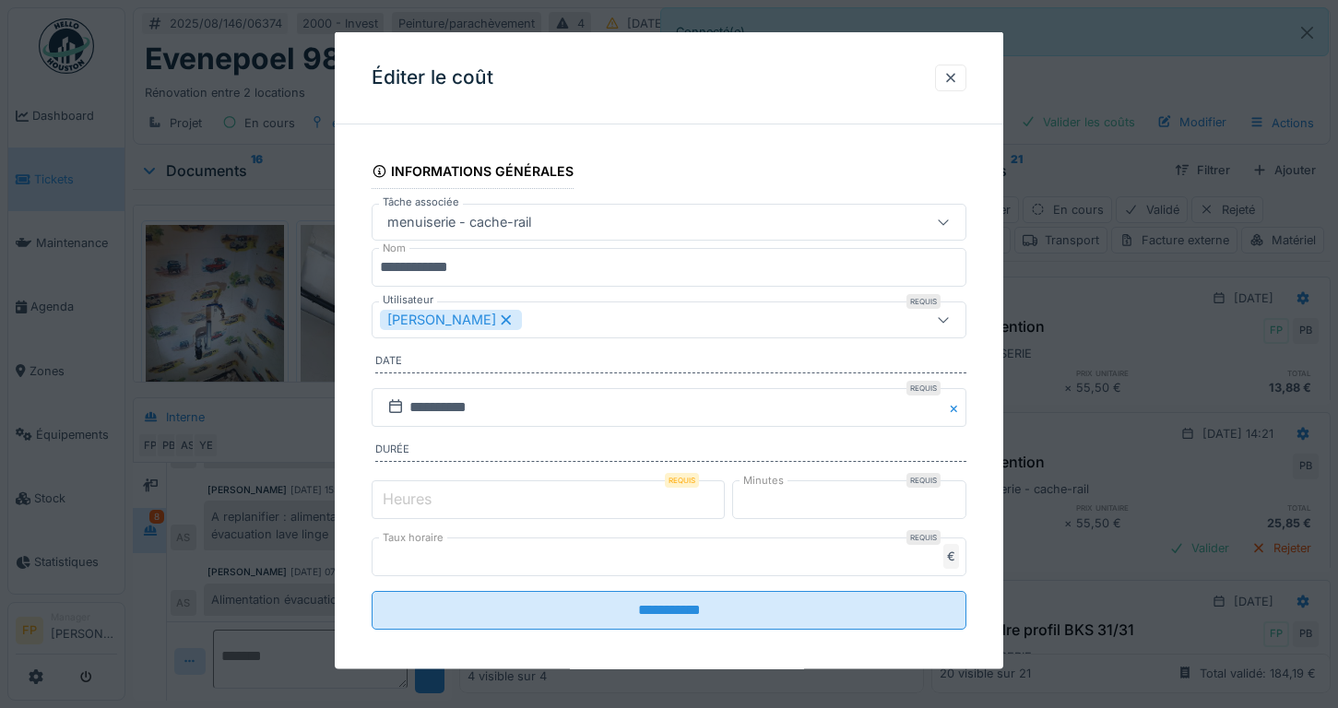
click at [574, 225] on div "menuiserie - cache-rail" at bounding box center [633, 222] width 506 height 20
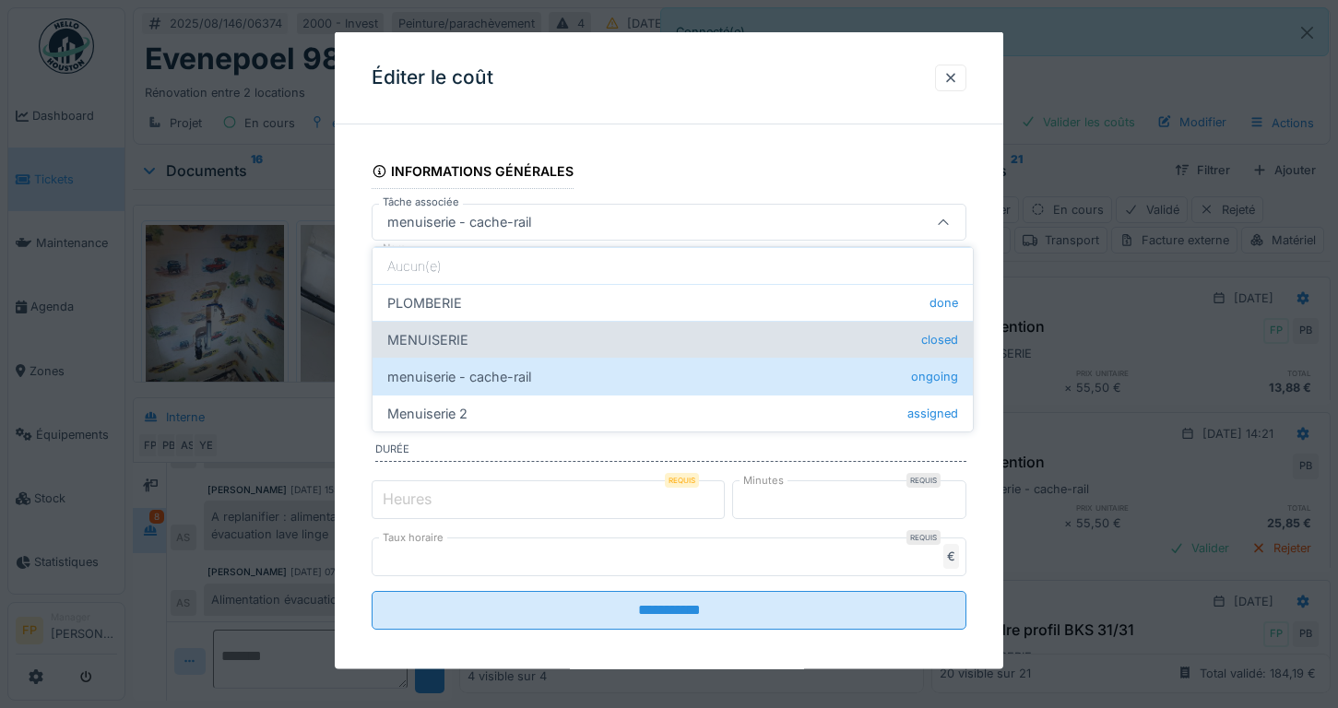
scroll to position [0, 0]
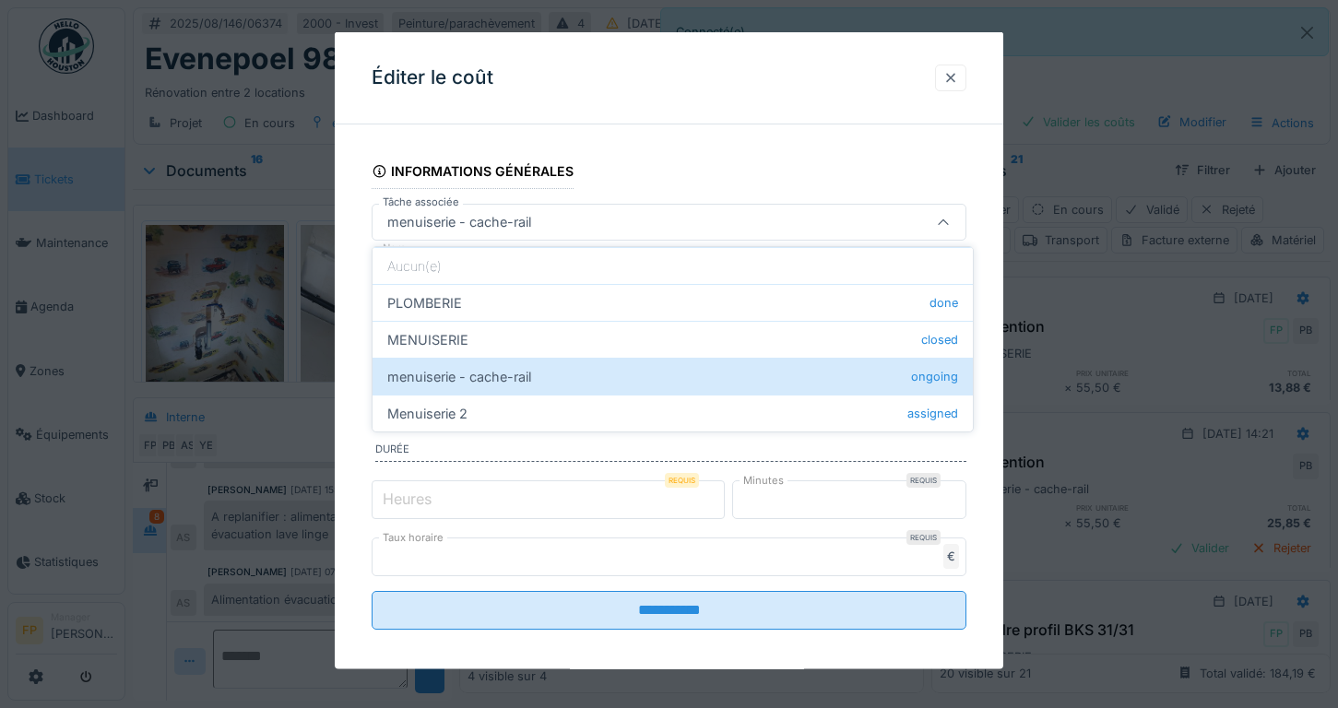
click at [957, 79] on div at bounding box center [950, 77] width 15 height 18
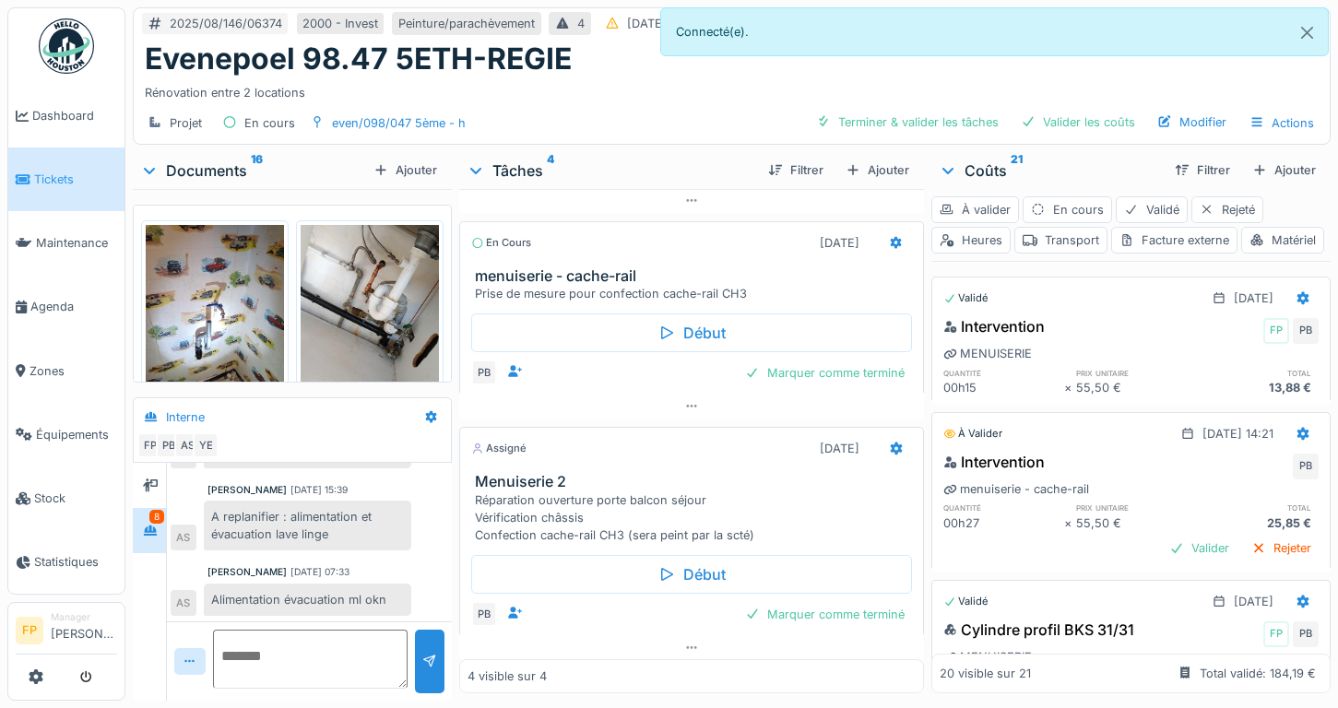
scroll to position [439, 0]
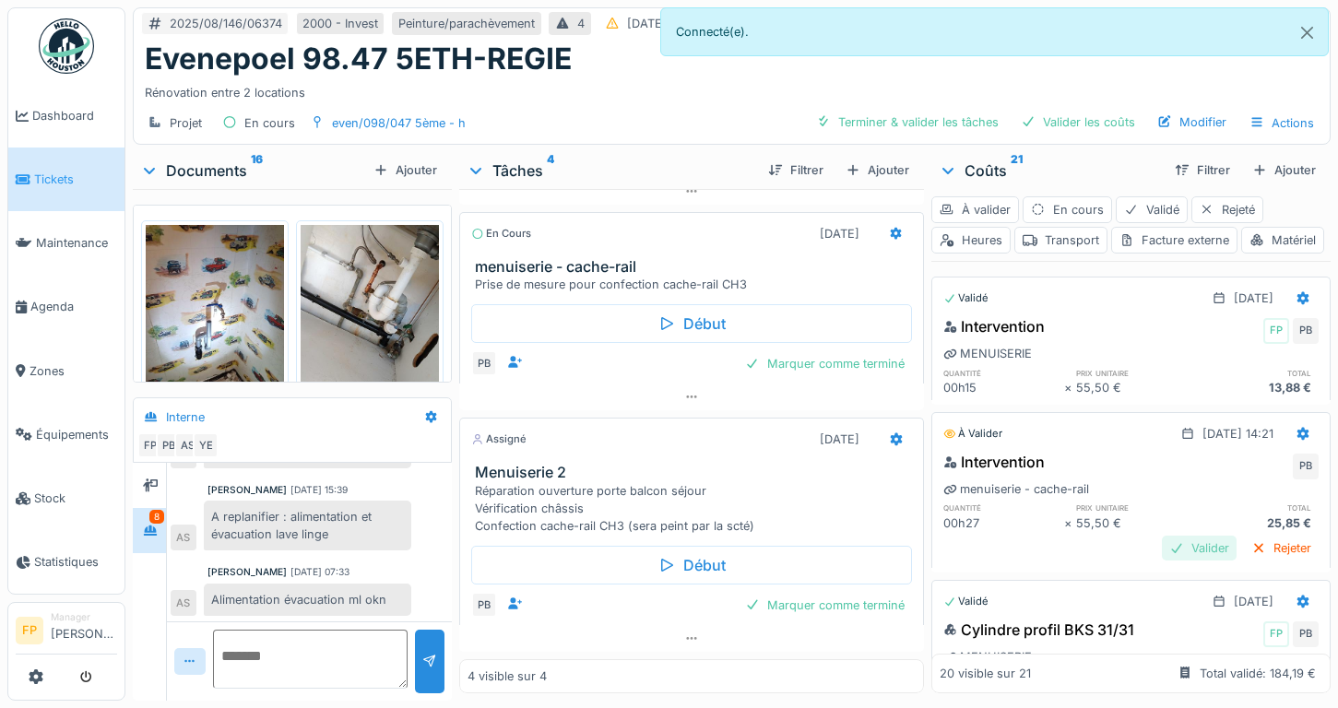
click at [1168, 561] on div "Valider" at bounding box center [1199, 548] width 75 height 25
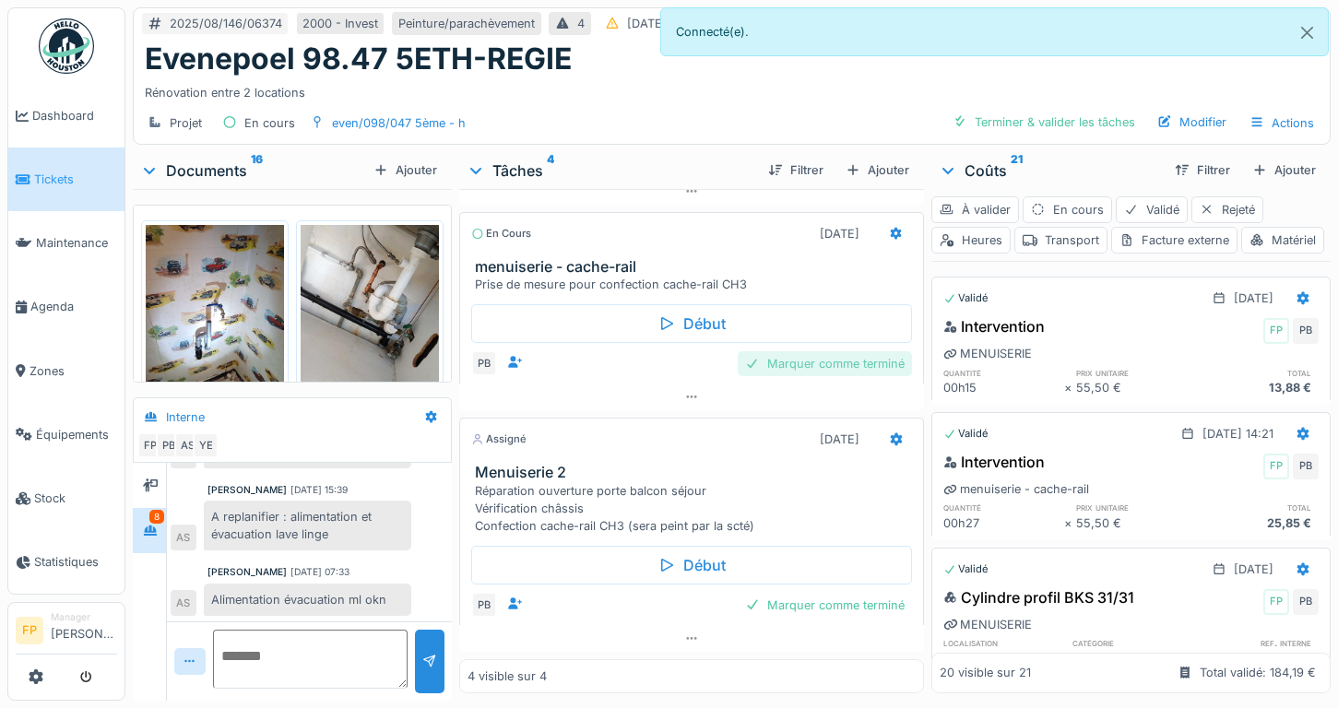
click at [839, 360] on div "Marquer comme terminé" at bounding box center [825, 363] width 174 height 25
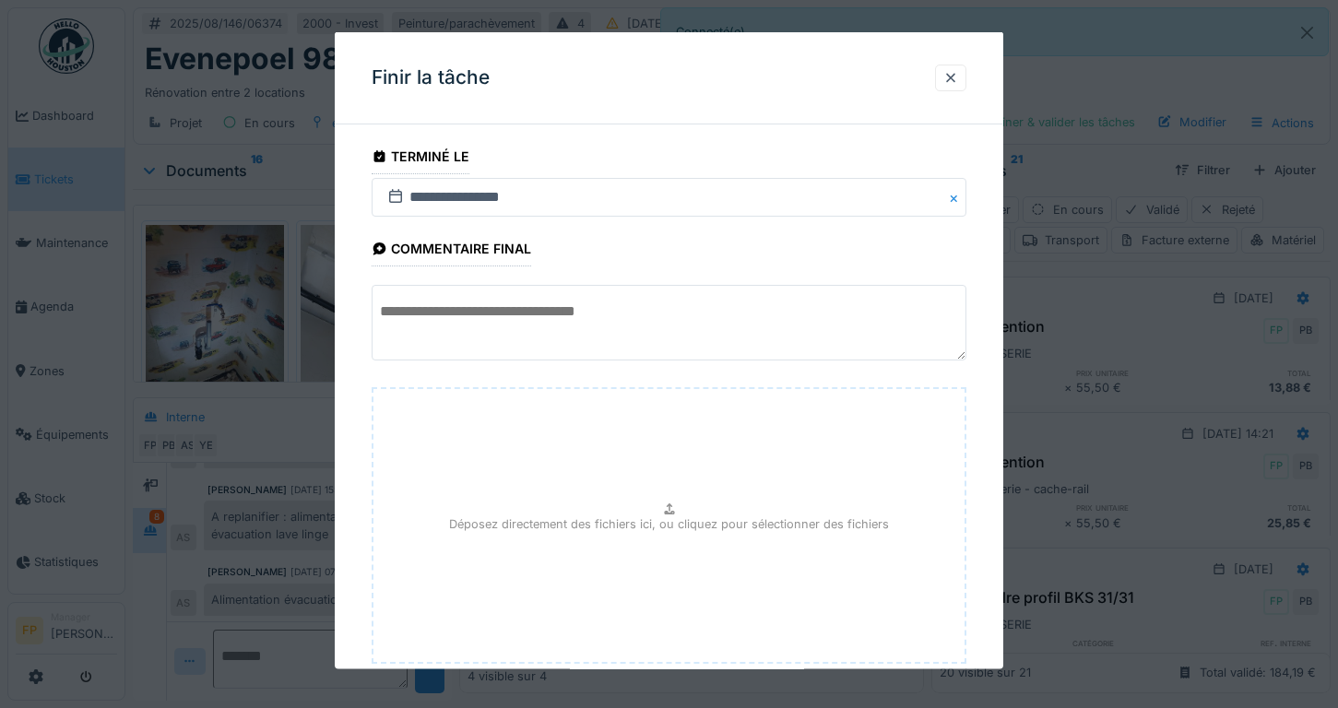
scroll to position [114, 0]
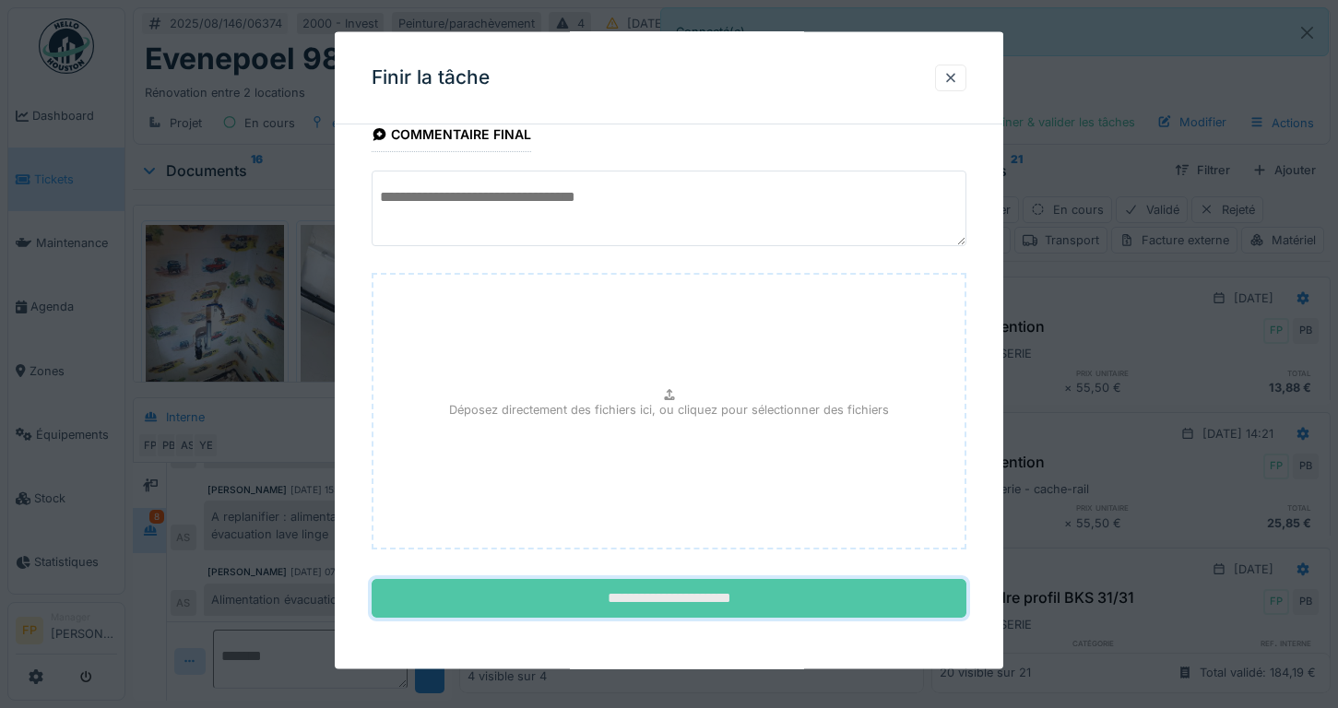
click at [729, 587] on input "**********" at bounding box center [670, 598] width 596 height 39
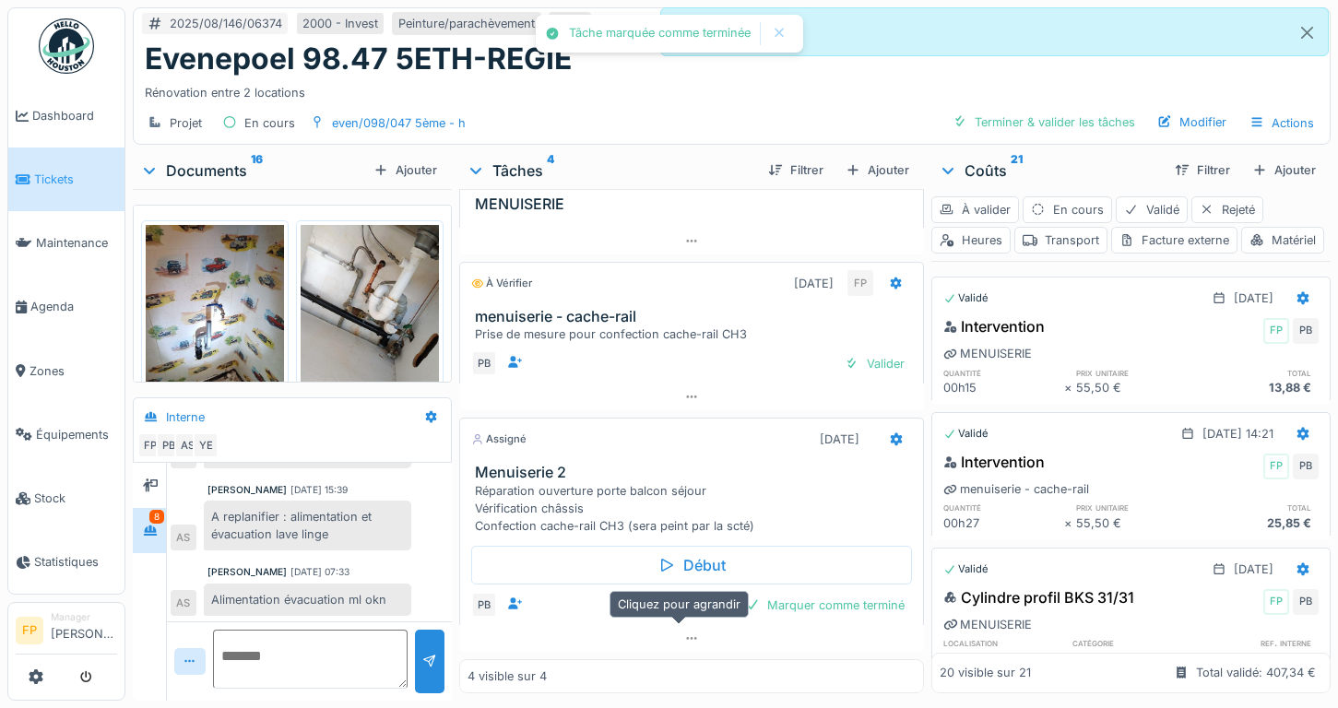
scroll to position [573, 0]
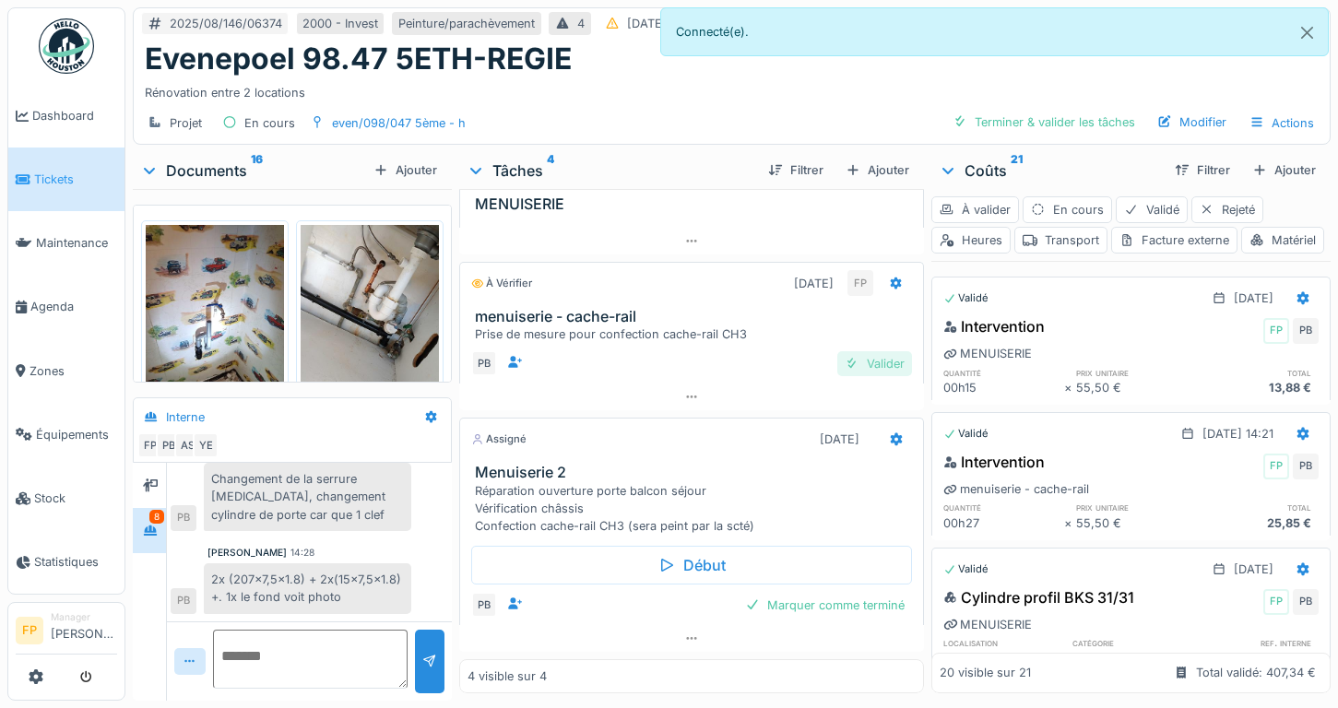
click at [853, 351] on div "Valider" at bounding box center [874, 363] width 75 height 25
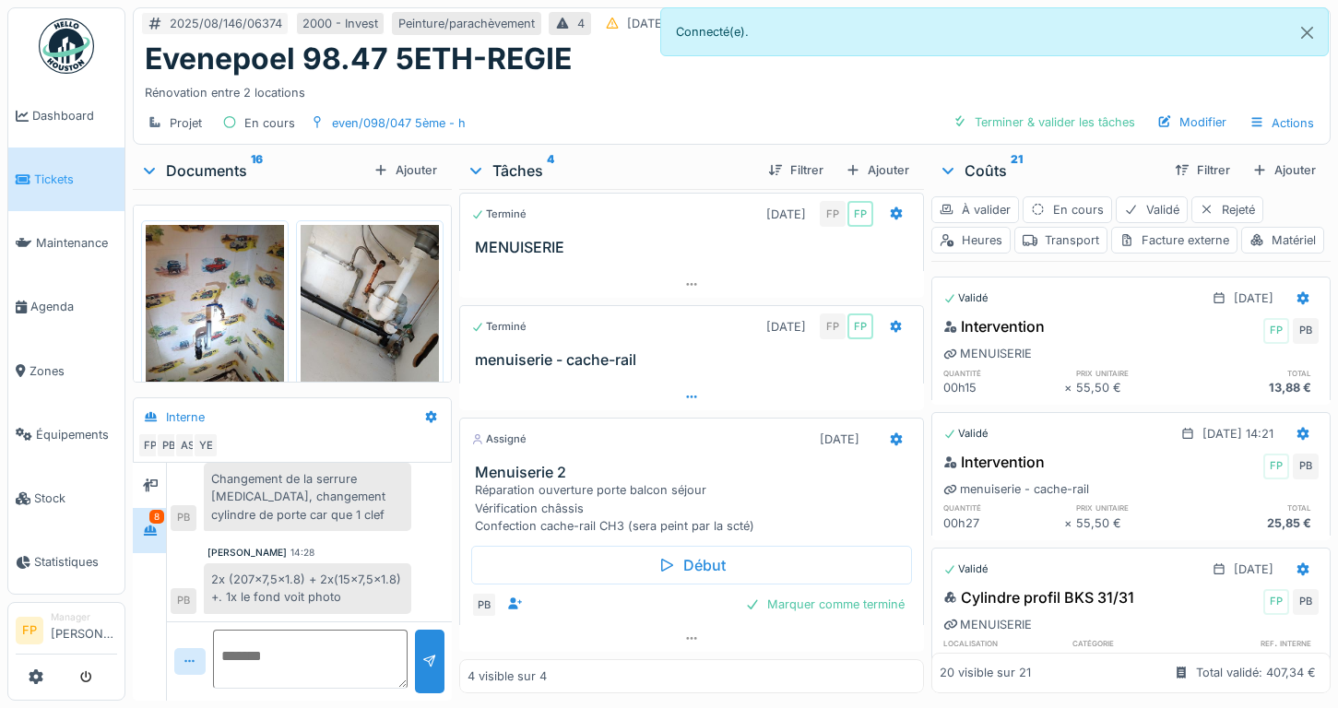
scroll to position [0, 0]
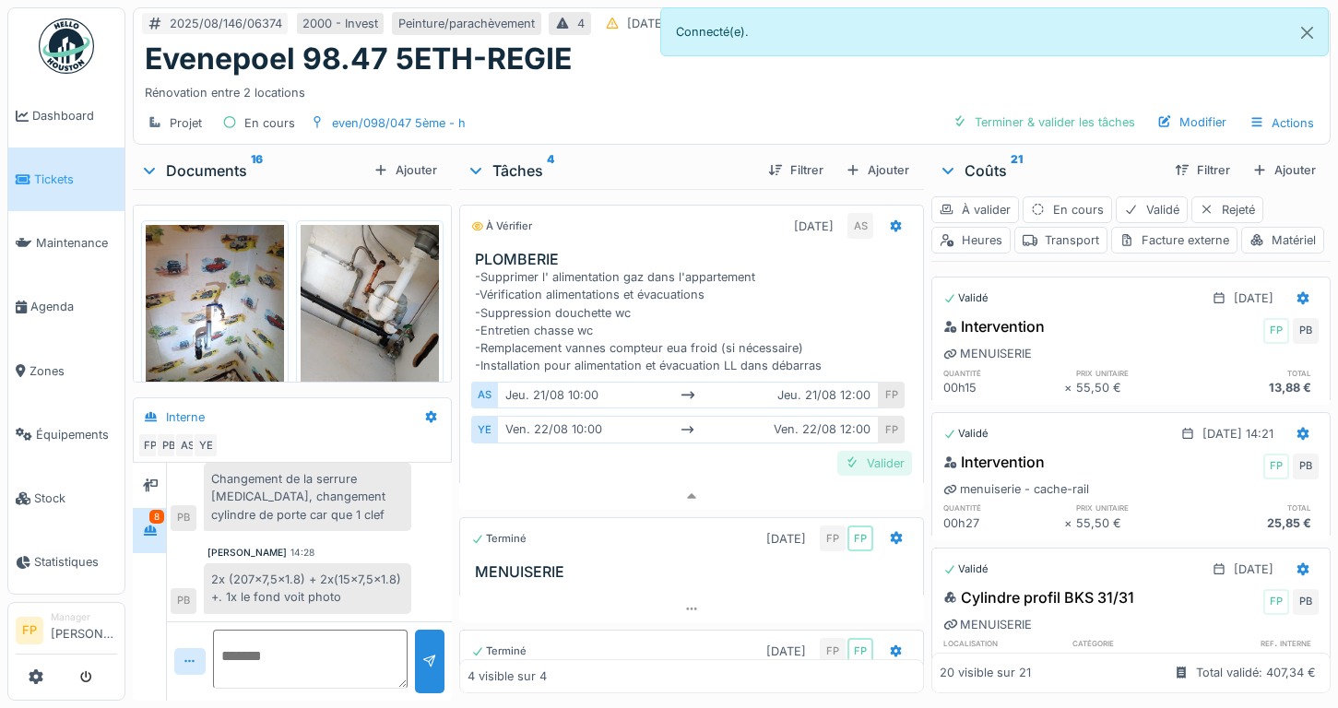
click at [849, 476] on div "Valider" at bounding box center [874, 463] width 75 height 25
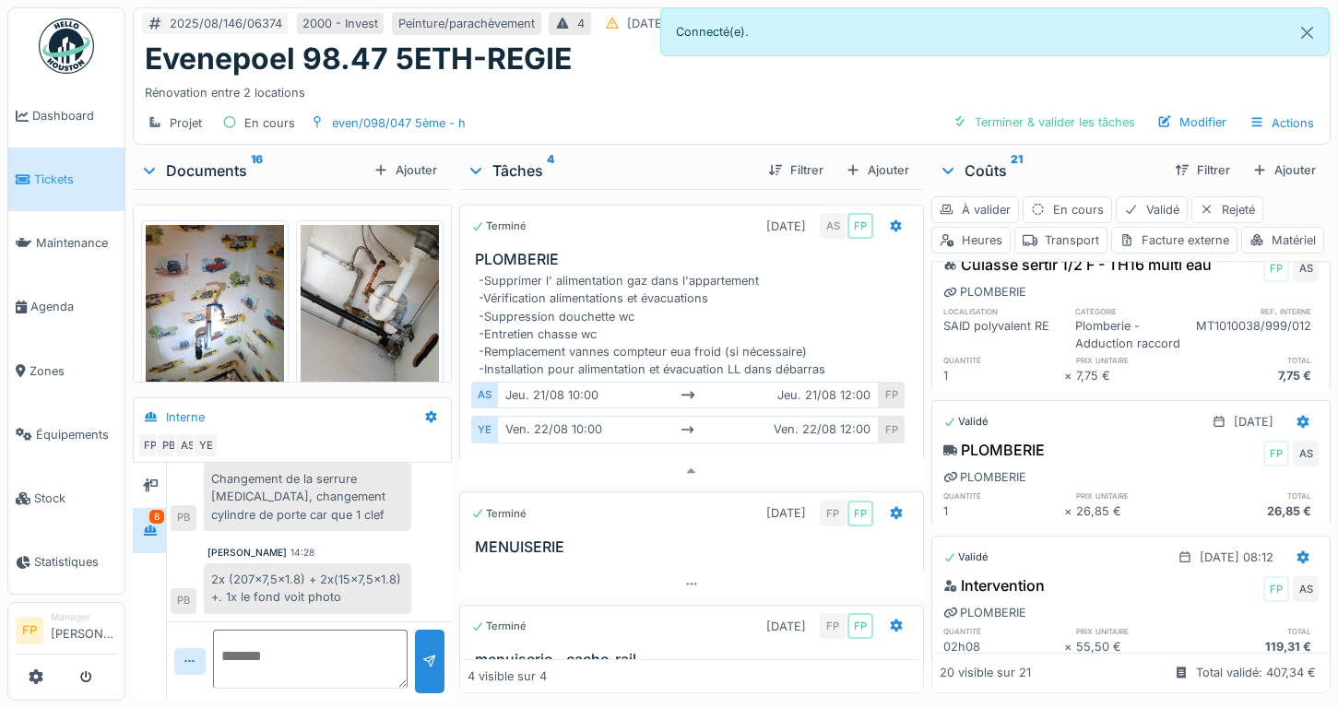
scroll to position [2028, 0]
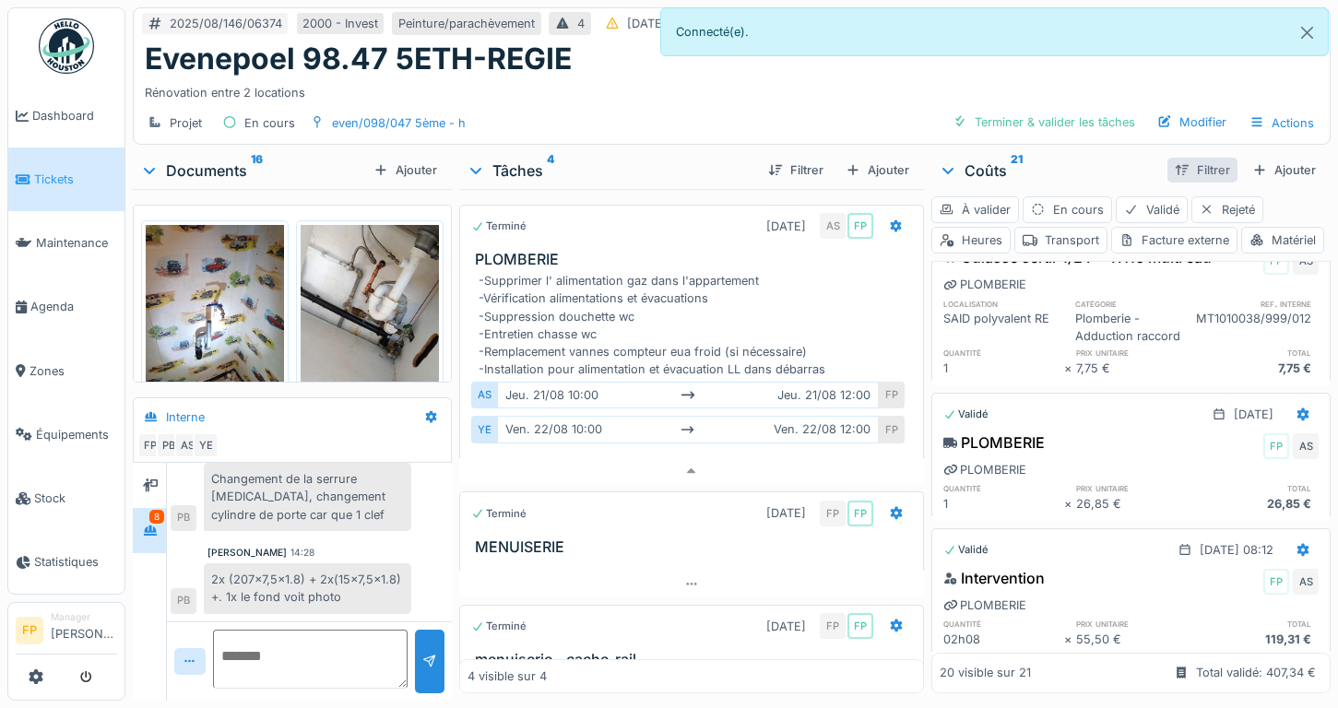
click at [1185, 174] on div "Filtrer" at bounding box center [1202, 170] width 70 height 25
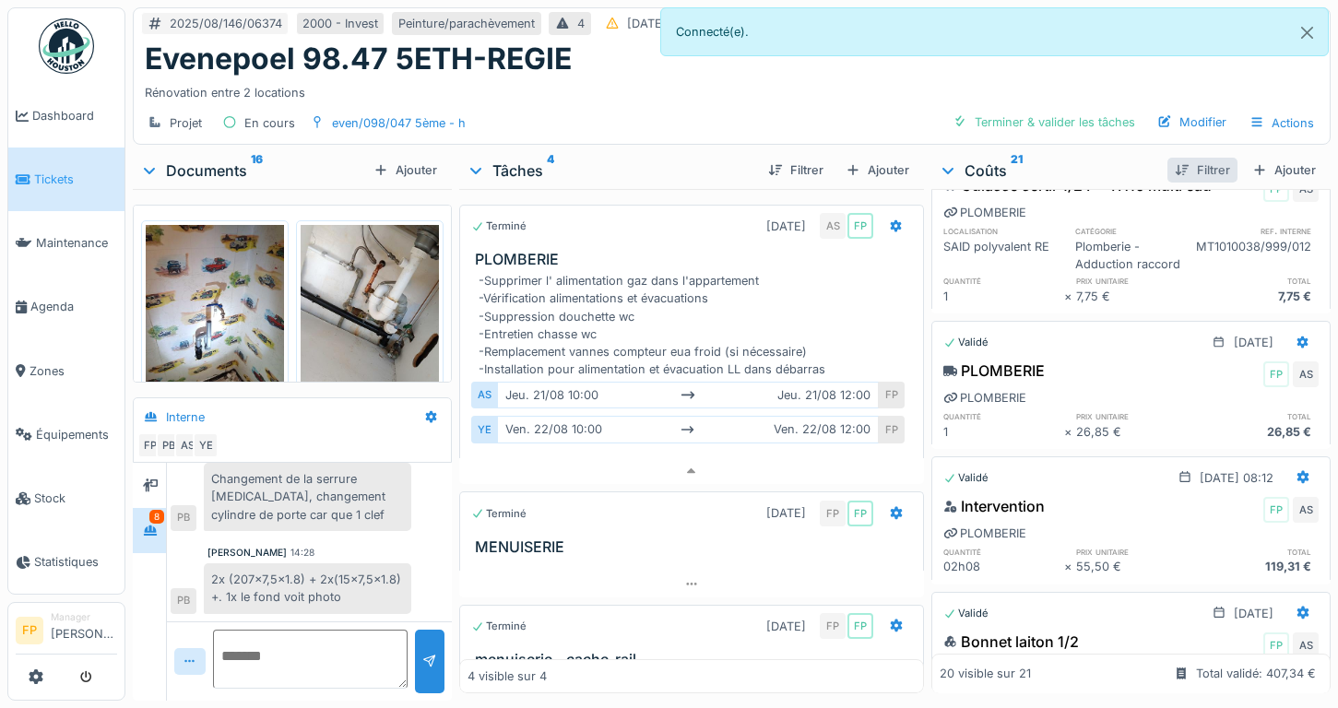
click at [1185, 174] on div "Filtrer" at bounding box center [1202, 170] width 70 height 25
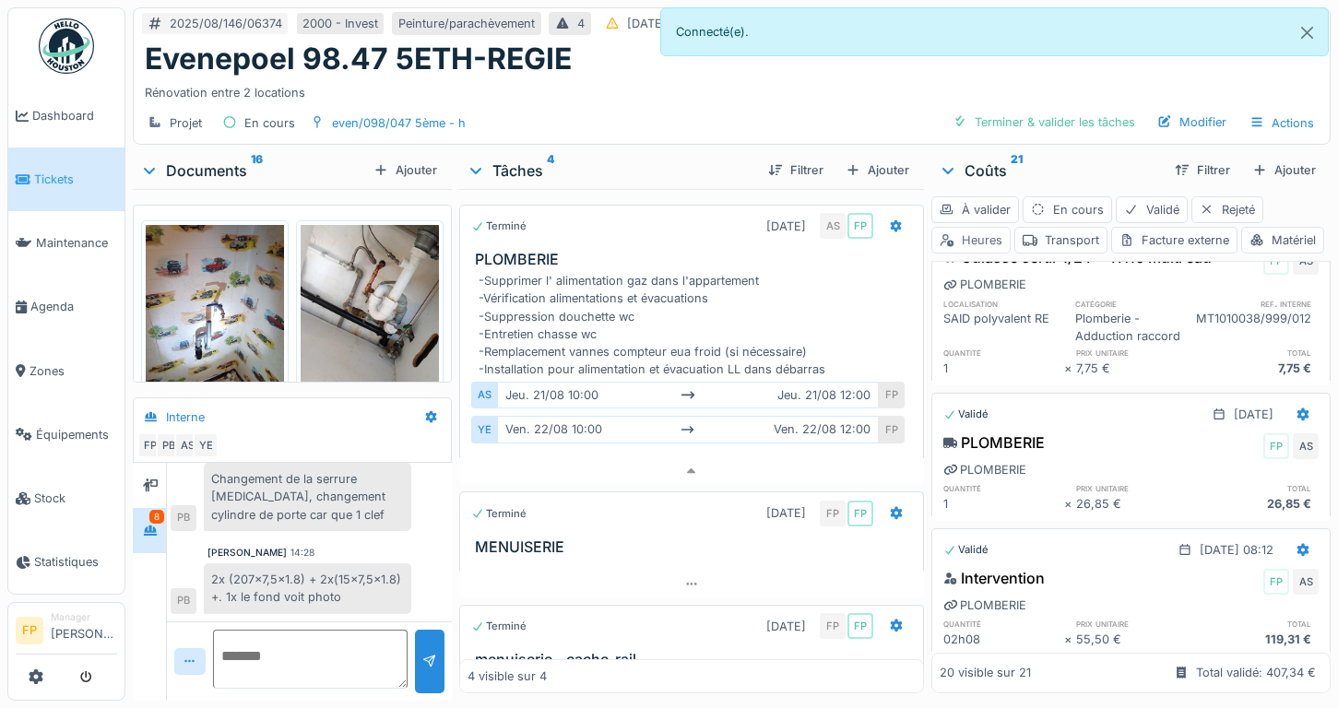
click at [984, 242] on div "Heures" at bounding box center [970, 240] width 79 height 27
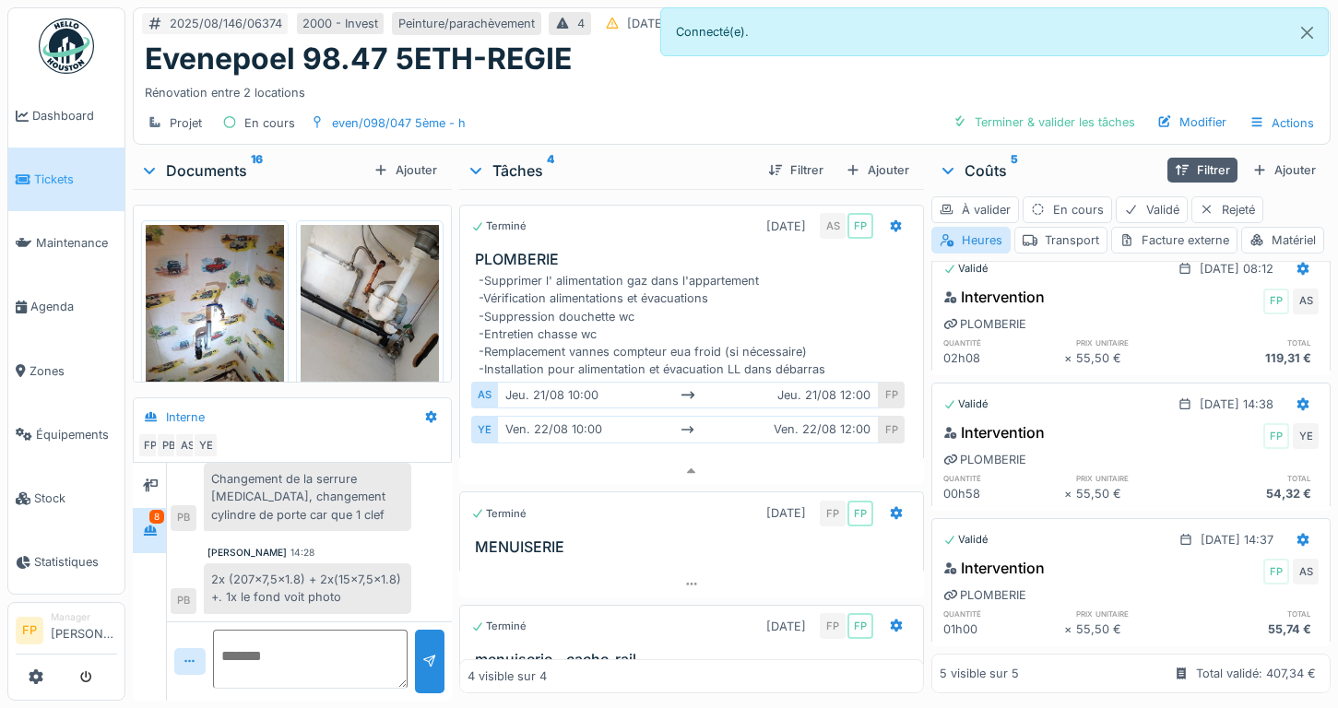
scroll to position [0, 0]
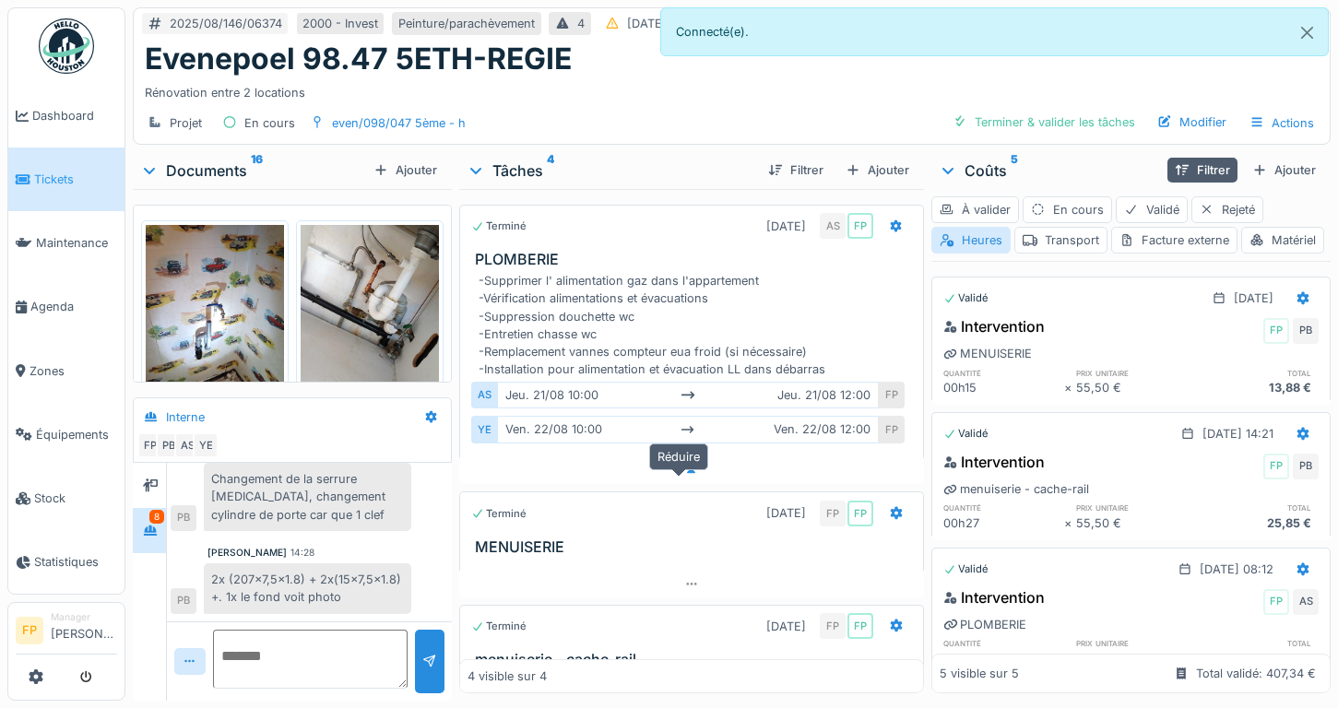
click at [685, 475] on icon at bounding box center [691, 472] width 15 height 12
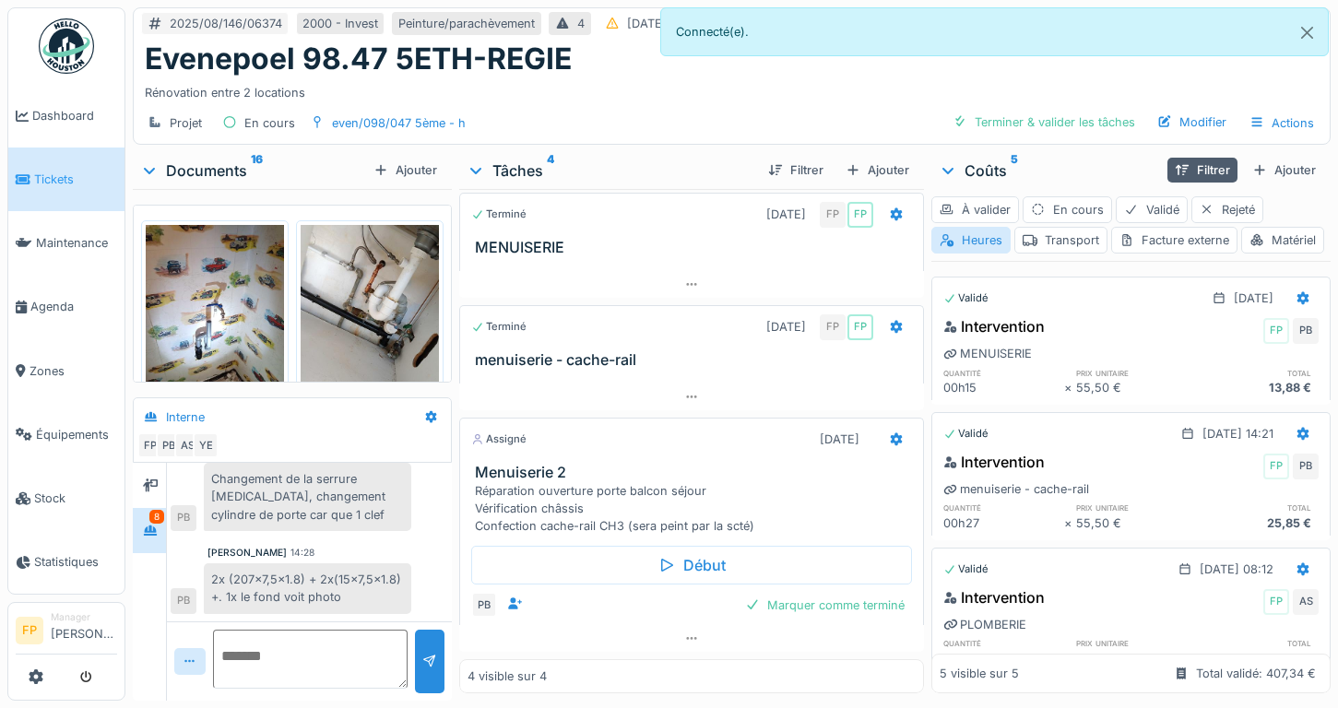
scroll to position [124, 0]
